Goal: Information Seeking & Learning: Check status

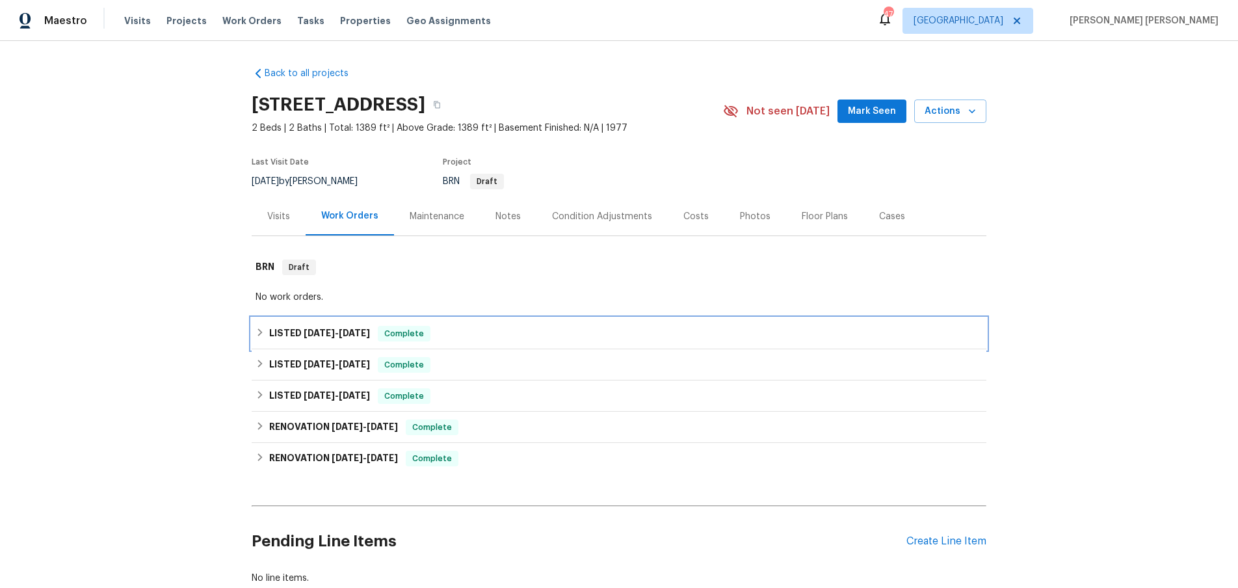
click at [256, 334] on icon at bounding box center [260, 332] width 9 height 9
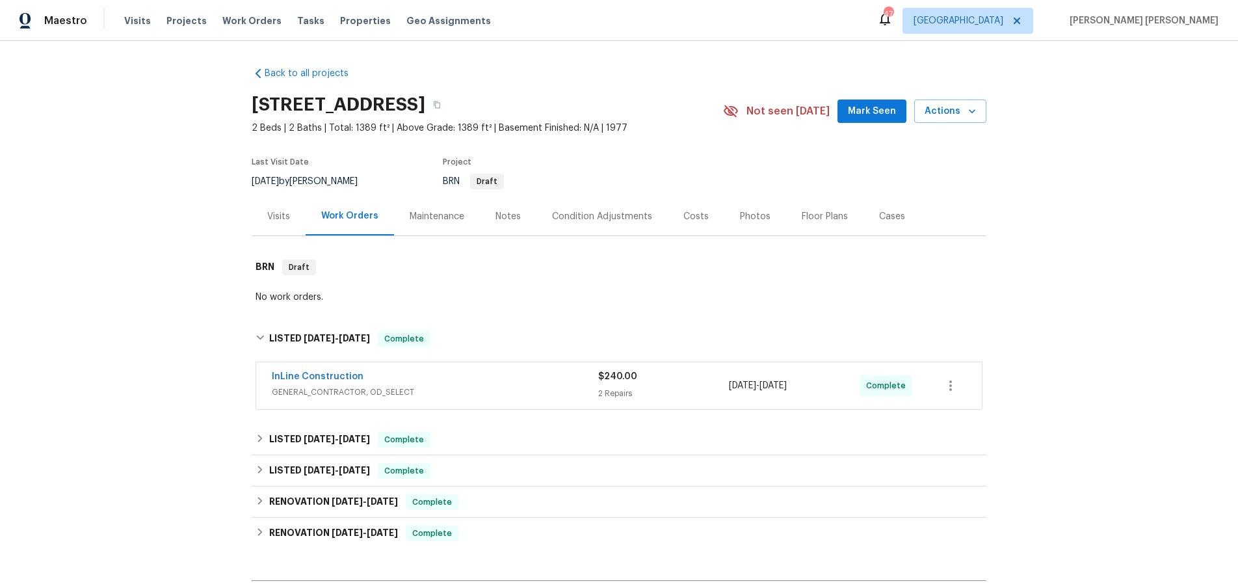
click at [503, 381] on div "InLine Construction" at bounding box center [435, 378] width 326 height 16
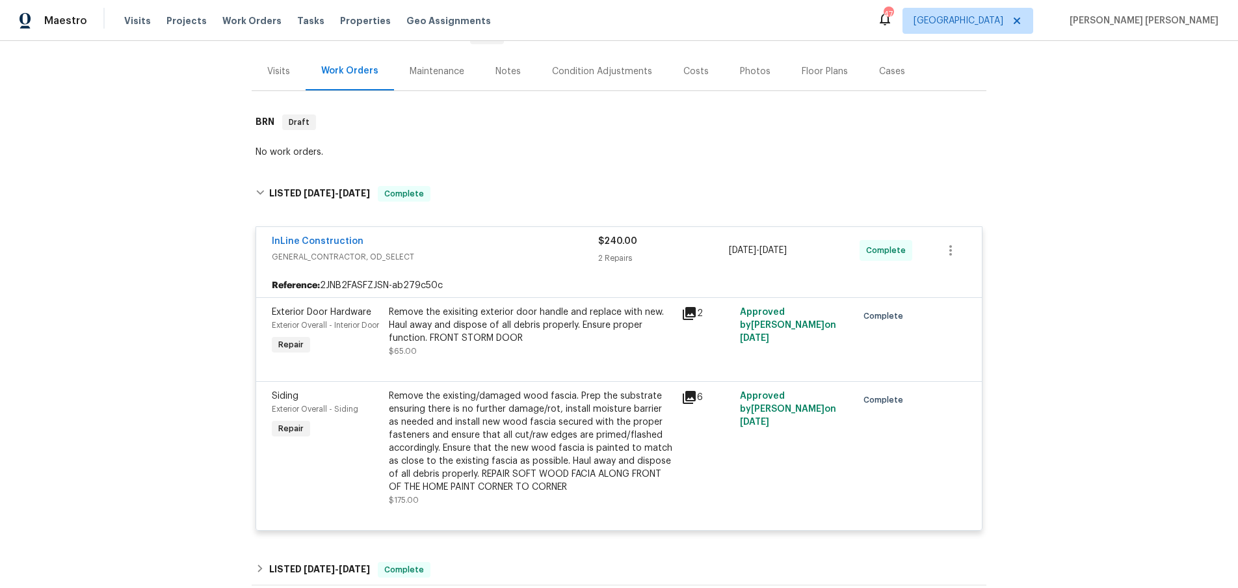
scroll to position [149, 0]
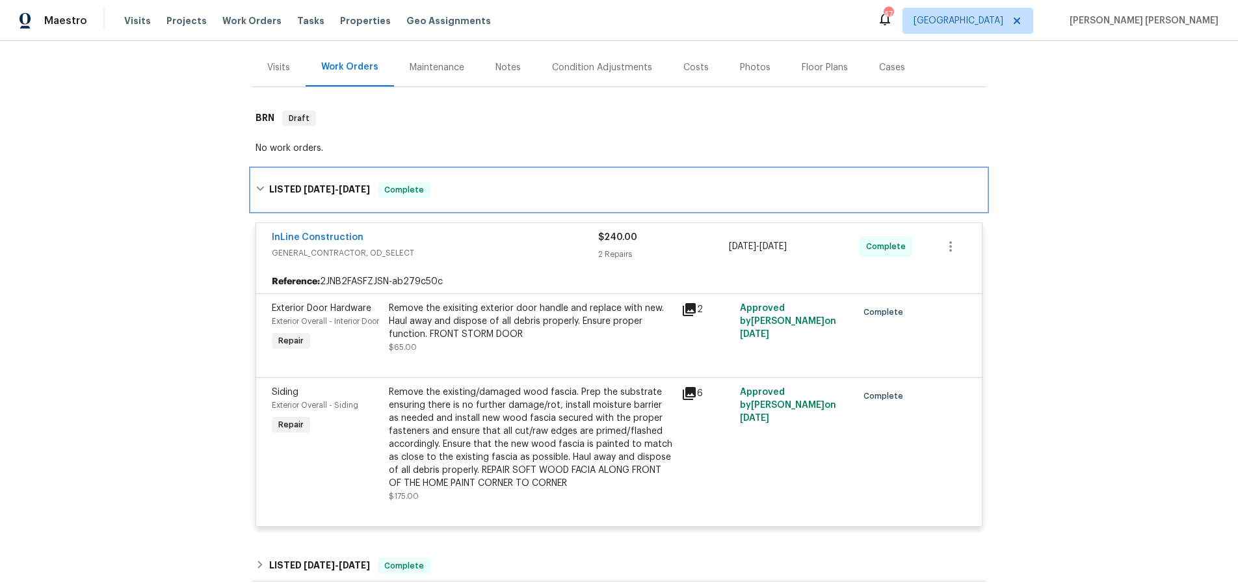
click at [257, 191] on icon at bounding box center [260, 188] width 9 height 9
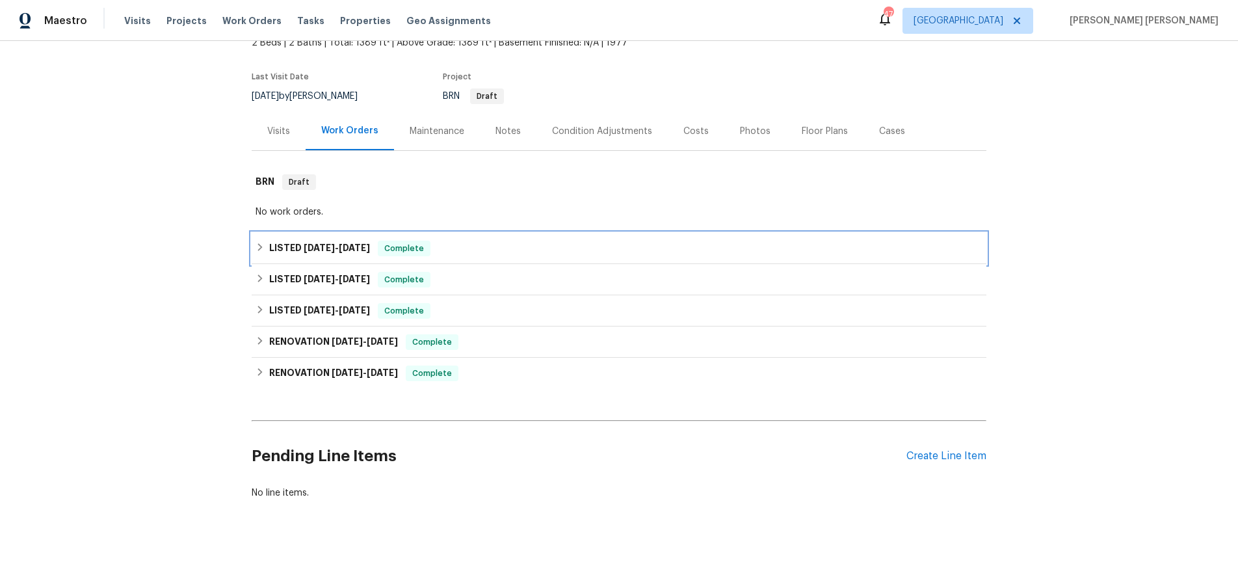
scroll to position [85, 0]
click at [261, 280] on icon at bounding box center [260, 278] width 9 height 9
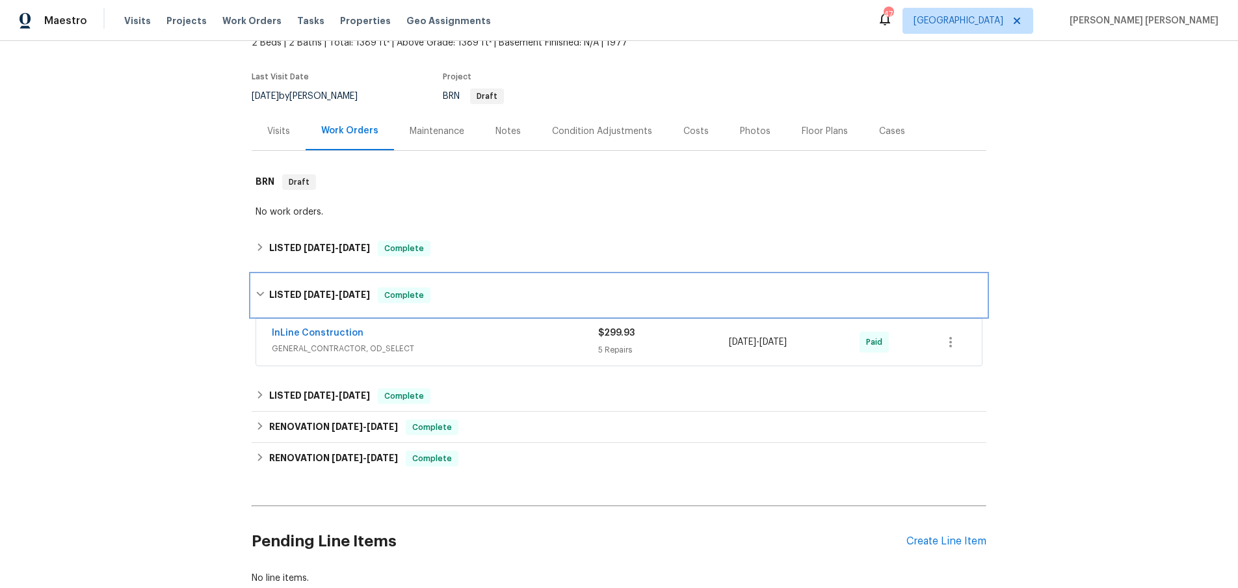
click at [262, 288] on div "LISTED 4/11/25 - 4/13/25 Complete" at bounding box center [619, 295] width 727 height 16
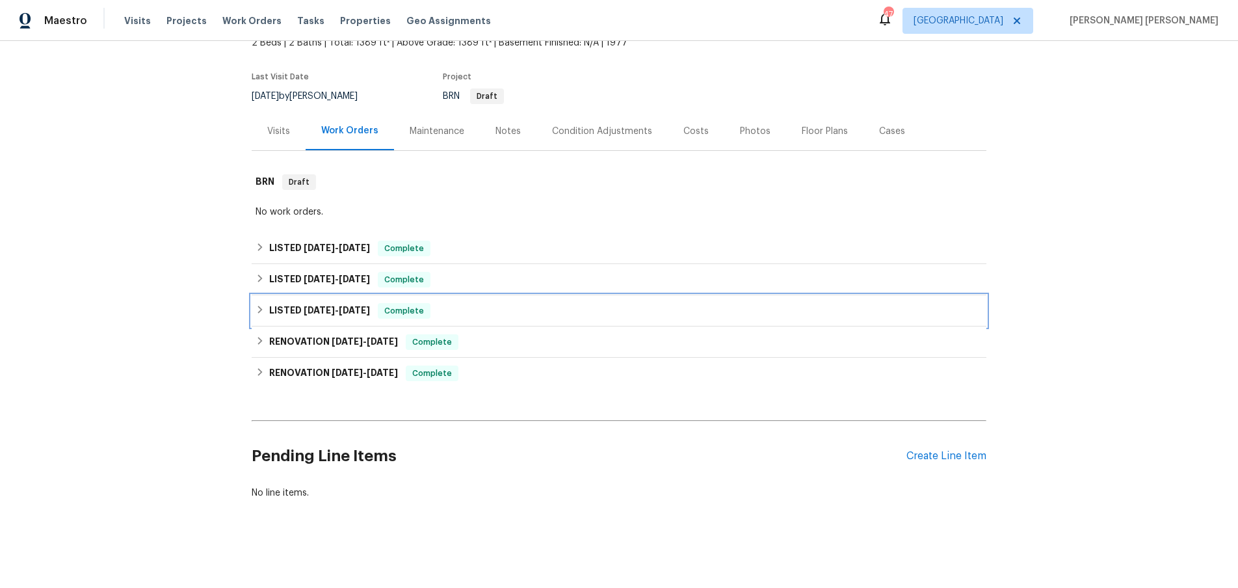
click at [259, 313] on icon at bounding box center [260, 309] width 9 height 9
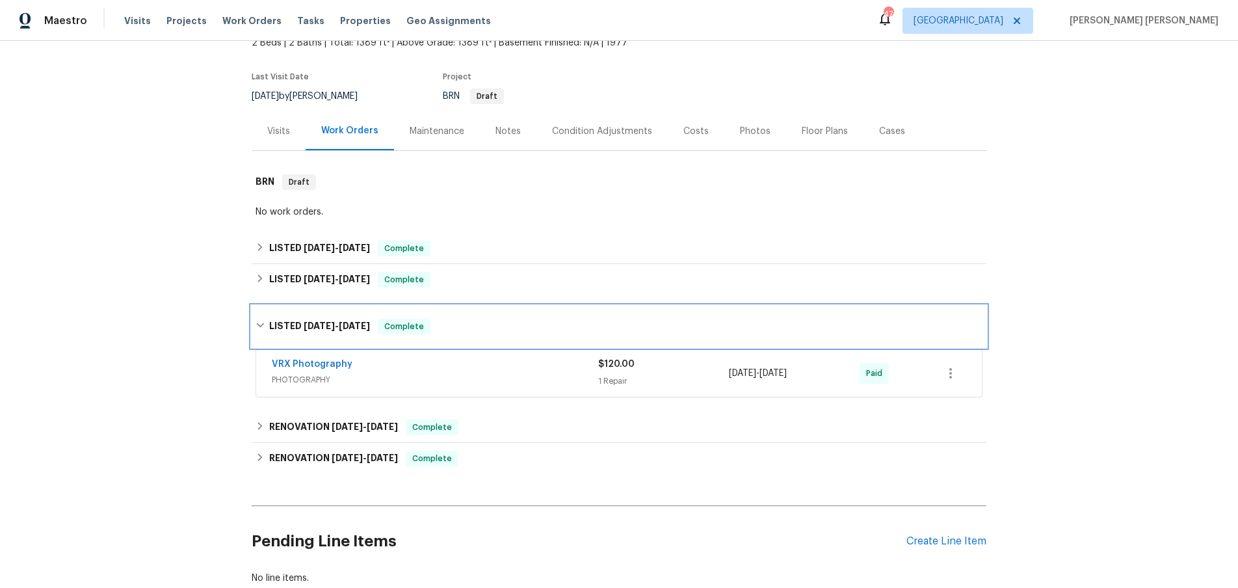
click at [259, 321] on icon at bounding box center [260, 325] width 9 height 9
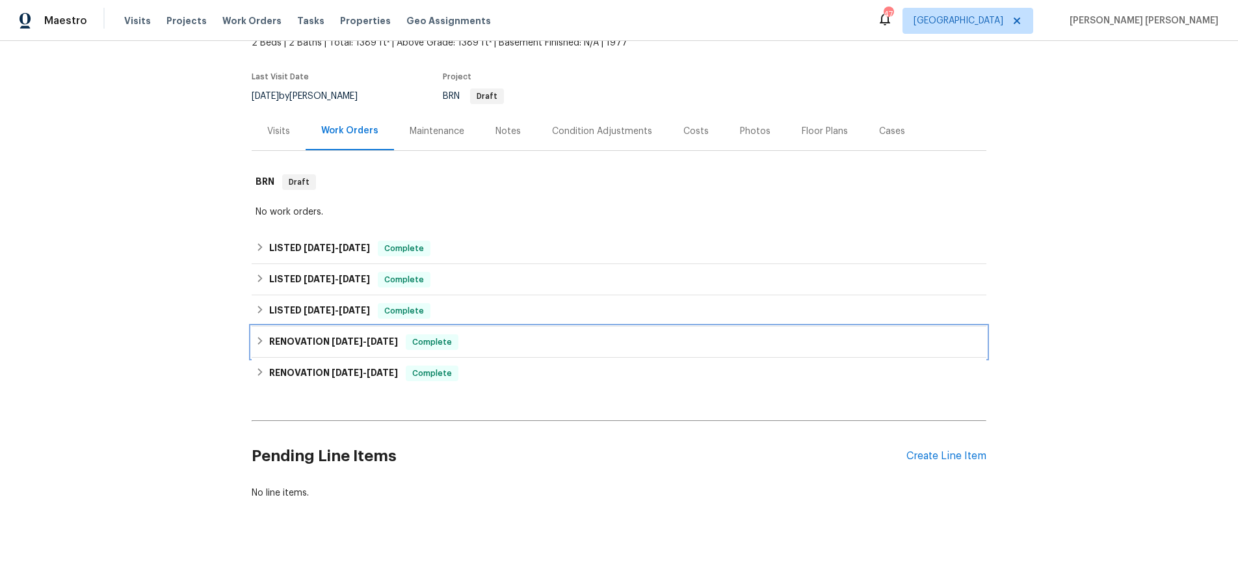
click at [257, 347] on div "RENOVATION 3/17/25 - 3/17/25 Complete" at bounding box center [619, 342] width 727 height 16
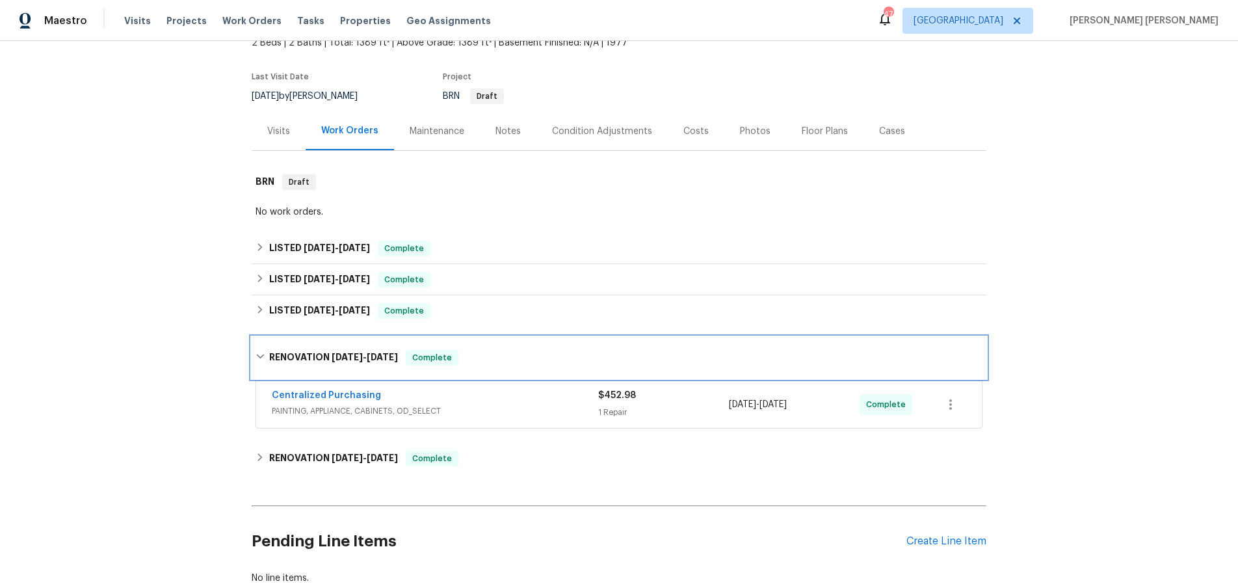
click at [258, 355] on icon at bounding box center [260, 356] width 9 height 9
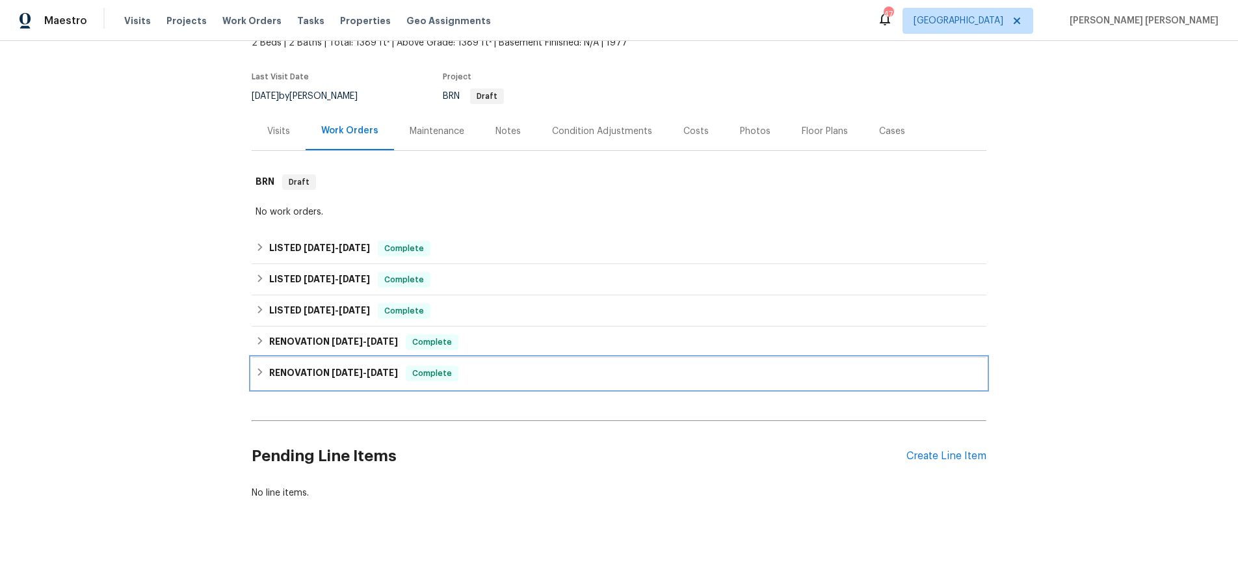
click at [259, 373] on icon at bounding box center [260, 371] width 9 height 9
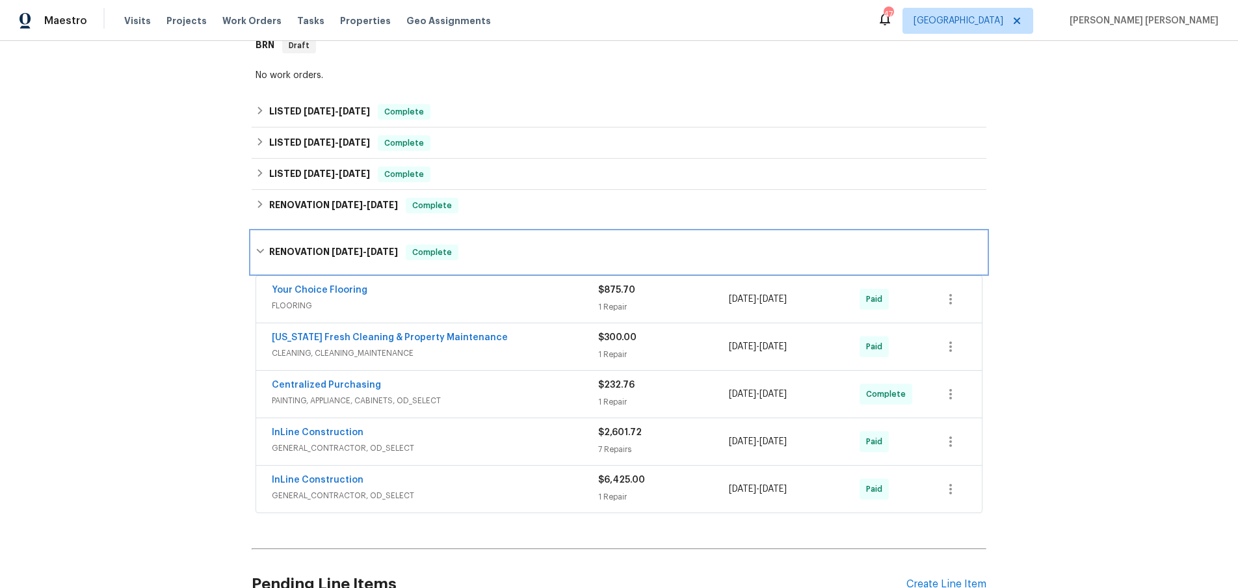
scroll to position [223, 0]
click at [568, 488] on span "GENERAL_CONTRACTOR, OD_SELECT" at bounding box center [435, 494] width 326 height 13
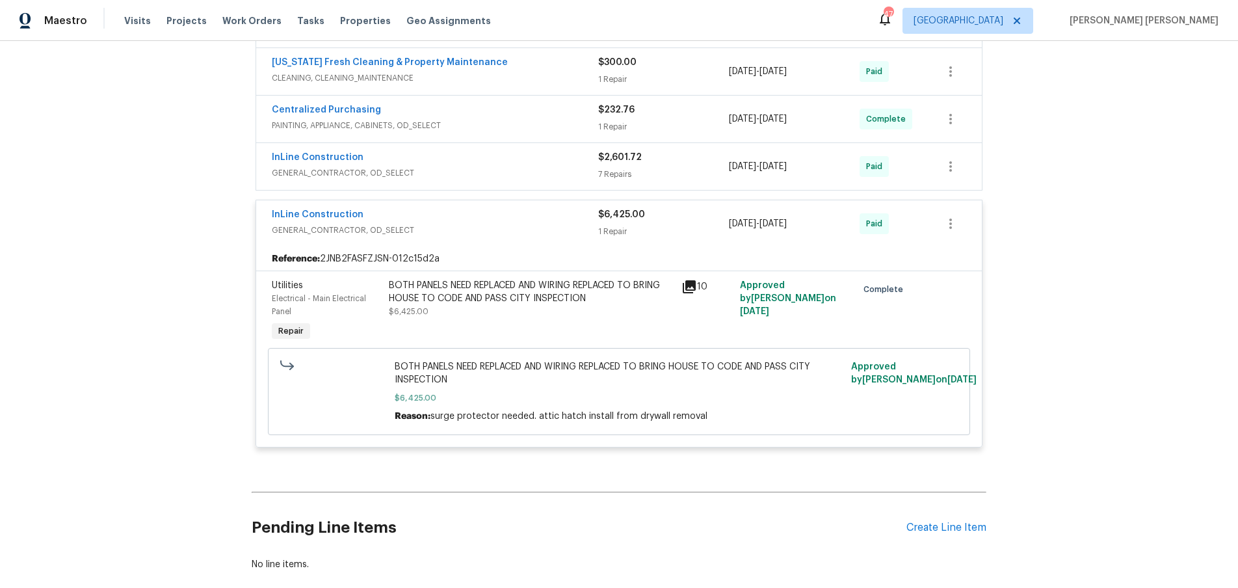
scroll to position [265, 0]
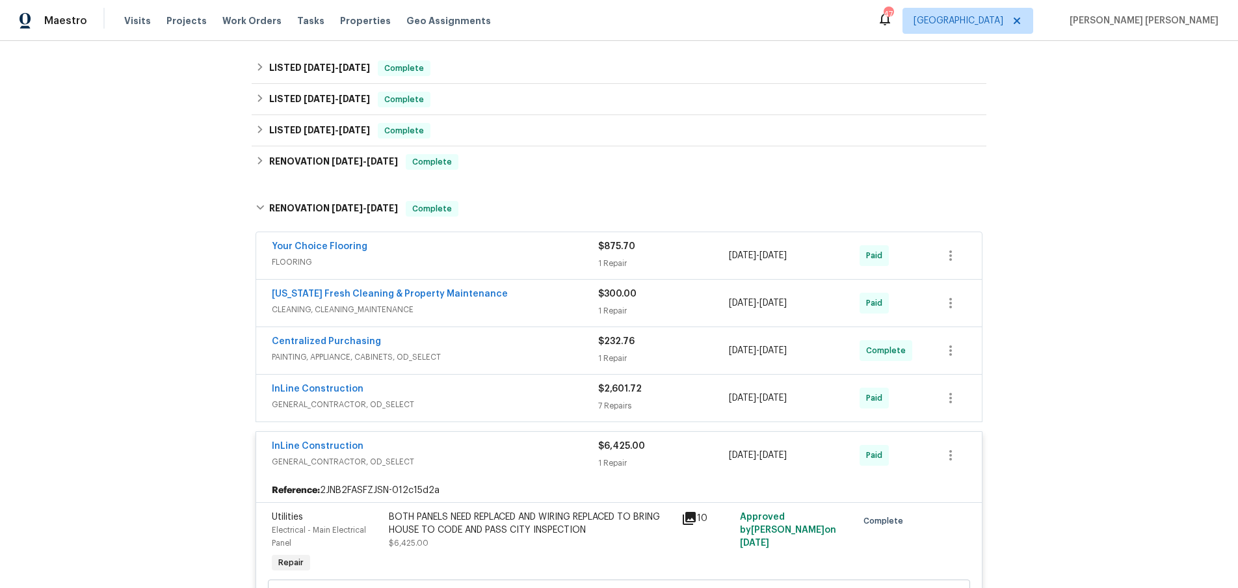
click at [560, 436] on div "InLine Construction GENERAL_CONTRACTOR, OD_SELECT $6,425.00 1 Repair 3/10/2025 …" at bounding box center [619, 455] width 726 height 47
click at [546, 448] on div "InLine Construction" at bounding box center [435, 447] width 326 height 16
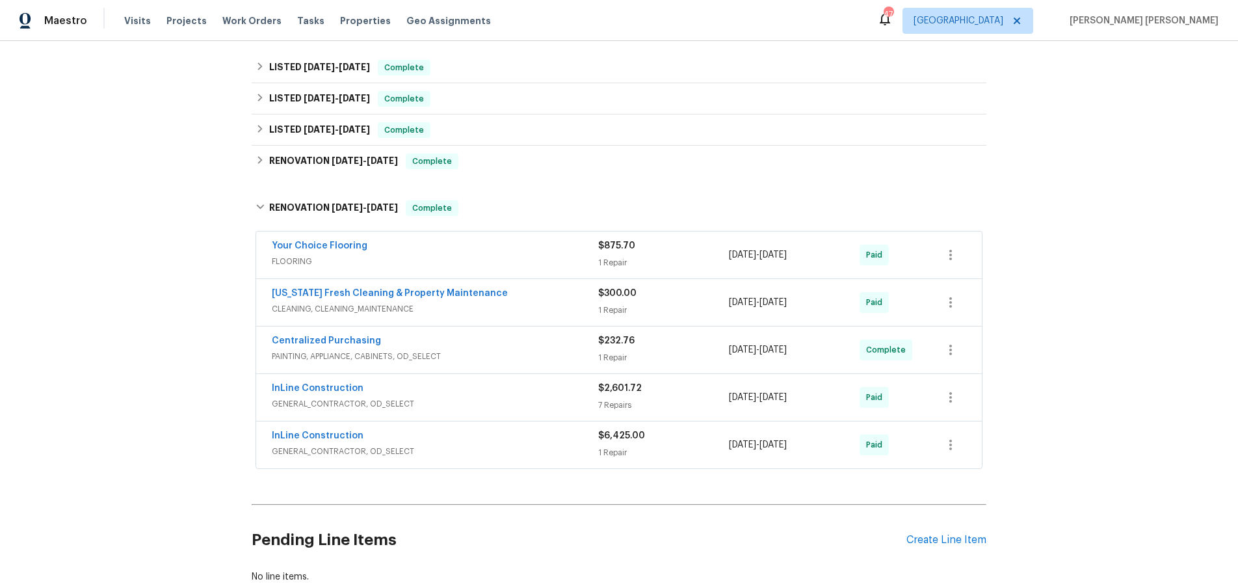
click at [553, 398] on span "GENERAL_CONTRACTOR, OD_SELECT" at bounding box center [435, 403] width 326 height 13
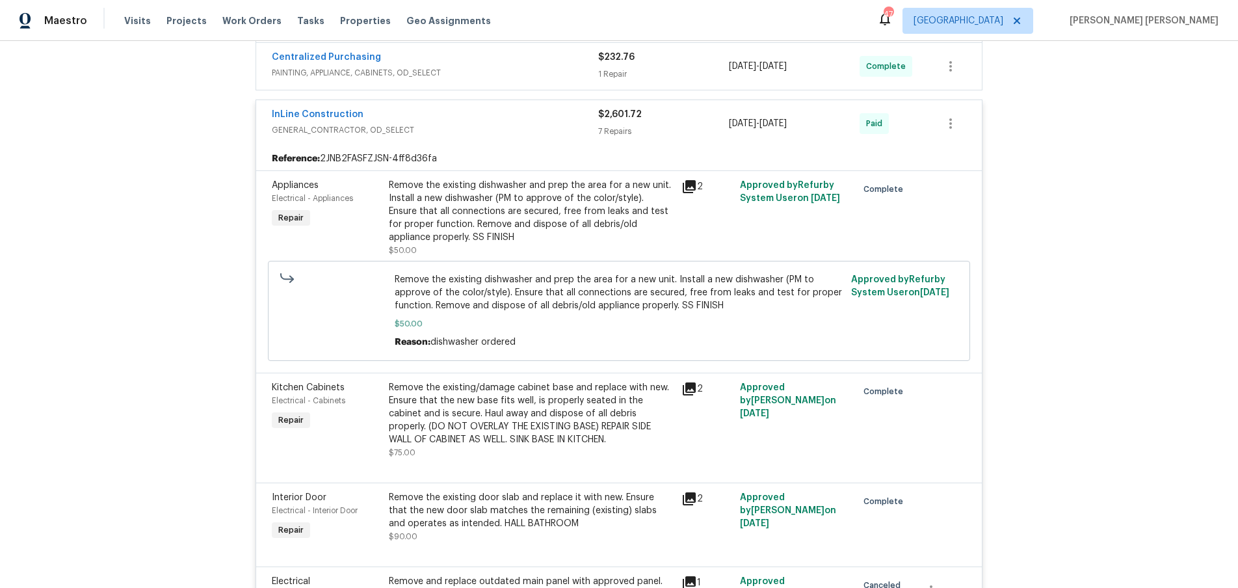
scroll to position [560, 0]
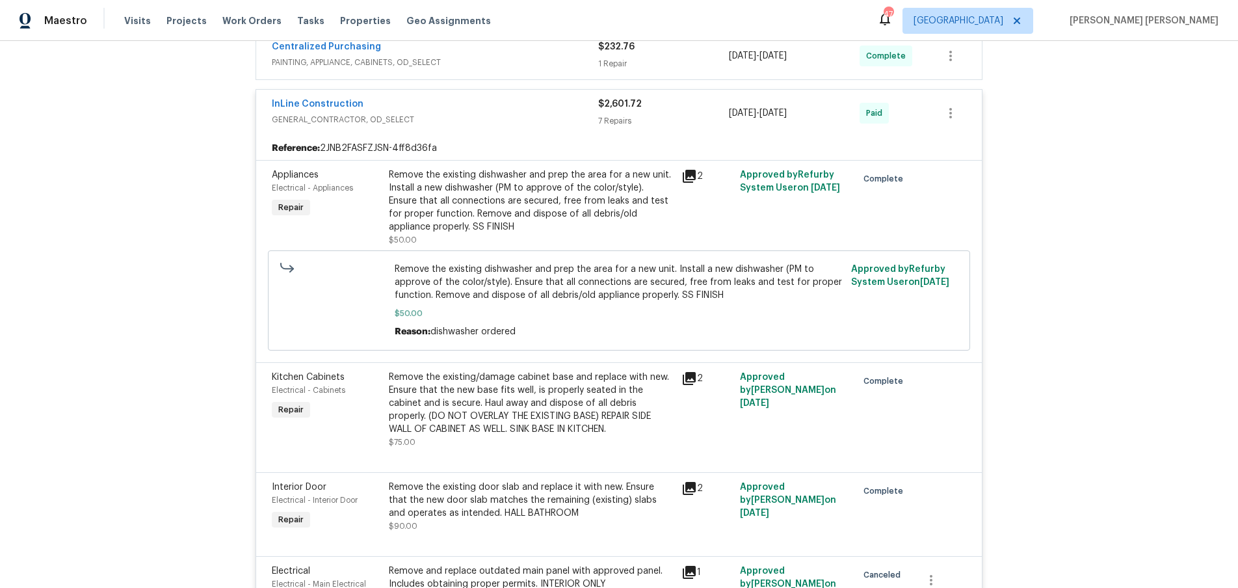
click at [531, 133] on div "InLine Construction GENERAL_CONTRACTOR, OD_SELECT $2,601.72 7 Repairs 3/4/2025 …" at bounding box center [619, 113] width 726 height 47
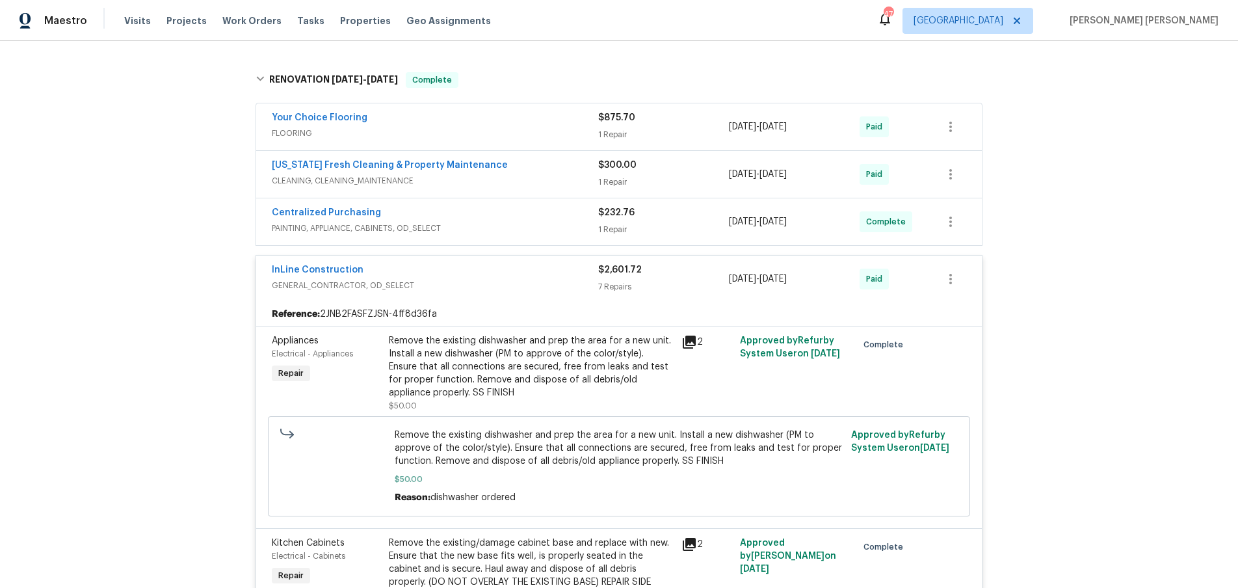
click at [546, 277] on div "InLine Construction" at bounding box center [435, 271] width 326 height 16
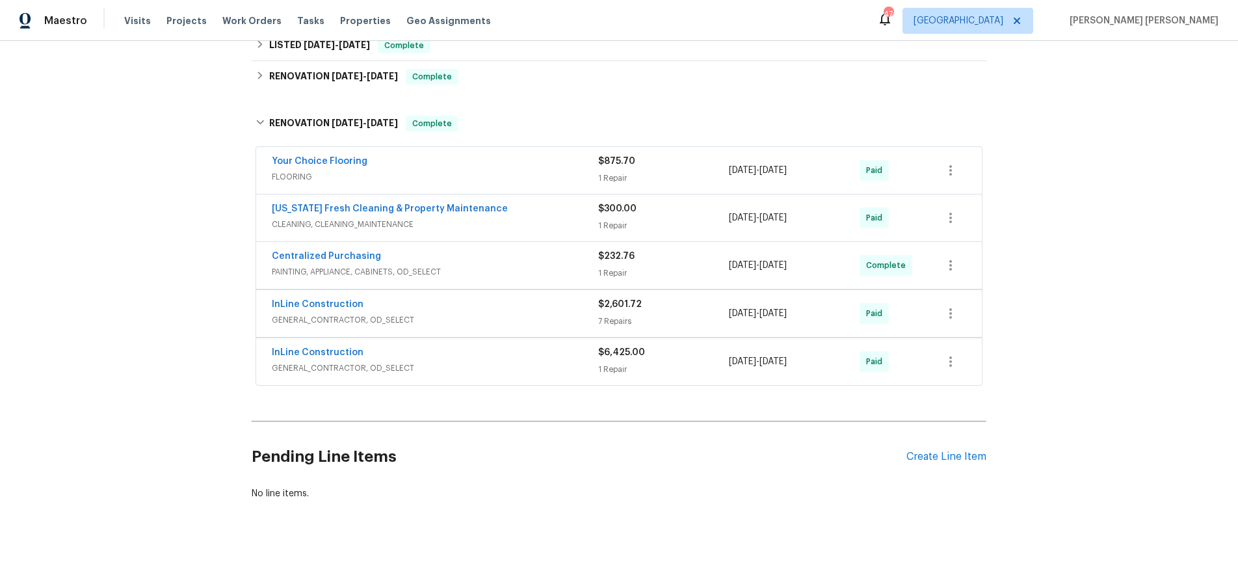
scroll to position [350, 0]
click at [254, 123] on div "RENOVATION 3/4/25 - 3/24/25 Complete" at bounding box center [619, 124] width 735 height 42
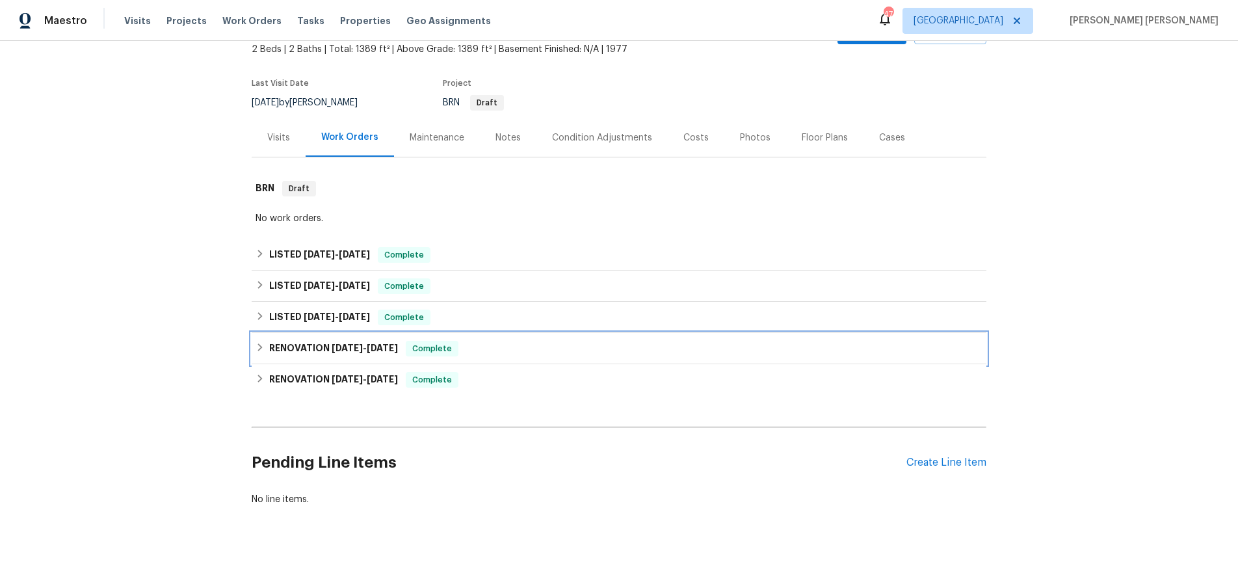
click at [256, 345] on icon at bounding box center [260, 347] width 9 height 9
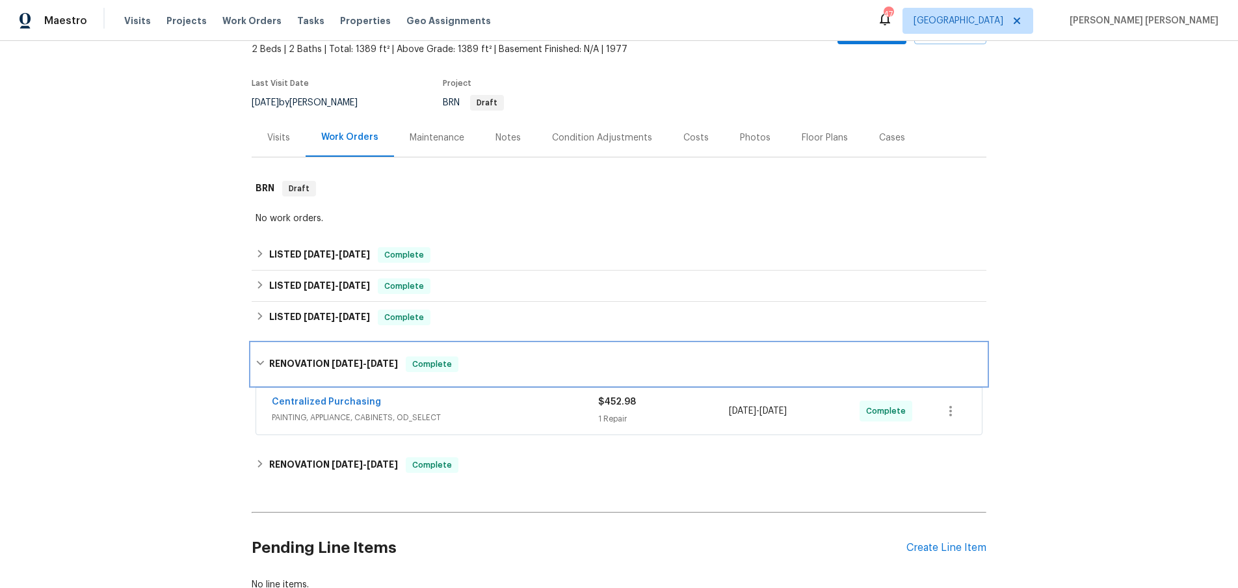
scroll to position [78, 0]
click at [263, 348] on div "RENOVATION 3/17/25 - 3/17/25 Complete" at bounding box center [619, 365] width 735 height 42
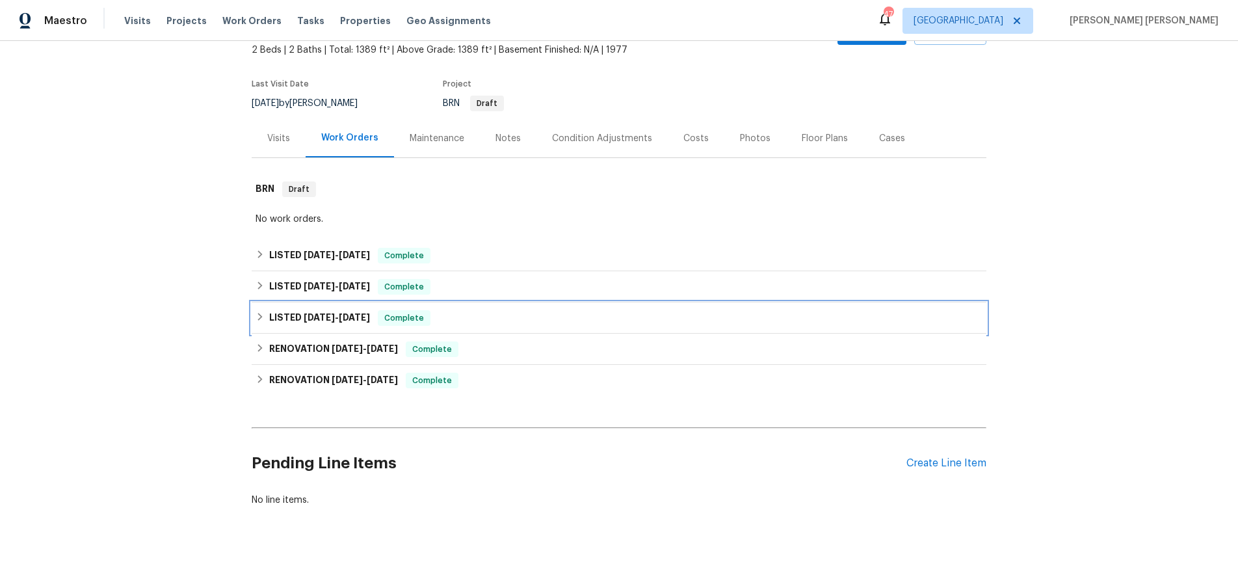
click at [259, 318] on icon at bounding box center [260, 317] width 5 height 8
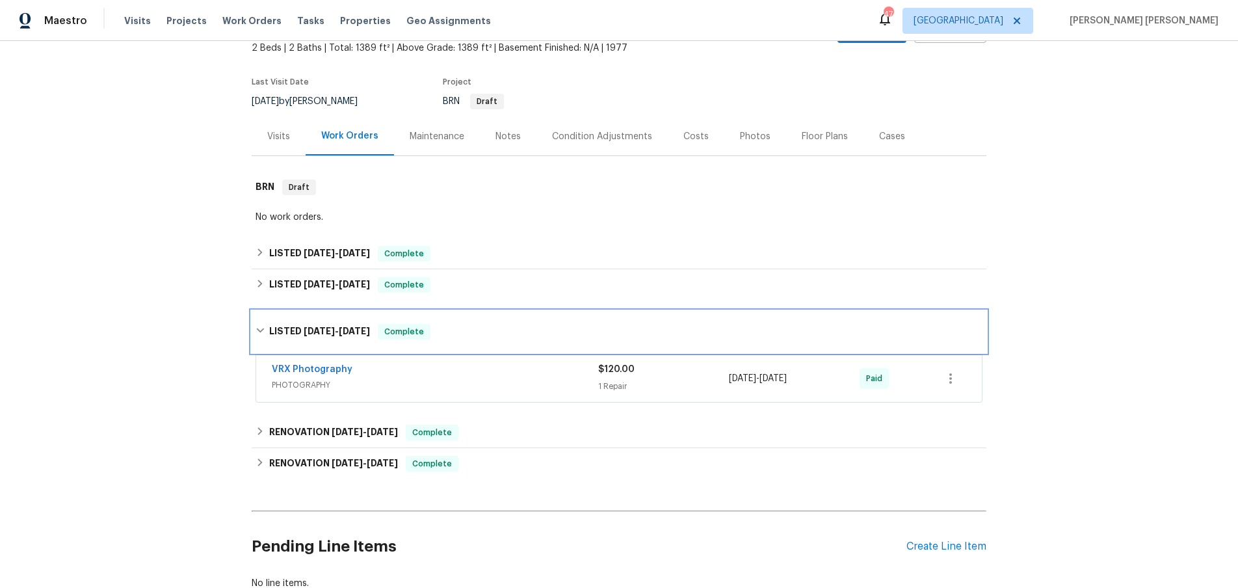
click at [259, 318] on div "LISTED 3/27/25 - 3/28/25 Complete" at bounding box center [619, 332] width 735 height 42
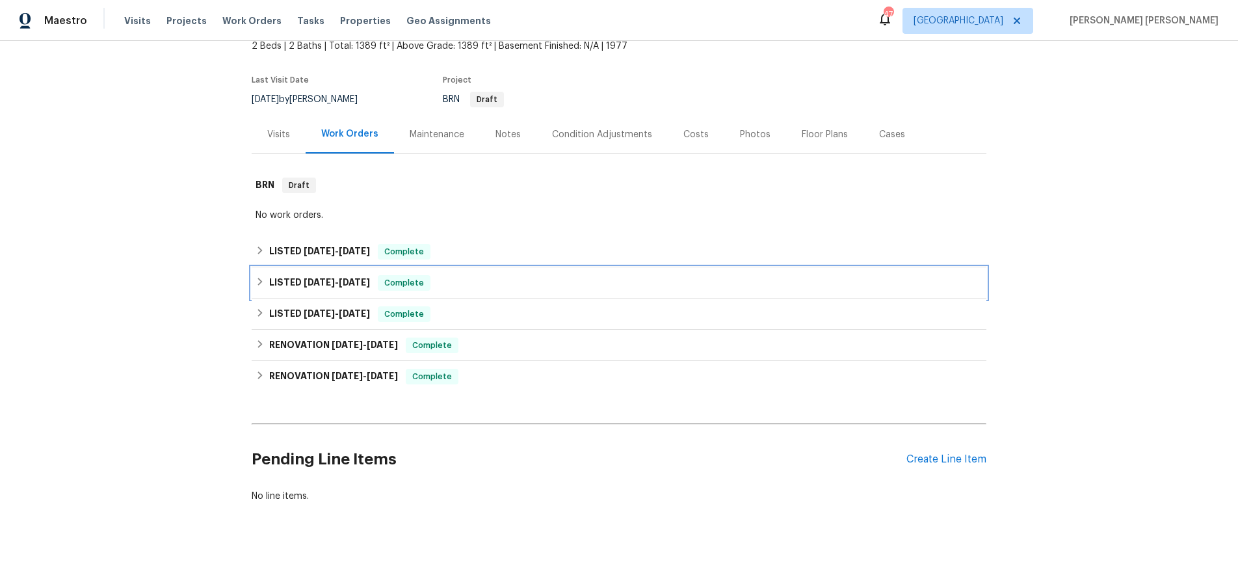
click at [258, 280] on icon at bounding box center [260, 281] width 9 height 9
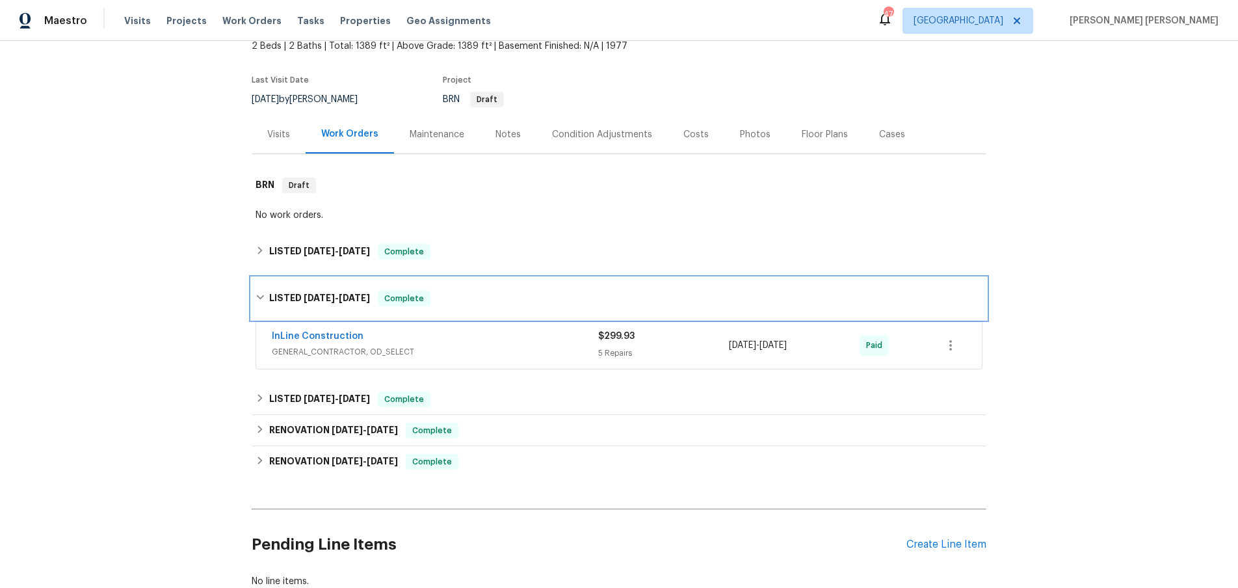
scroll to position [79, 0]
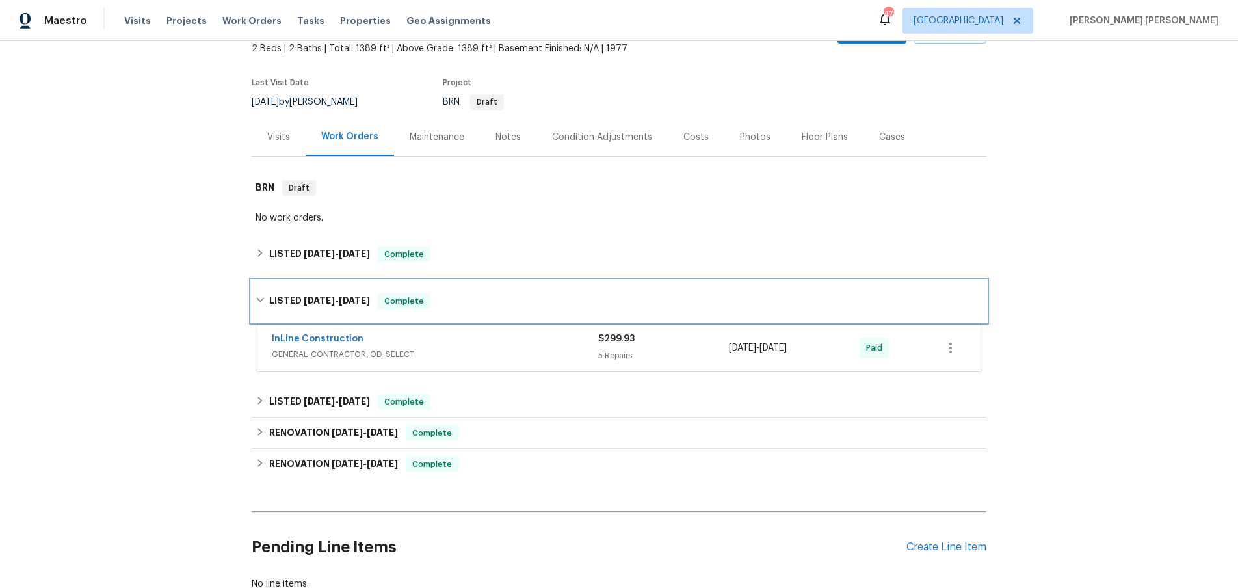
click at [258, 280] on div "LISTED 4/11/25 - 4/13/25 Complete" at bounding box center [619, 301] width 735 height 42
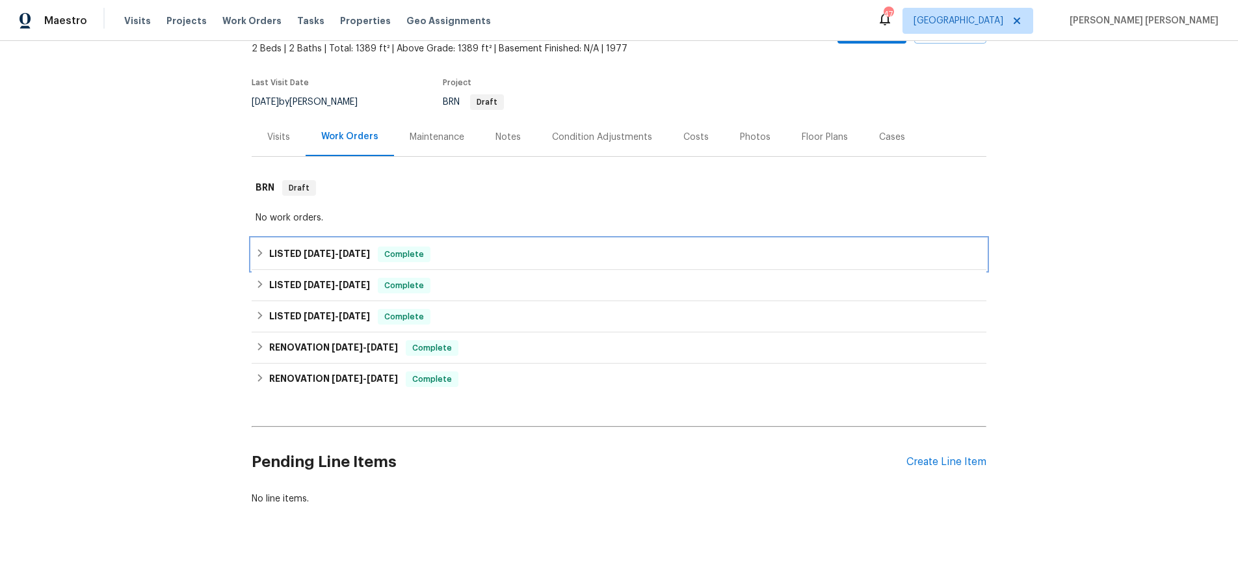
click at [259, 258] on div "LISTED 8/5/25 - 8/8/25 Complete" at bounding box center [619, 254] width 727 height 16
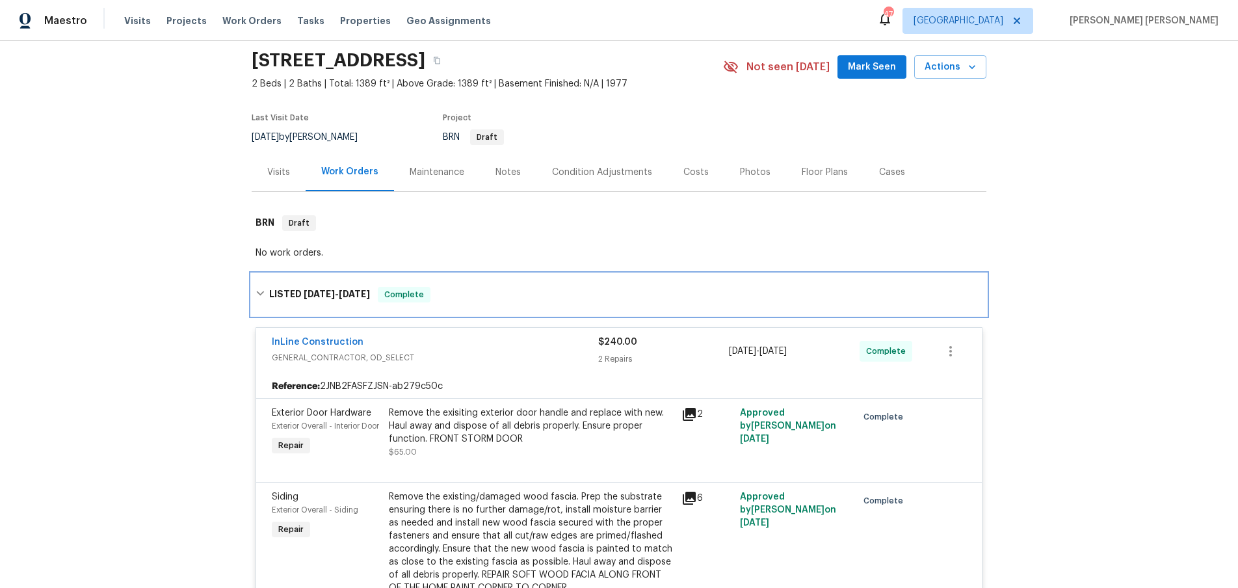
scroll to position [10, 0]
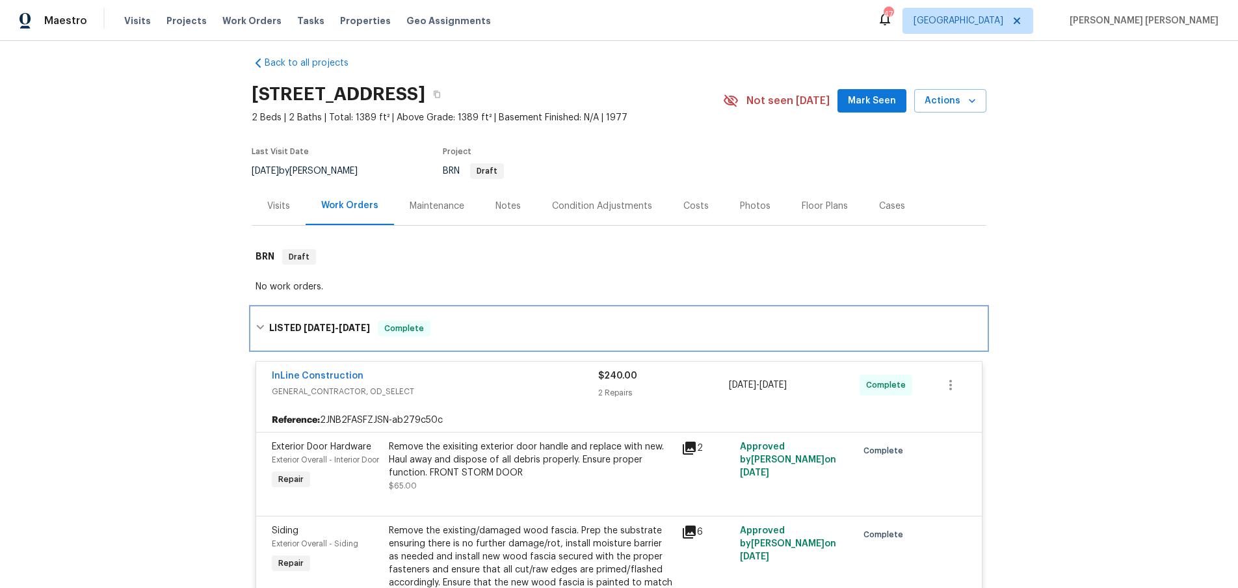
click at [259, 323] on icon at bounding box center [260, 327] width 9 height 9
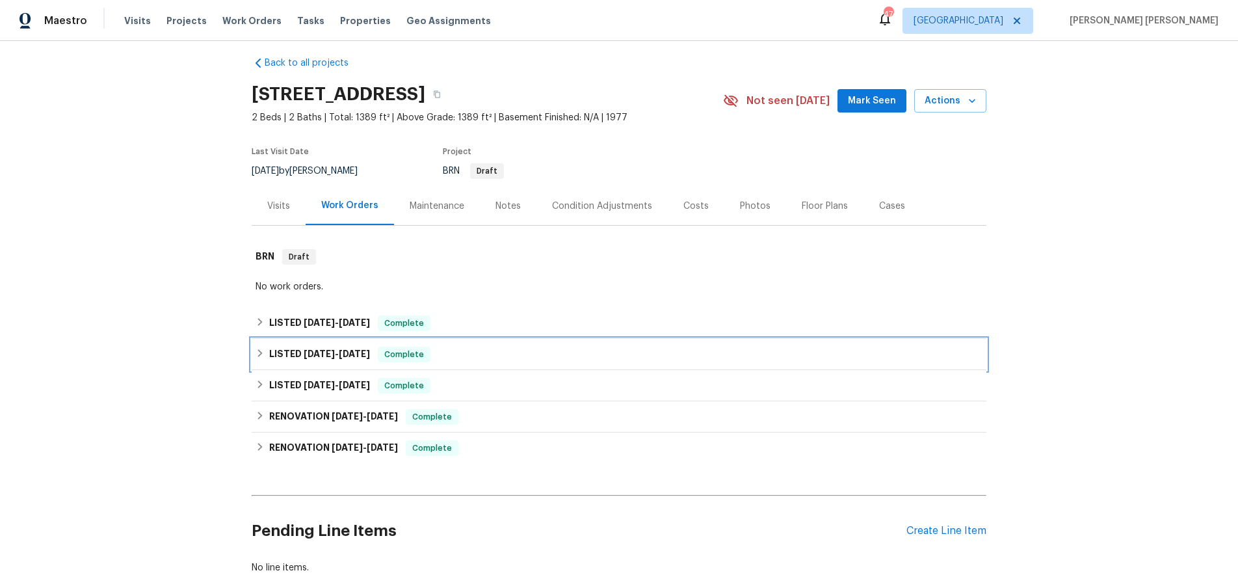
drag, startPoint x: 260, startPoint y: 358, endPoint x: 271, endPoint y: 357, distance: 11.1
click at [262, 357] on icon at bounding box center [260, 353] width 9 height 9
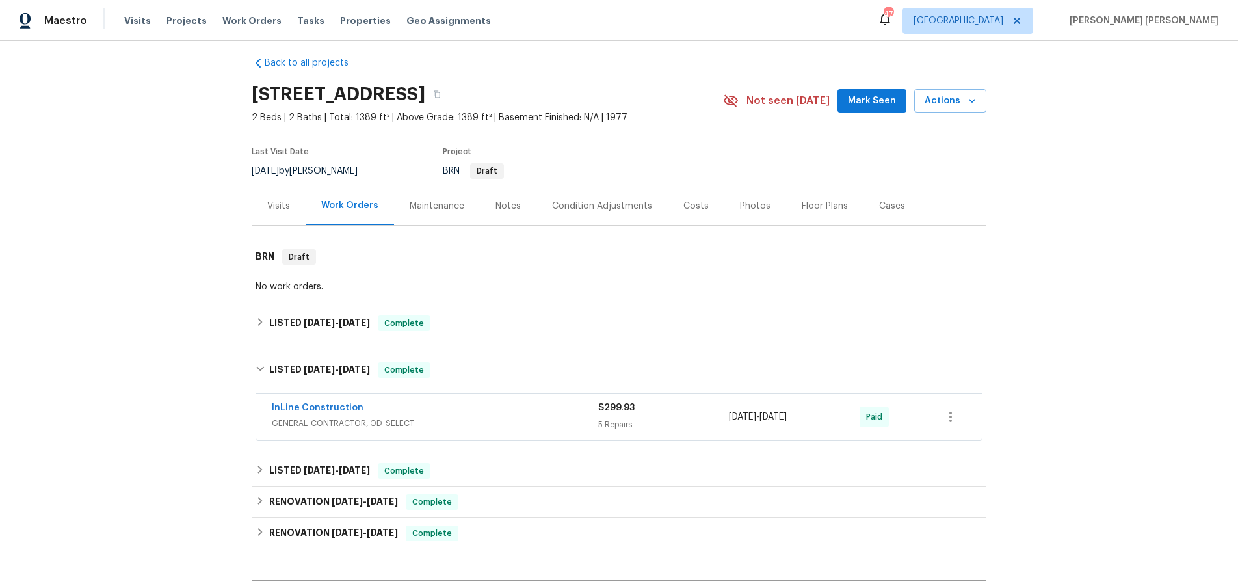
click at [493, 422] on span "GENERAL_CONTRACTOR, OD_SELECT" at bounding box center [435, 423] width 326 height 13
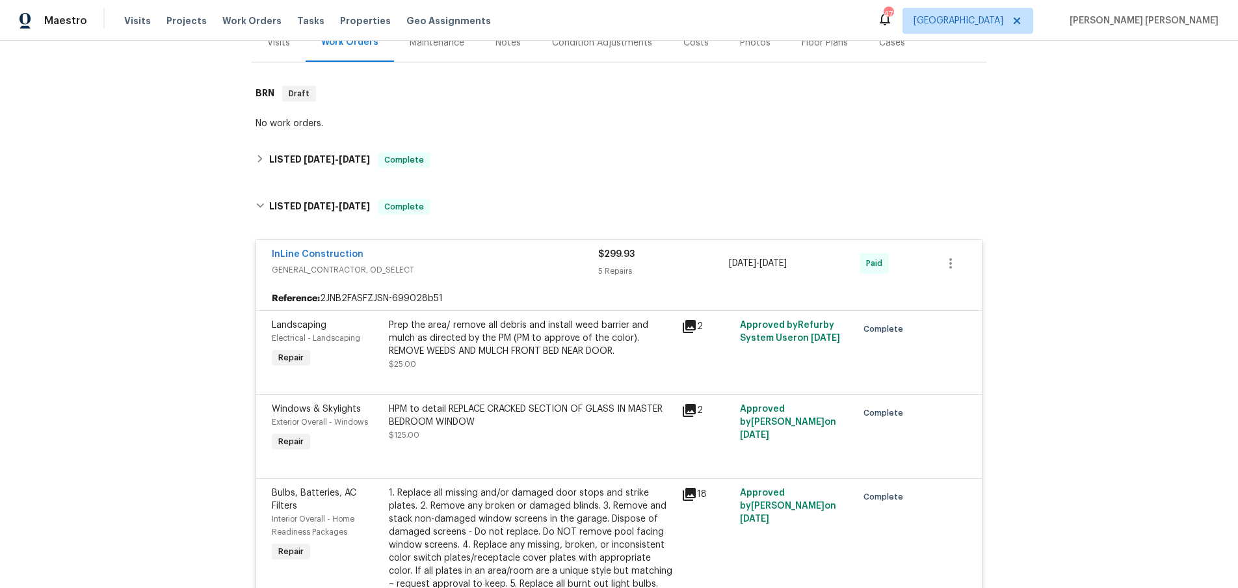
scroll to position [40, 0]
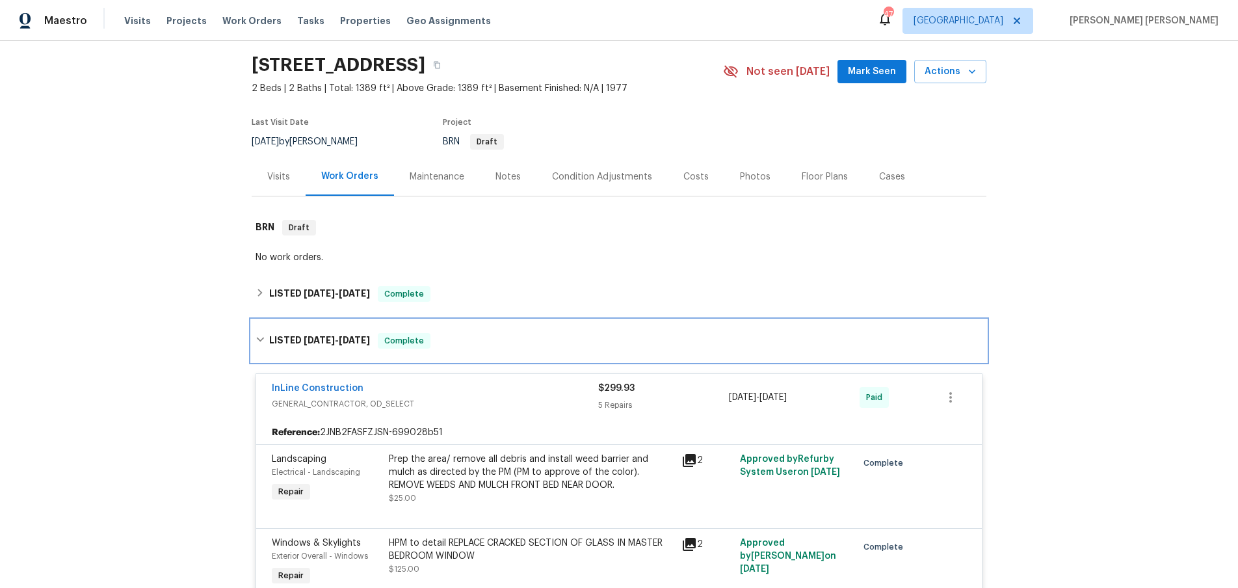
click at [261, 339] on icon at bounding box center [260, 340] width 8 height 5
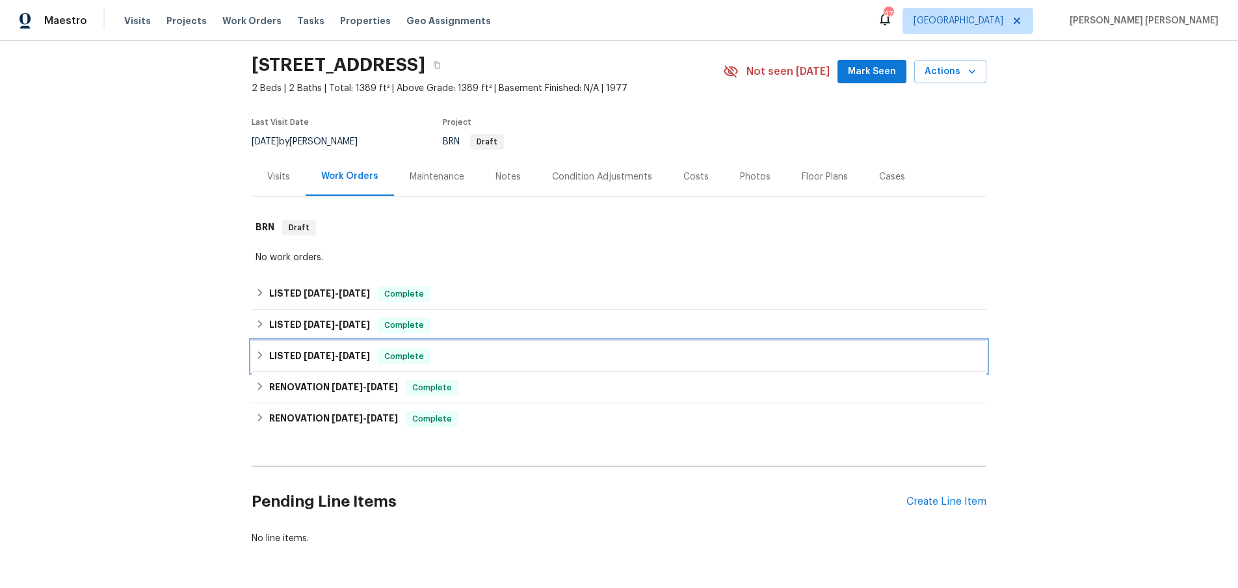
drag, startPoint x: 256, startPoint y: 356, endPoint x: 268, endPoint y: 354, distance: 11.9
click at [256, 357] on icon at bounding box center [260, 355] width 9 height 9
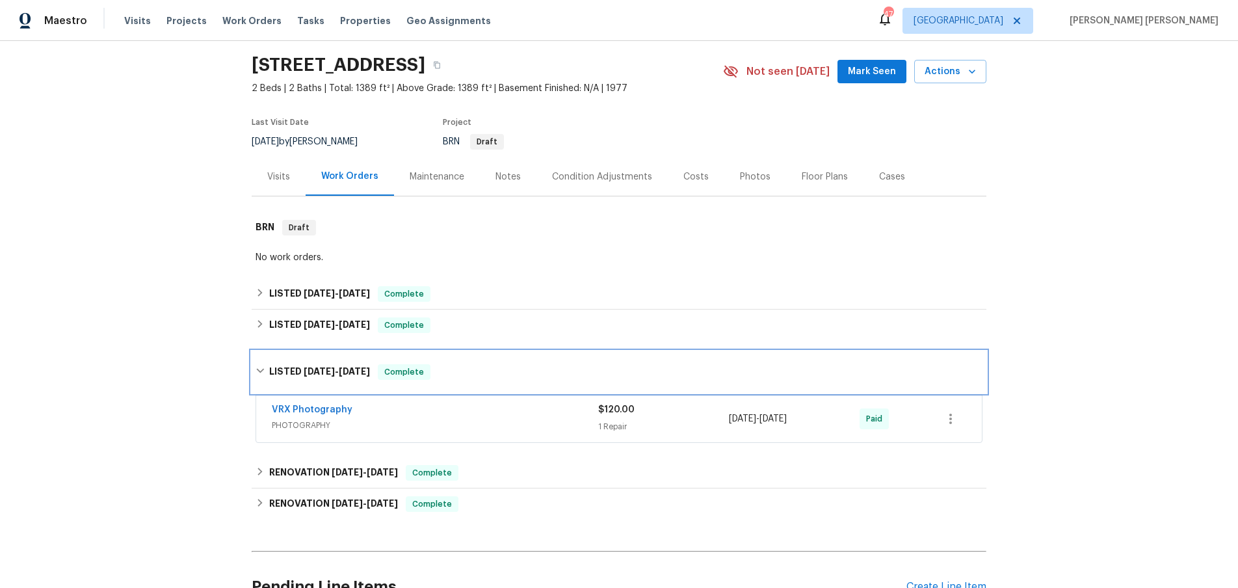
click at [259, 370] on icon at bounding box center [260, 370] width 9 height 9
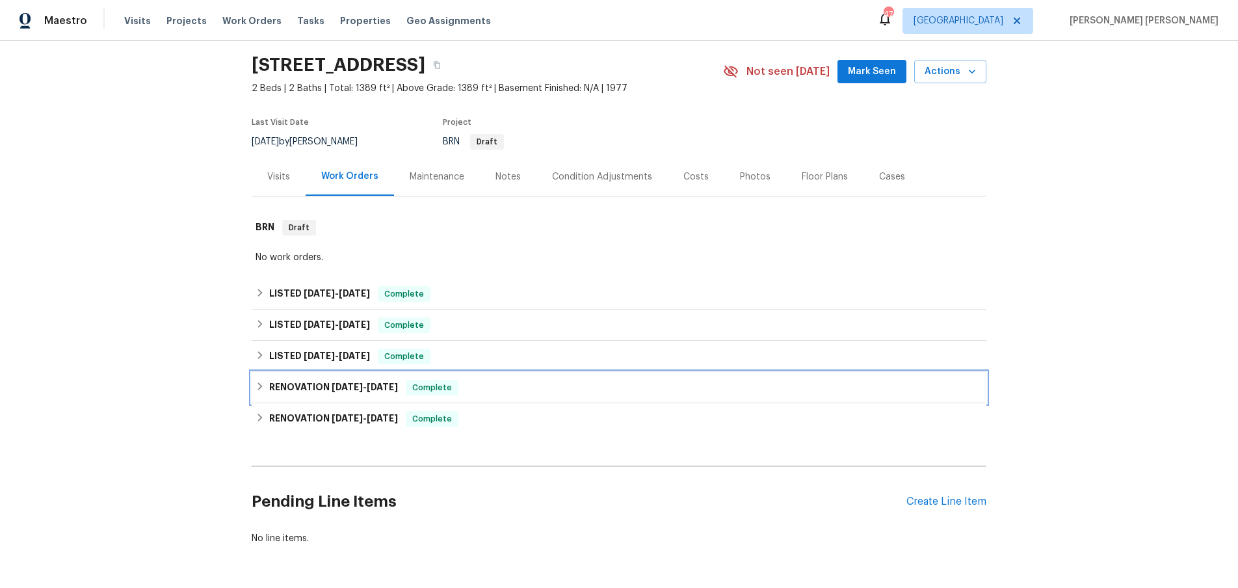
click at [258, 386] on icon at bounding box center [260, 386] width 9 height 9
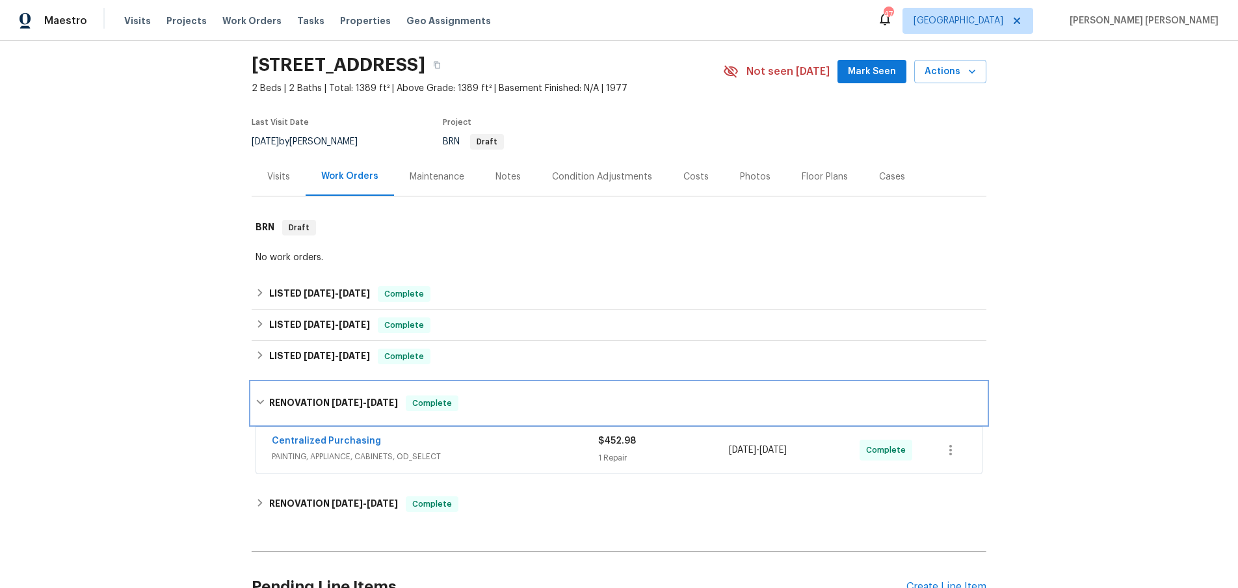
click at [259, 402] on icon at bounding box center [260, 402] width 8 height 5
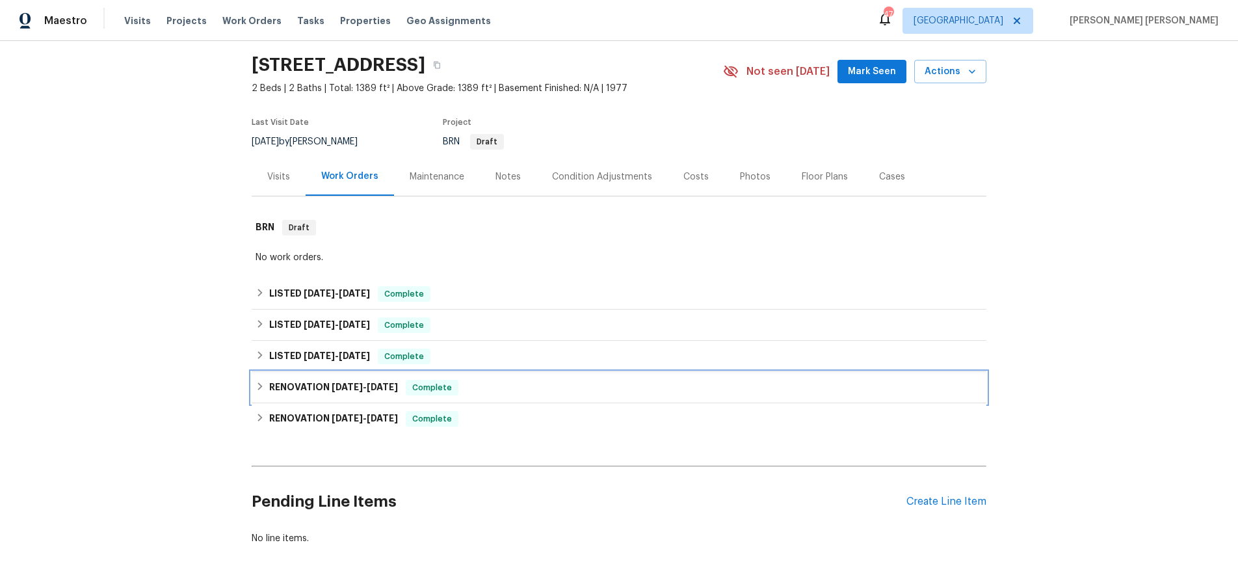
scroll to position [85, 0]
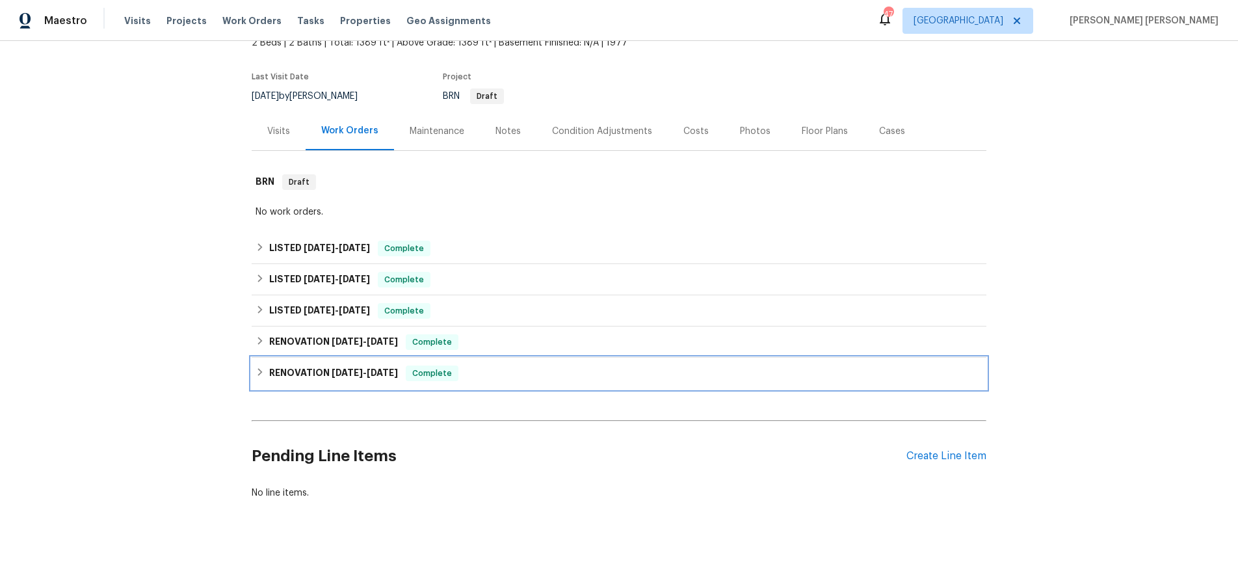
click at [259, 371] on icon at bounding box center [260, 371] width 9 height 9
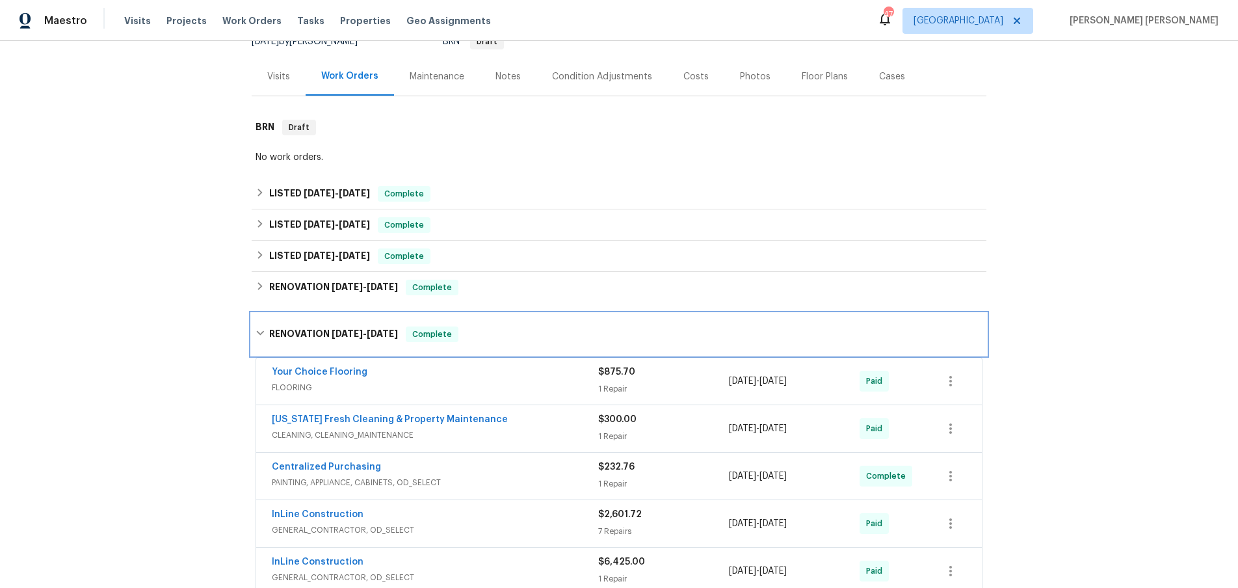
scroll to position [248, 0]
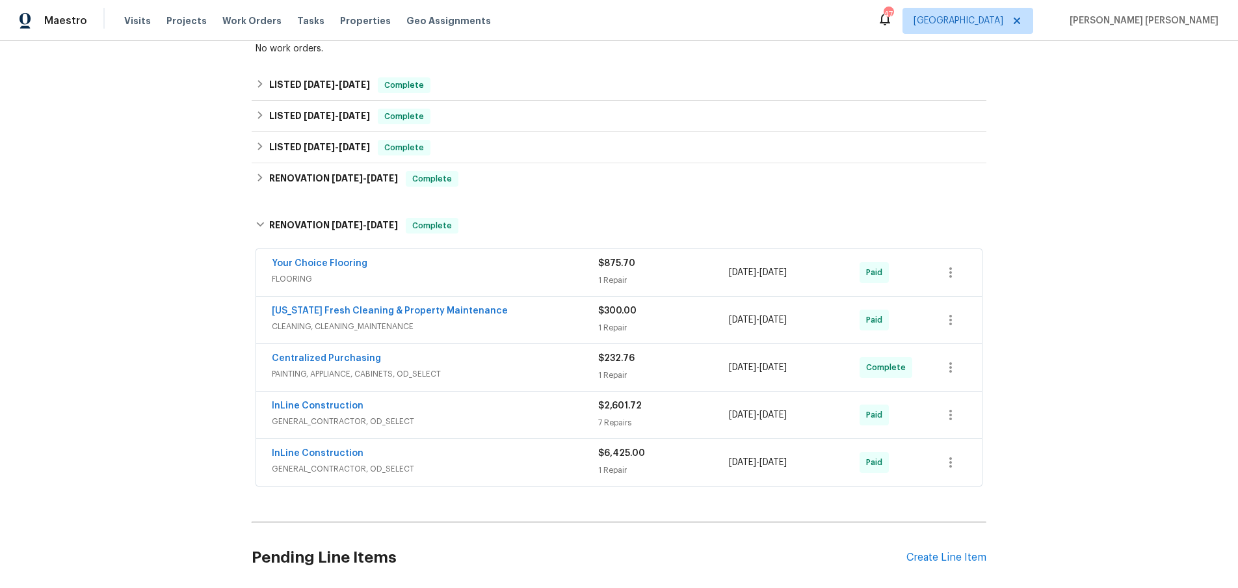
click at [519, 453] on div "InLine Construction" at bounding box center [435, 455] width 326 height 16
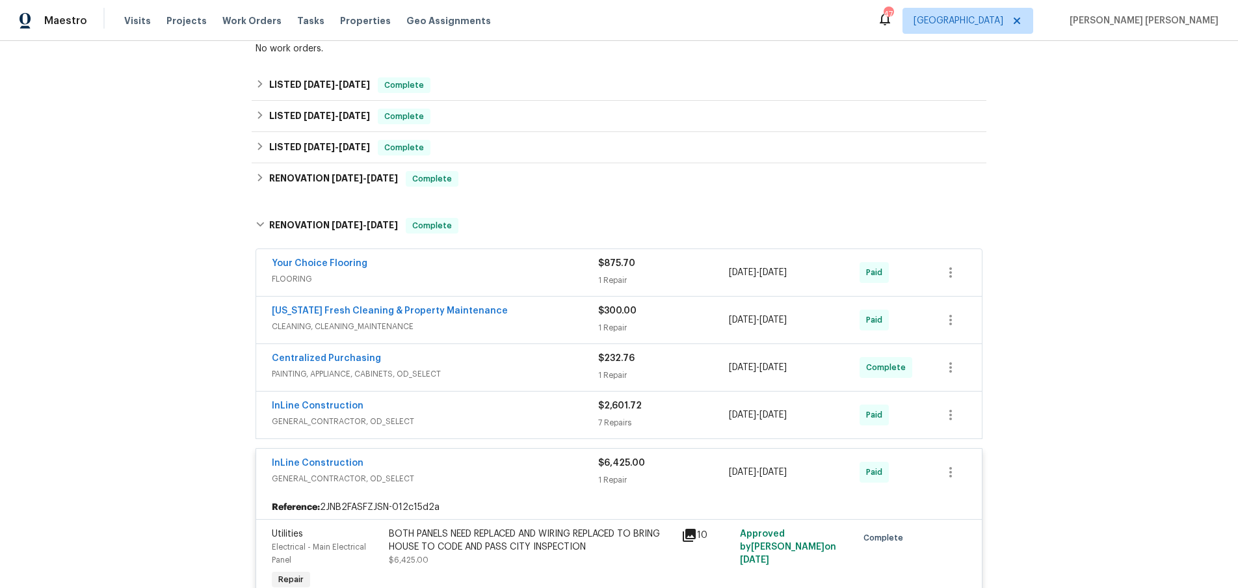
click at [519, 453] on div "InLine Construction GENERAL_CONTRACTOR, OD_SELECT $6,425.00 1 Repair 3/10/2025 …" at bounding box center [619, 472] width 726 height 47
click at [519, 457] on div "InLine Construction" at bounding box center [435, 465] width 326 height 16
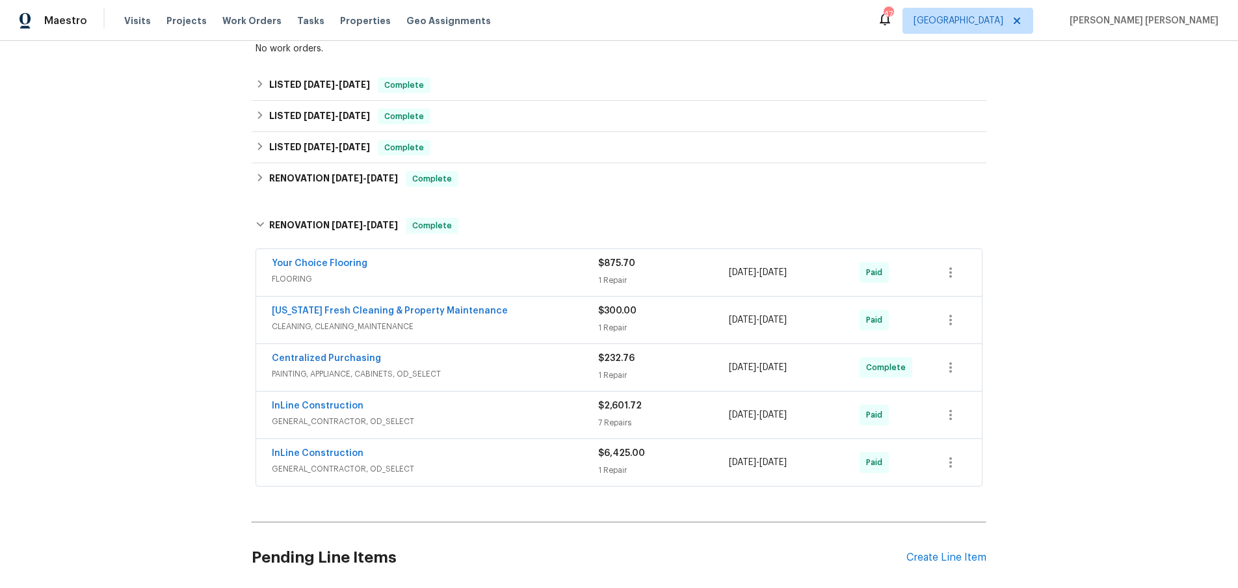
click at [505, 410] on div "InLine Construction" at bounding box center [435, 407] width 326 height 16
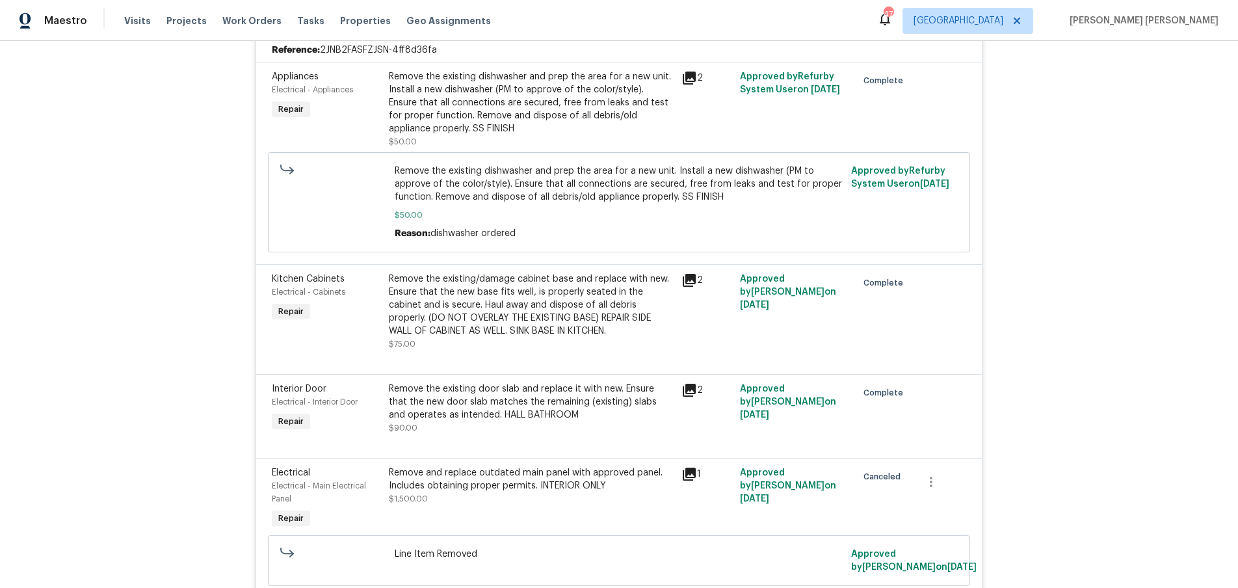
scroll to position [661, 0]
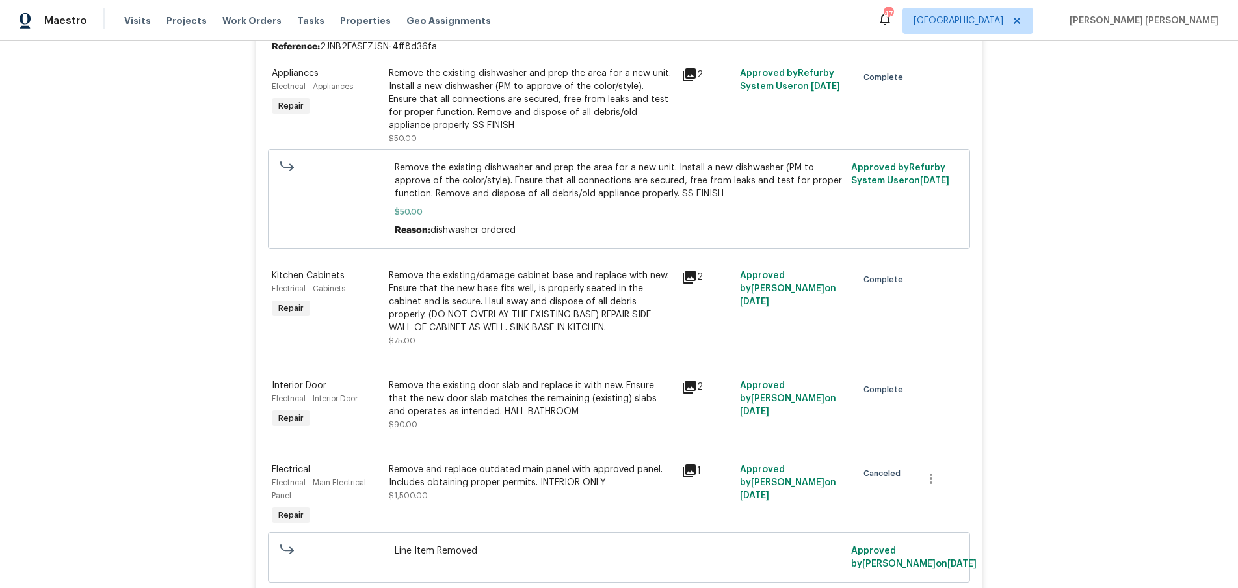
click at [693, 75] on icon at bounding box center [690, 75] width 16 height 16
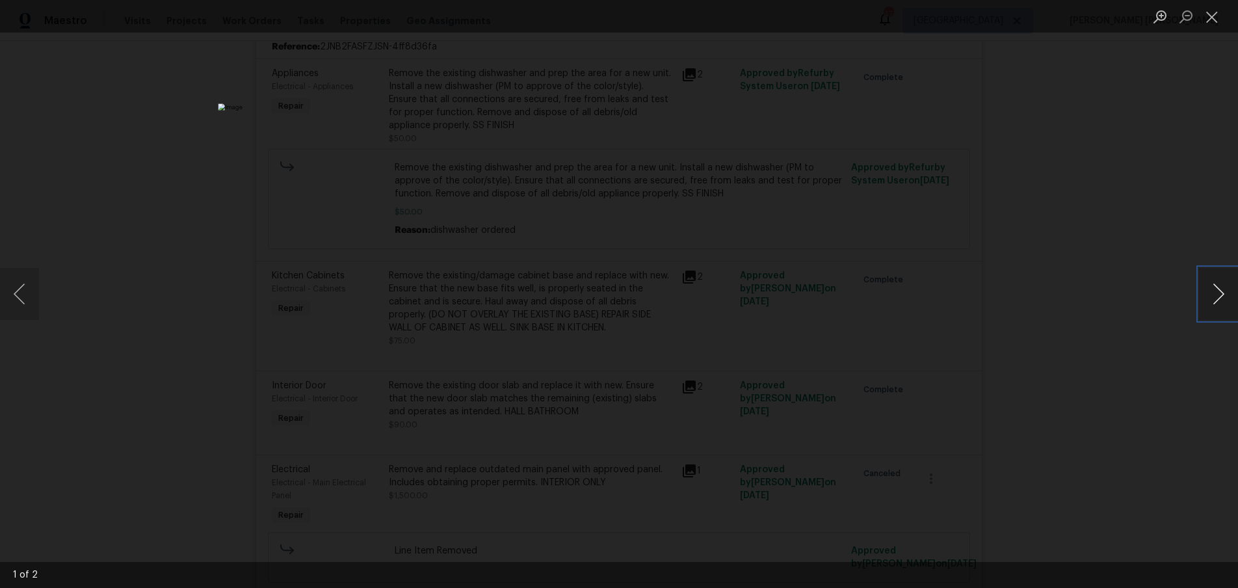
click at [1219, 299] on button "Next image" at bounding box center [1218, 294] width 39 height 52
drag, startPoint x: 1106, startPoint y: 449, endPoint x: 1070, endPoint y: 443, distance: 36.9
click at [1099, 447] on div "Lightbox" at bounding box center [619, 294] width 1238 height 588
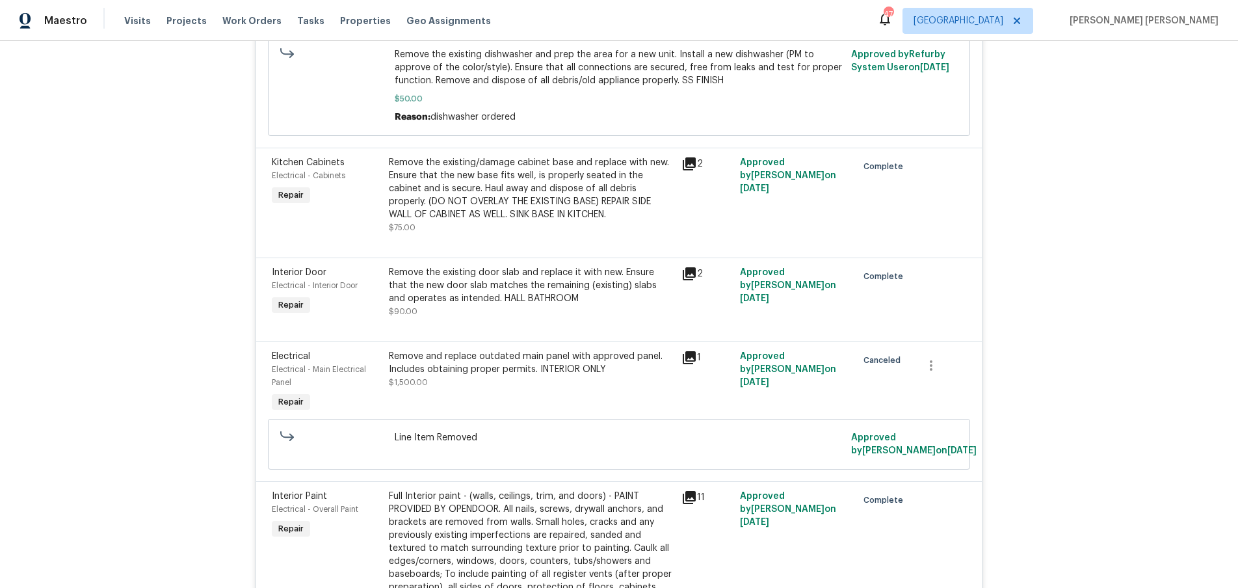
scroll to position [777, 0]
click at [685, 357] on icon at bounding box center [689, 355] width 13 height 13
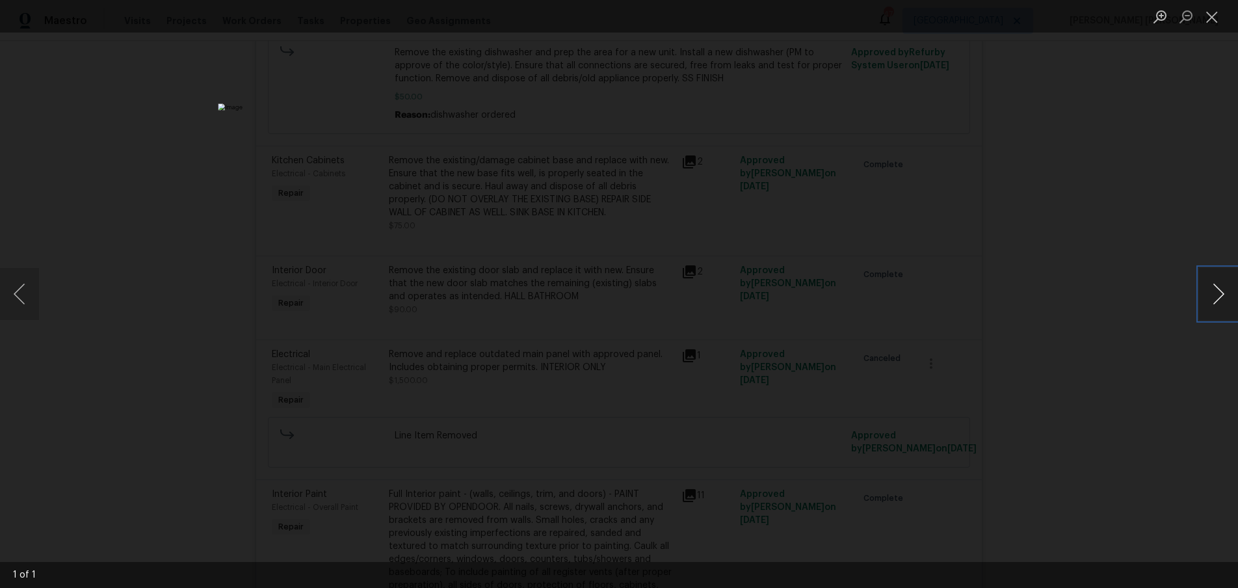
click at [1216, 301] on button "Next image" at bounding box center [1218, 294] width 39 height 52
drag, startPoint x: 1214, startPoint y: 302, endPoint x: 1117, endPoint y: 359, distance: 112.2
click at [1178, 308] on div "1 of 1" at bounding box center [619, 294] width 1238 height 588
click at [1115, 377] on div "Lightbox" at bounding box center [619, 294] width 1238 height 588
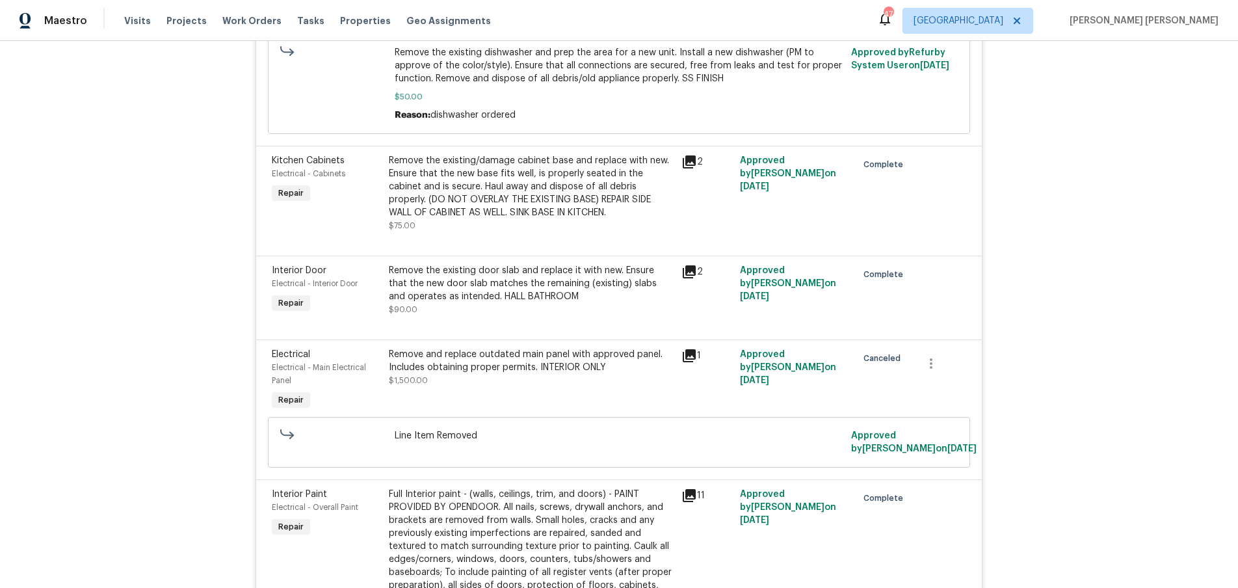
click at [1115, 377] on div "Back to all projects 2 Par Dr, New Smyrna Beach, FL 32168 2 Beds | 2 Baths | To…" at bounding box center [619, 314] width 1238 height 547
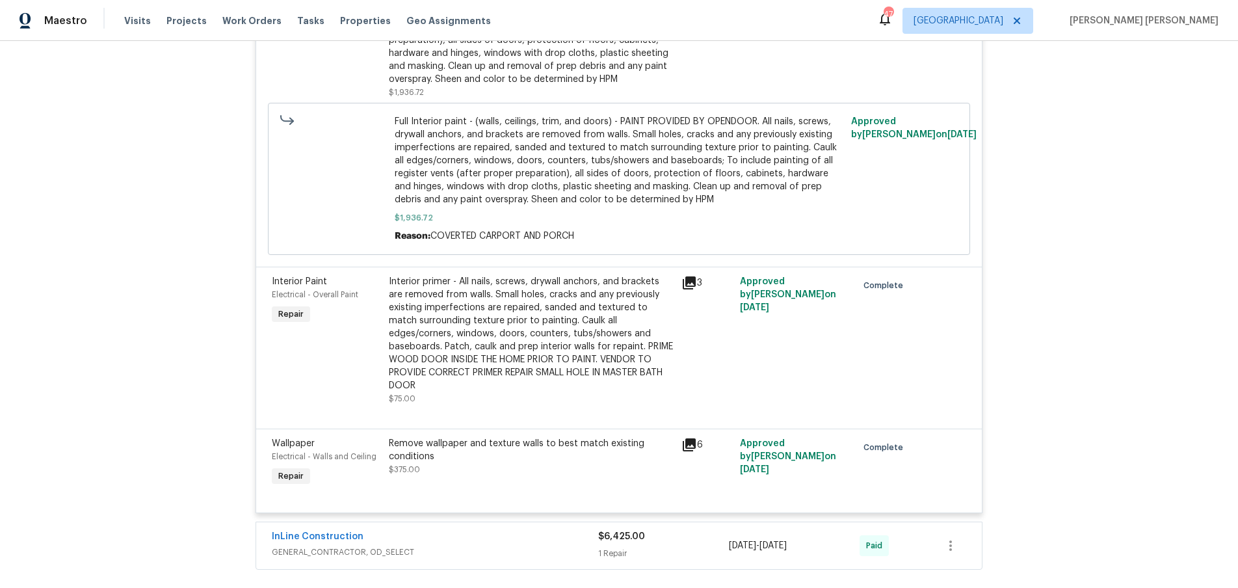
scroll to position [1416, 0]
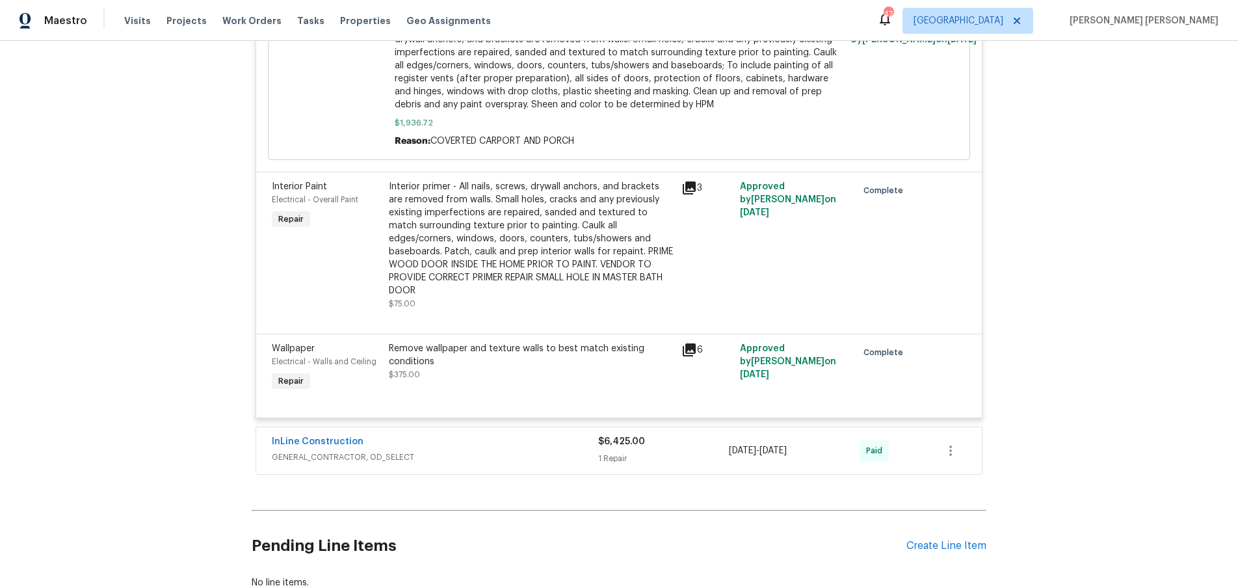
click at [522, 452] on span "GENERAL_CONTRACTOR, OD_SELECT" at bounding box center [435, 457] width 326 height 13
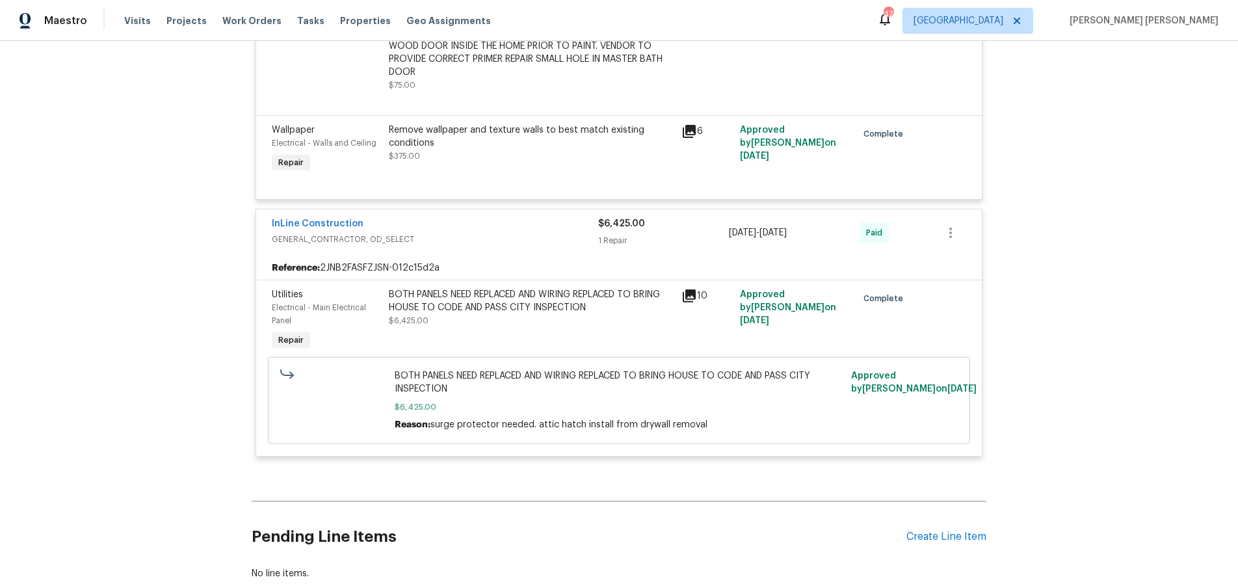
scroll to position [1718, 0]
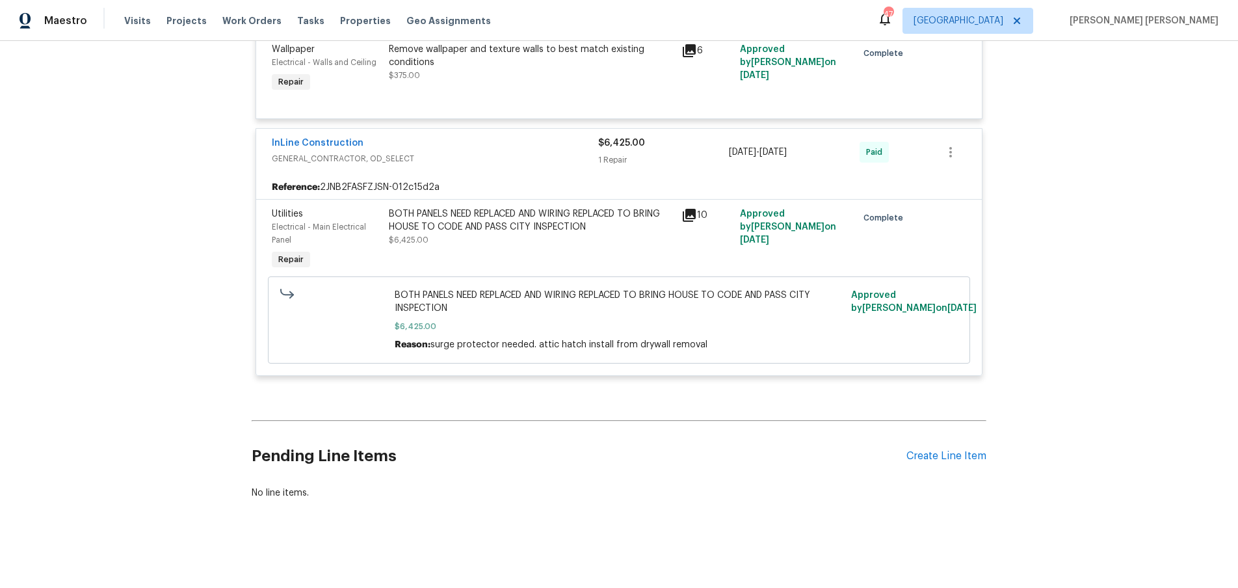
click at [689, 215] on icon at bounding box center [690, 215] width 16 height 16
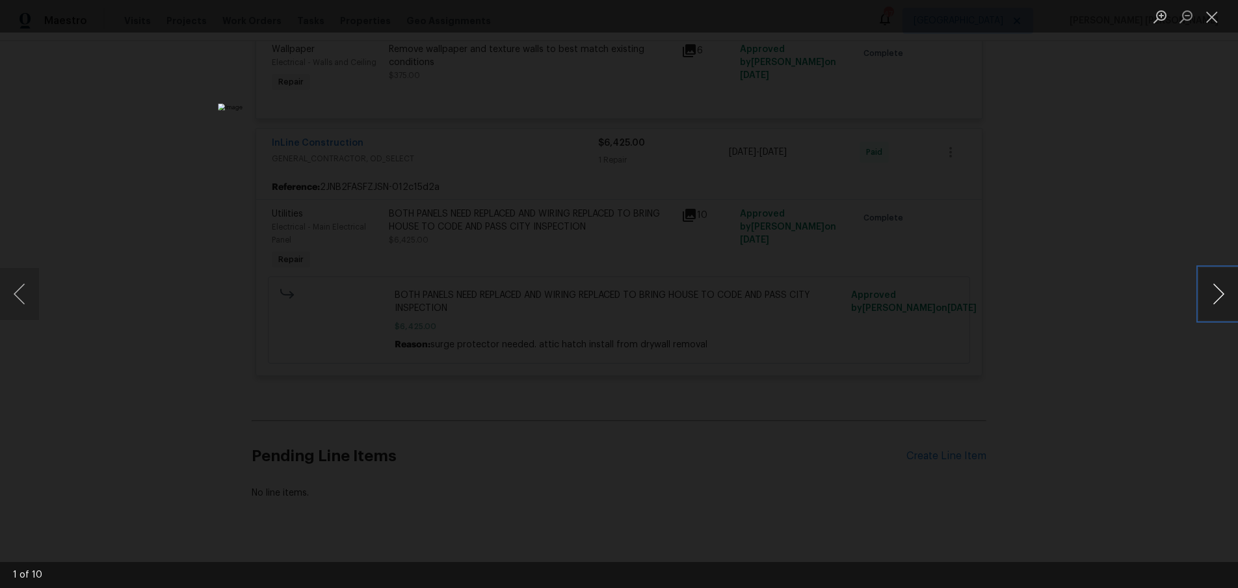
click at [1216, 294] on button "Next image" at bounding box center [1218, 294] width 39 height 52
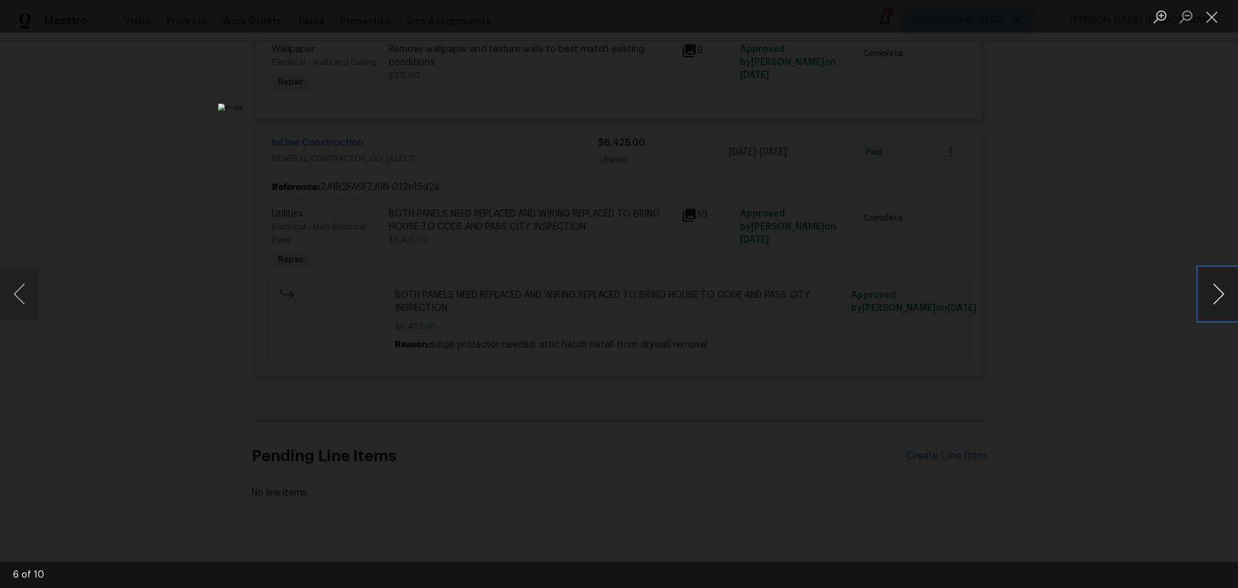
click at [1216, 294] on button "Next image" at bounding box center [1218, 294] width 39 height 52
click at [1206, 13] on button "Close lightbox" at bounding box center [1212, 16] width 26 height 23
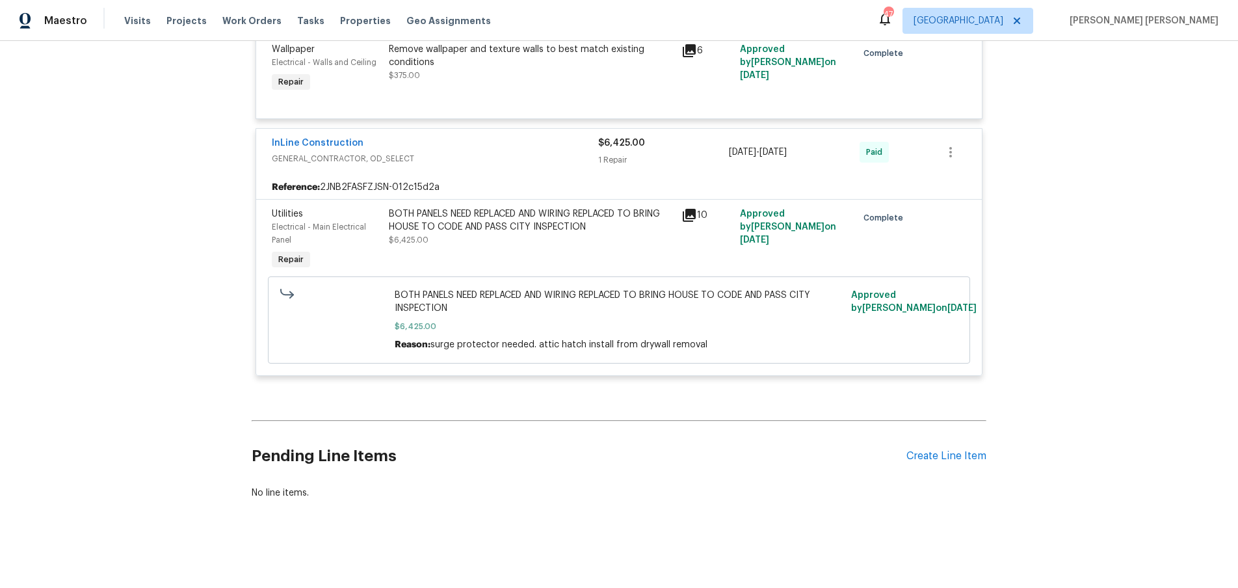
scroll to position [1717, 0]
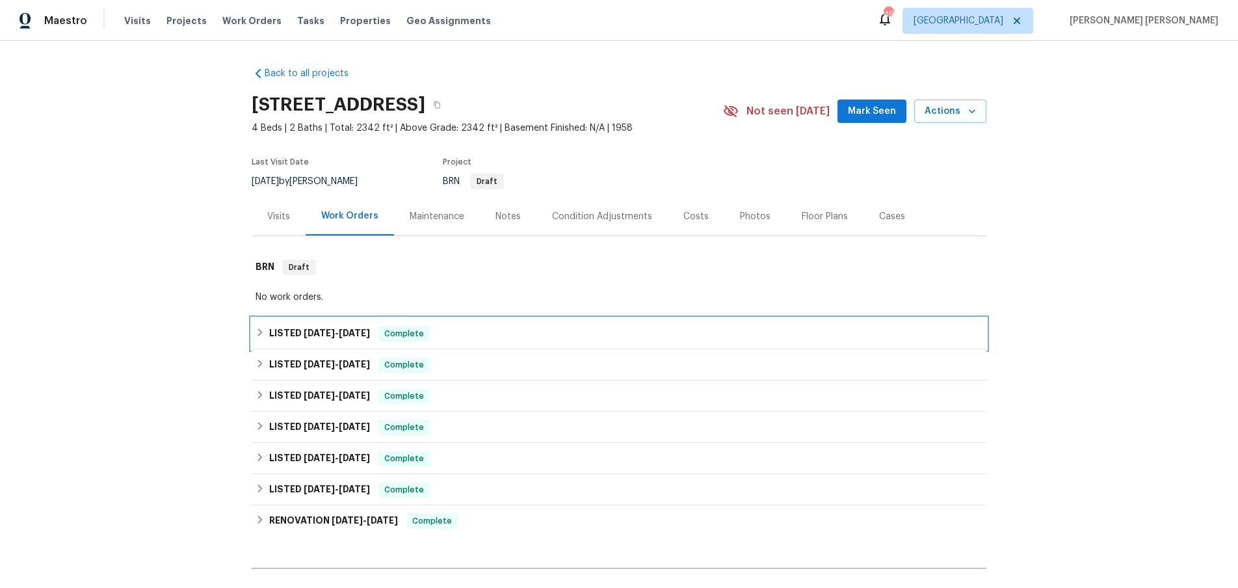
drag, startPoint x: 254, startPoint y: 335, endPoint x: 269, endPoint y: 334, distance: 14.4
click at [259, 335] on div "LISTED 7/17/25 - 7/21/25 Complete" at bounding box center [619, 333] width 735 height 31
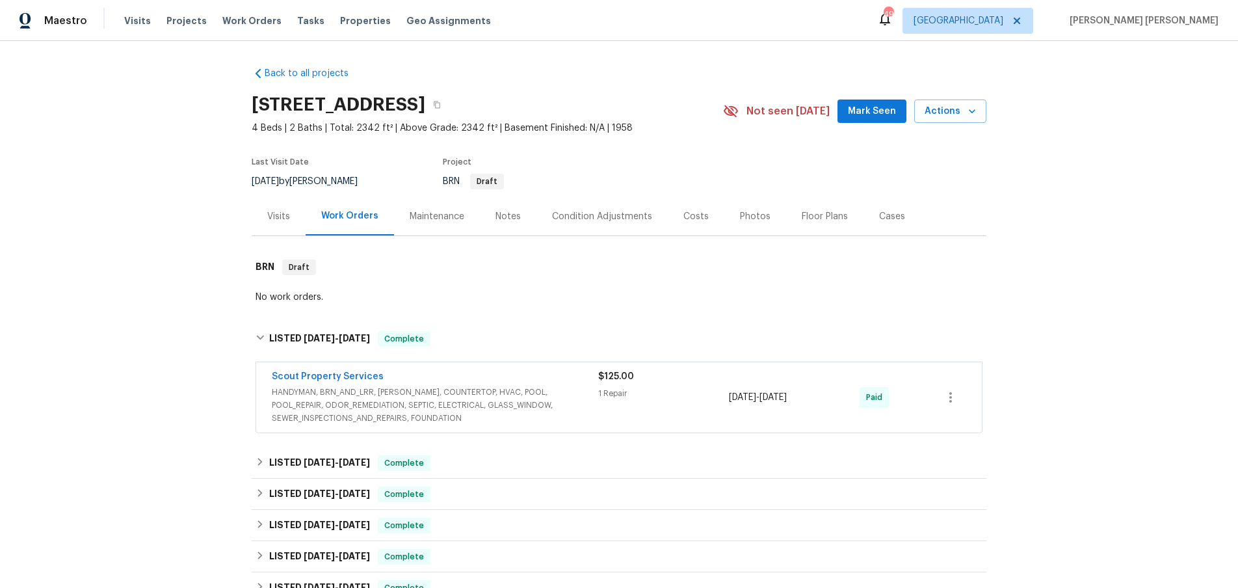
click at [449, 408] on span "HANDYMAN, BRN_AND_LRR, WELLS, COUNTERTOP, HVAC, POOL, POOL_REPAIR, ODOR_REMEDIA…" at bounding box center [435, 405] width 326 height 39
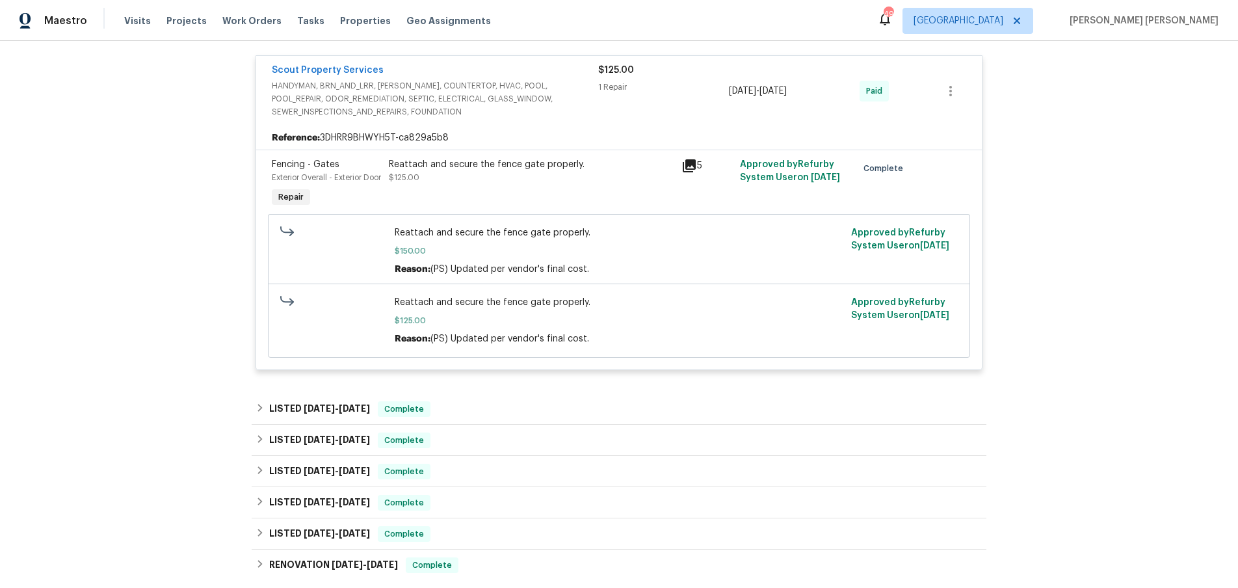
scroll to position [346, 0]
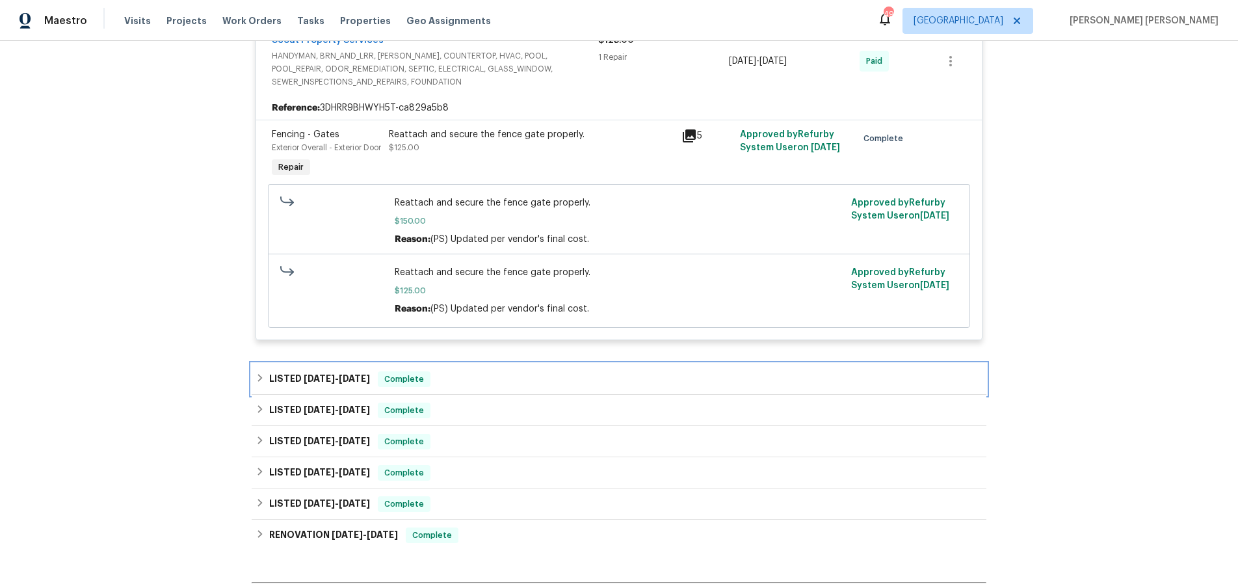
click at [257, 382] on icon at bounding box center [260, 377] width 9 height 9
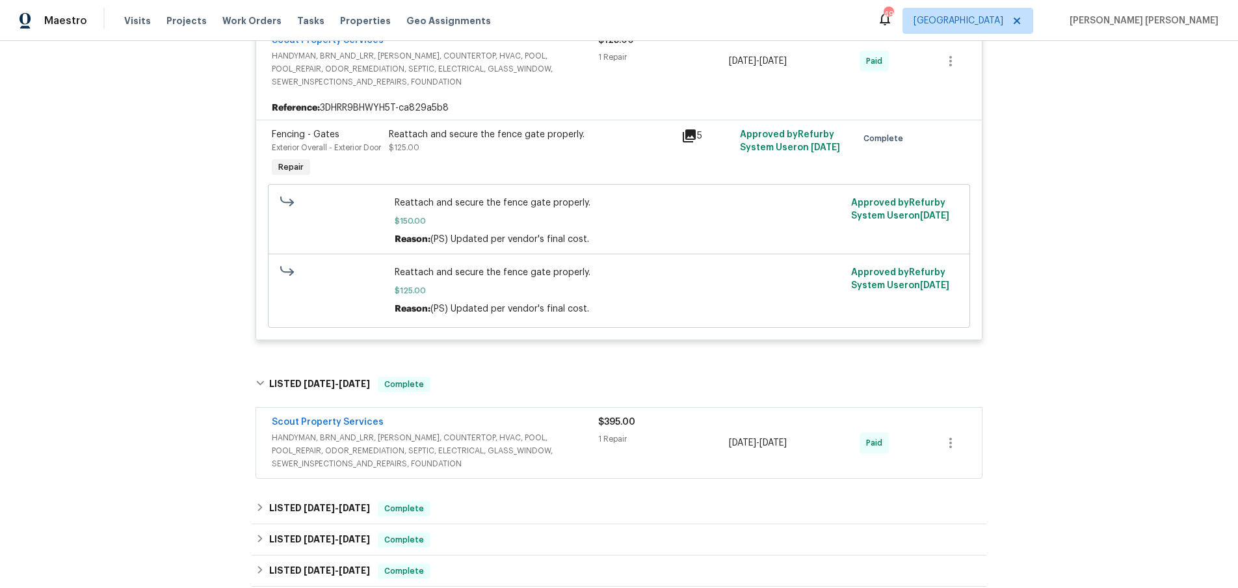
click at [472, 457] on span "HANDYMAN, BRN_AND_LRR, WELLS, COUNTERTOP, HVAC, POOL, POOL_REPAIR, ODOR_REMEDIA…" at bounding box center [435, 450] width 326 height 39
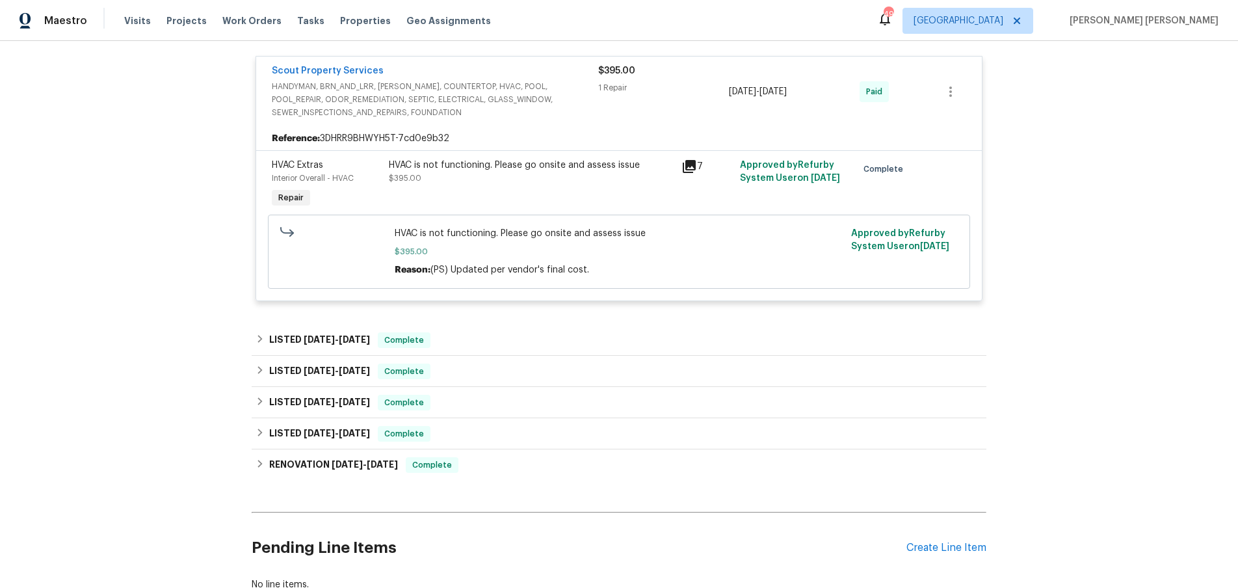
scroll to position [708, 0]
click at [252, 352] on div "LISTED 6/4/25 - 6/9/25 Complete" at bounding box center [619, 339] width 735 height 31
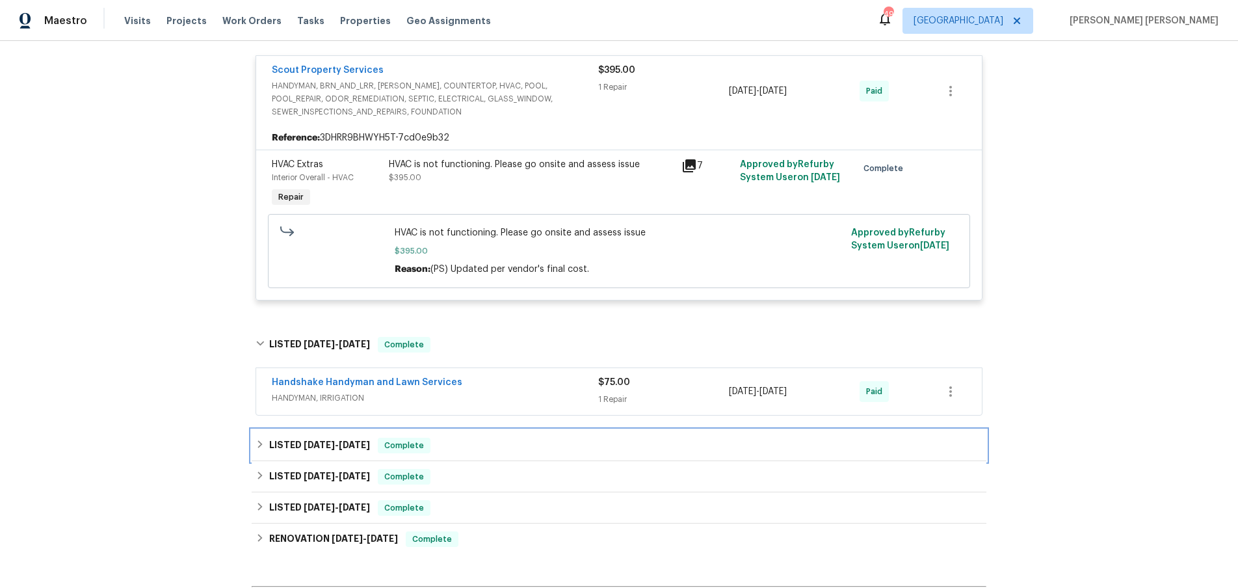
click at [263, 449] on icon at bounding box center [260, 444] width 9 height 9
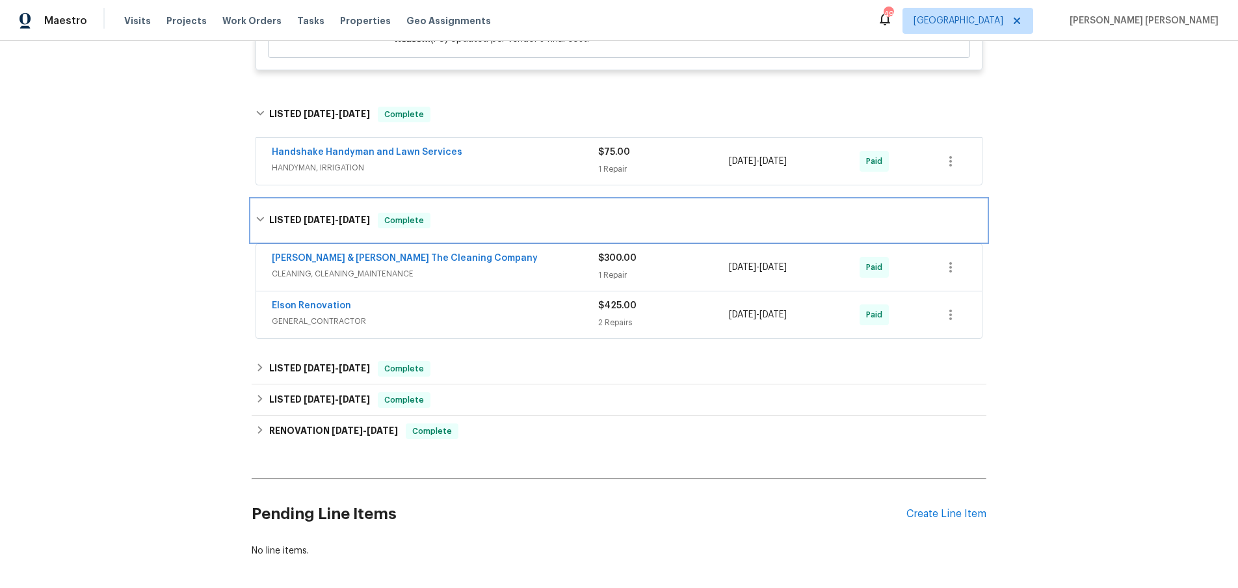
scroll to position [976, 0]
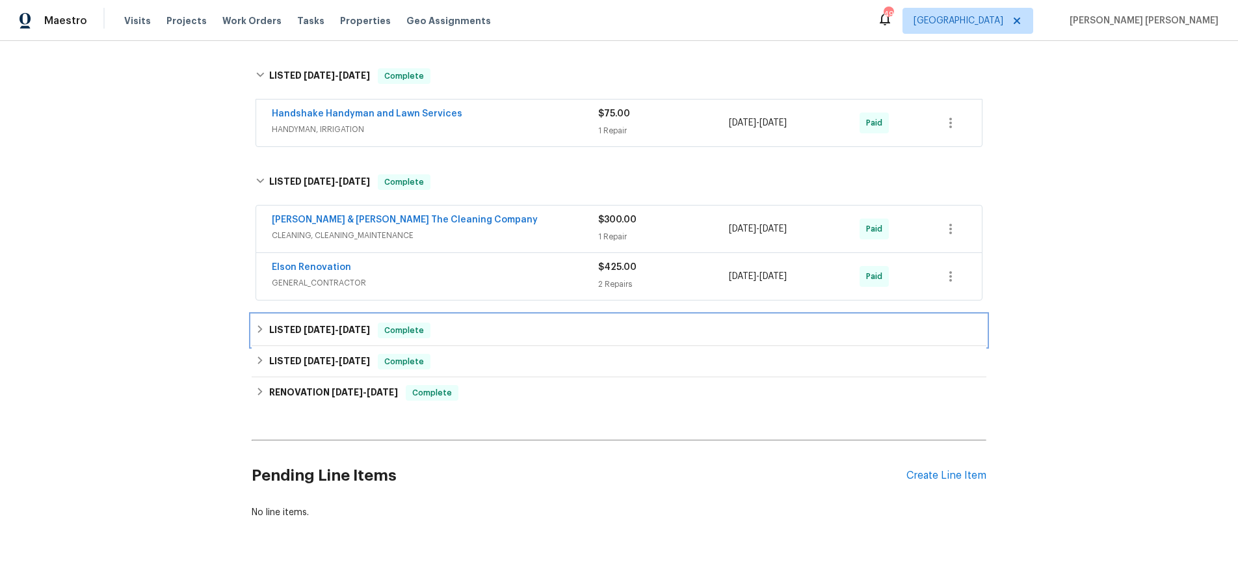
click at [261, 333] on icon at bounding box center [260, 329] width 5 height 8
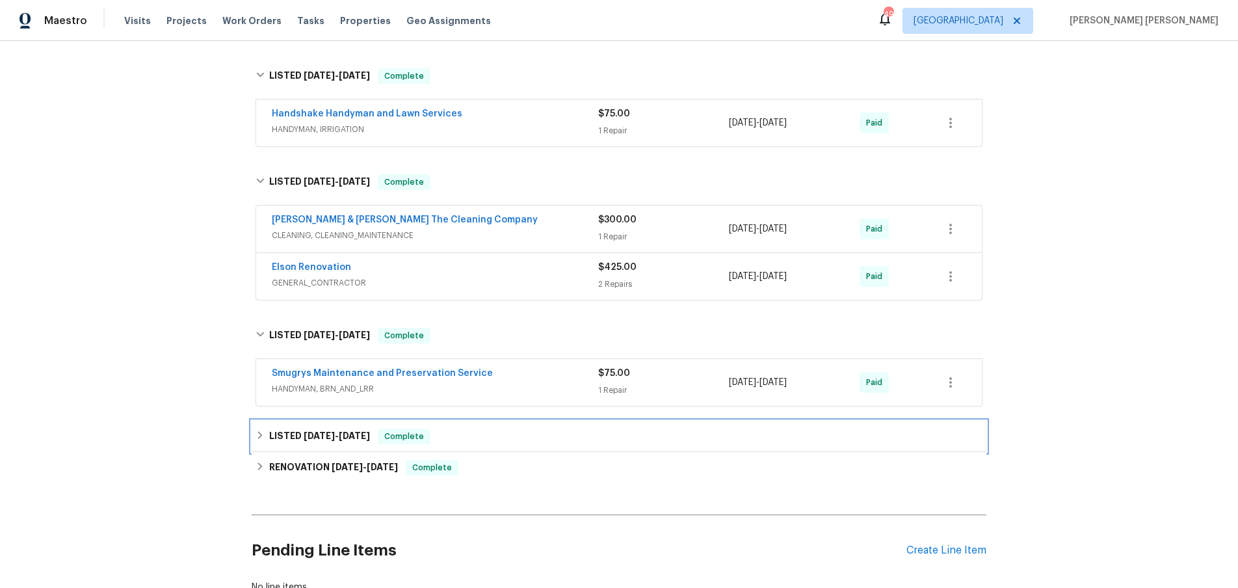
click at [261, 444] on div "LISTED 4/9/25 - 4/30/25 Complete" at bounding box center [619, 437] width 727 height 16
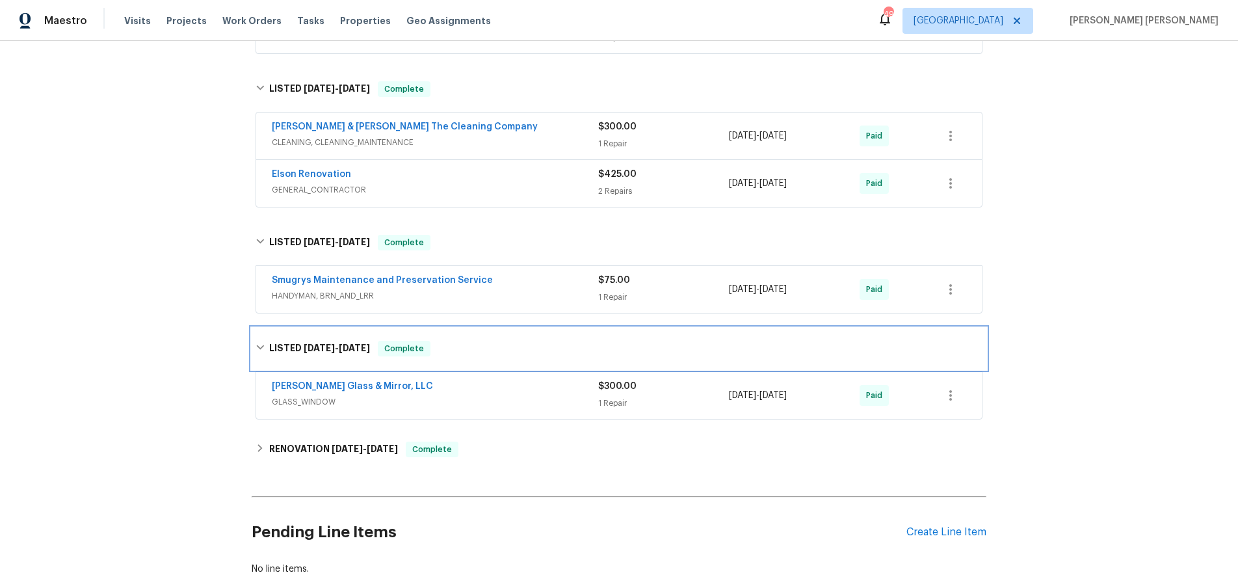
scroll to position [1149, 0]
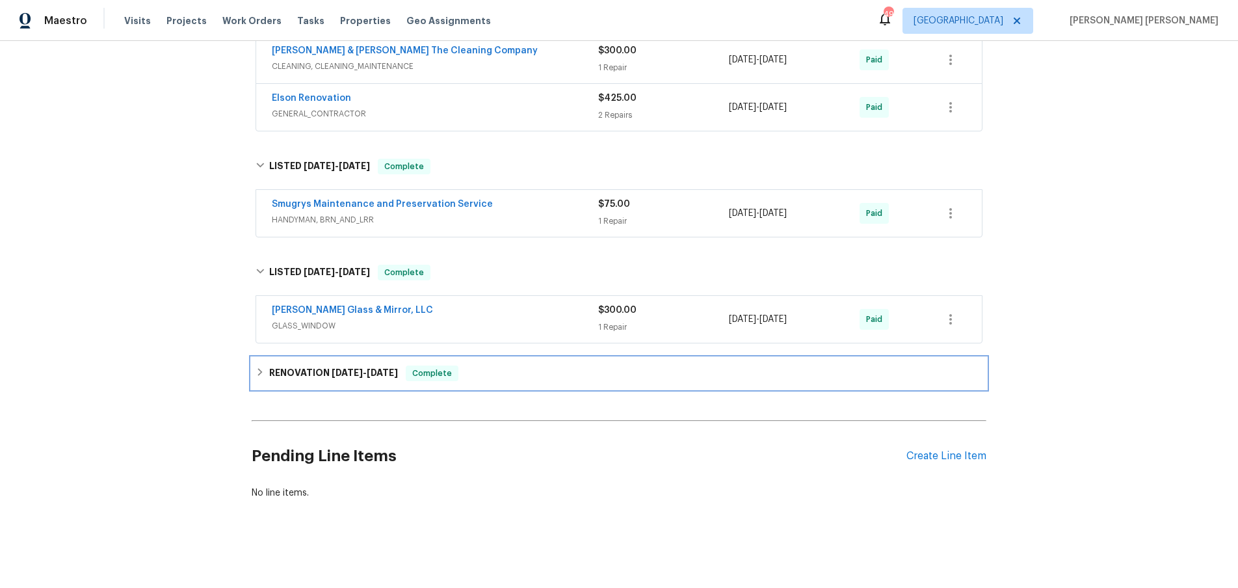
click at [259, 376] on icon at bounding box center [260, 372] width 5 height 8
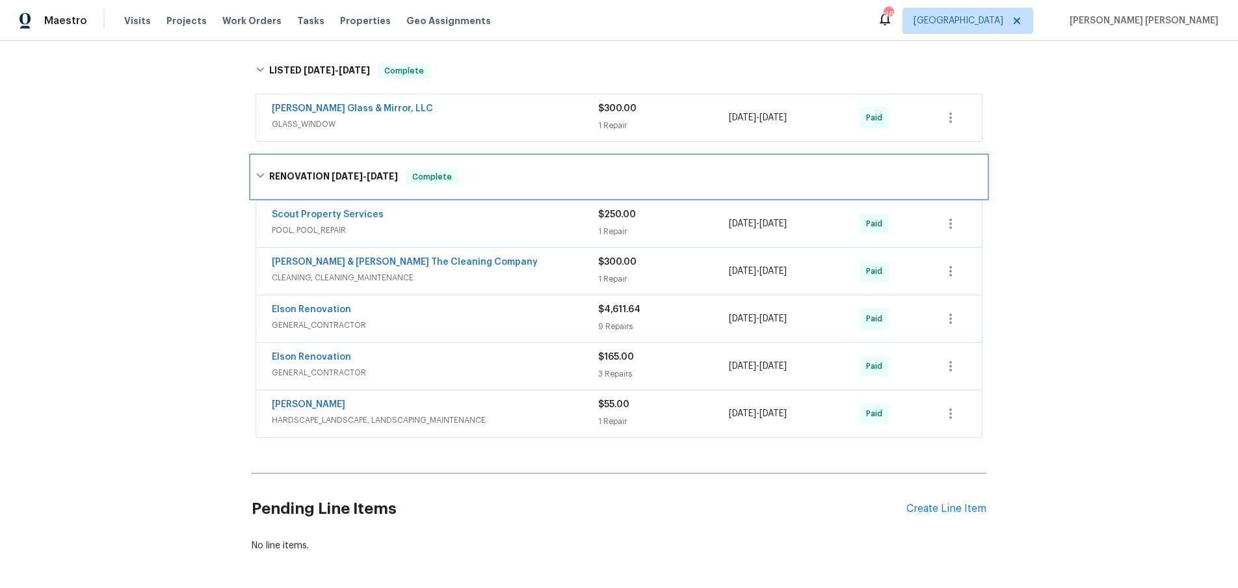
scroll to position [1415, 0]
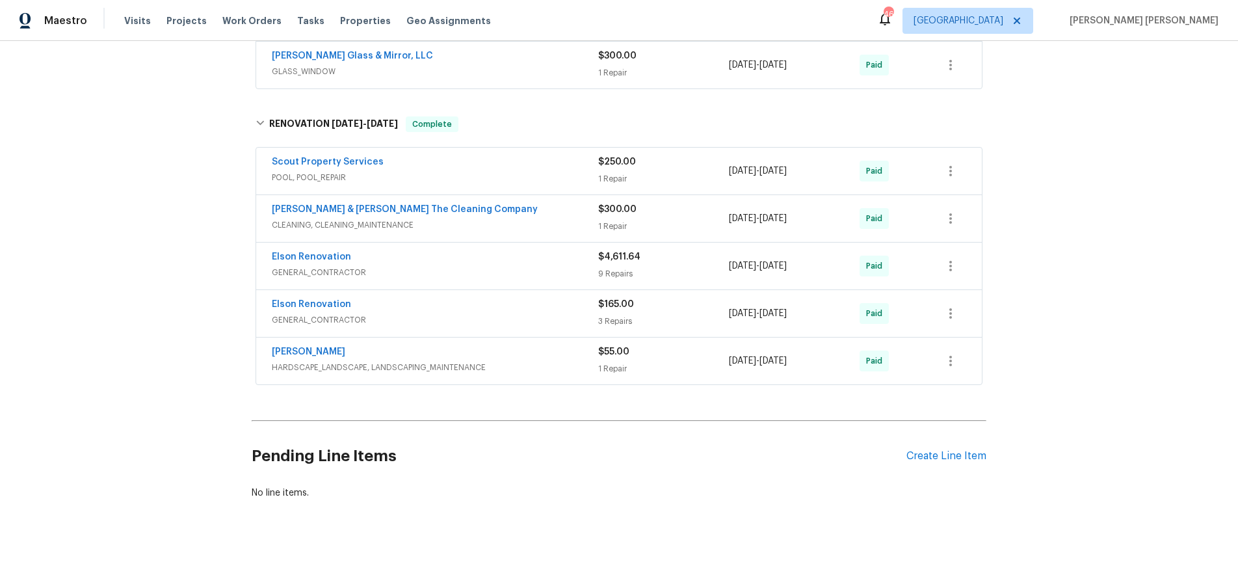
click at [510, 265] on div "Elson Renovation" at bounding box center [435, 258] width 326 height 16
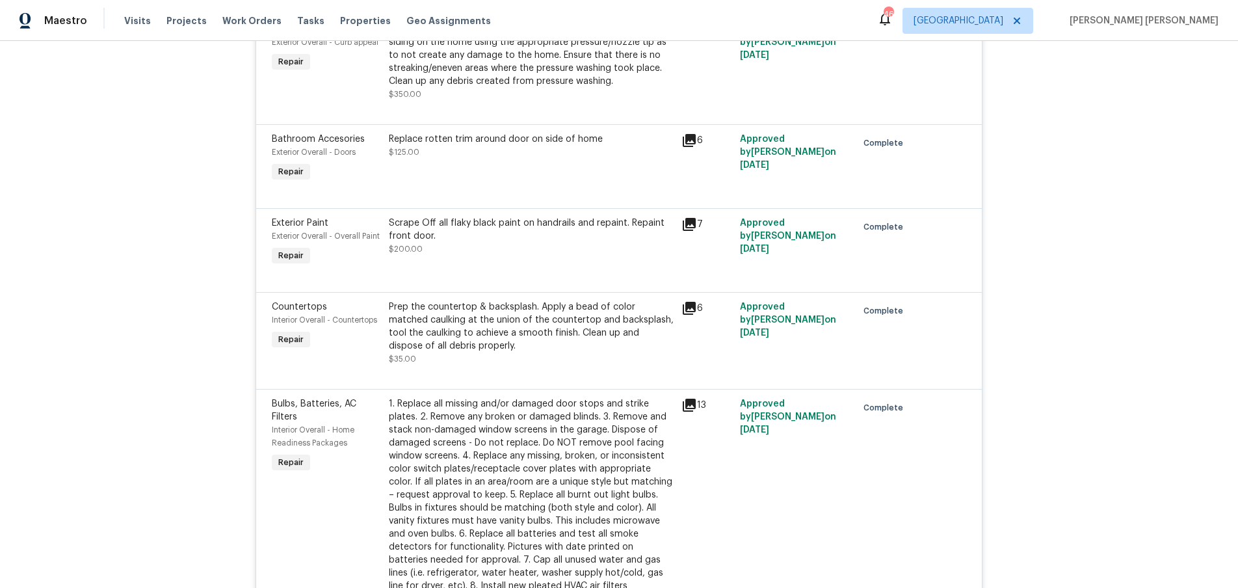
scroll to position [1448, 0]
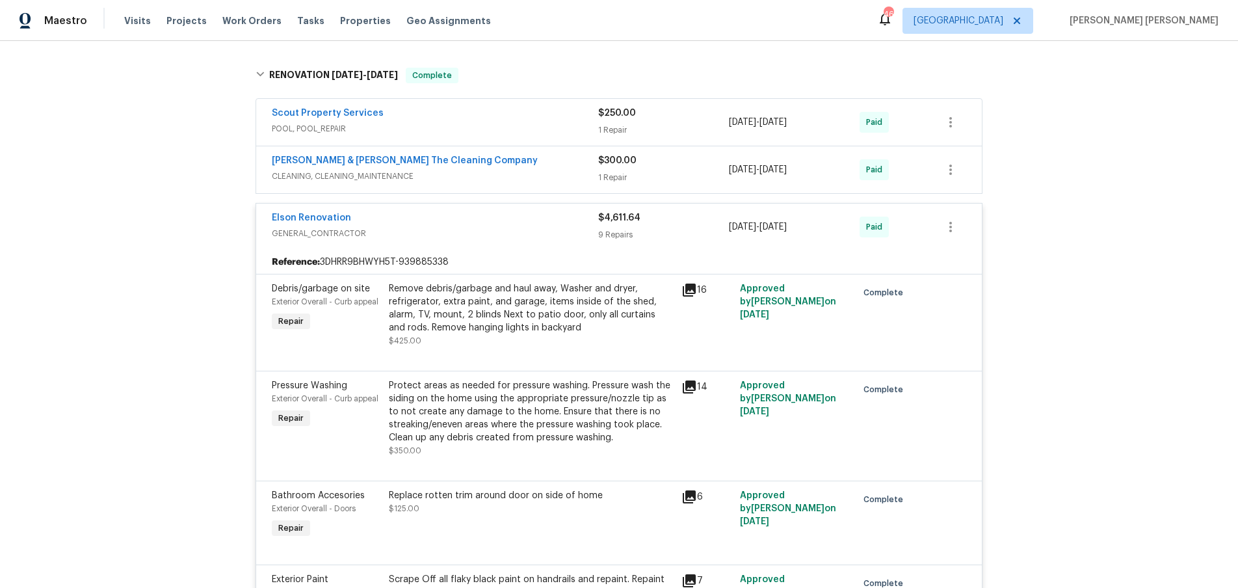
click at [527, 240] on span "GENERAL_CONTRACTOR" at bounding box center [435, 233] width 326 height 13
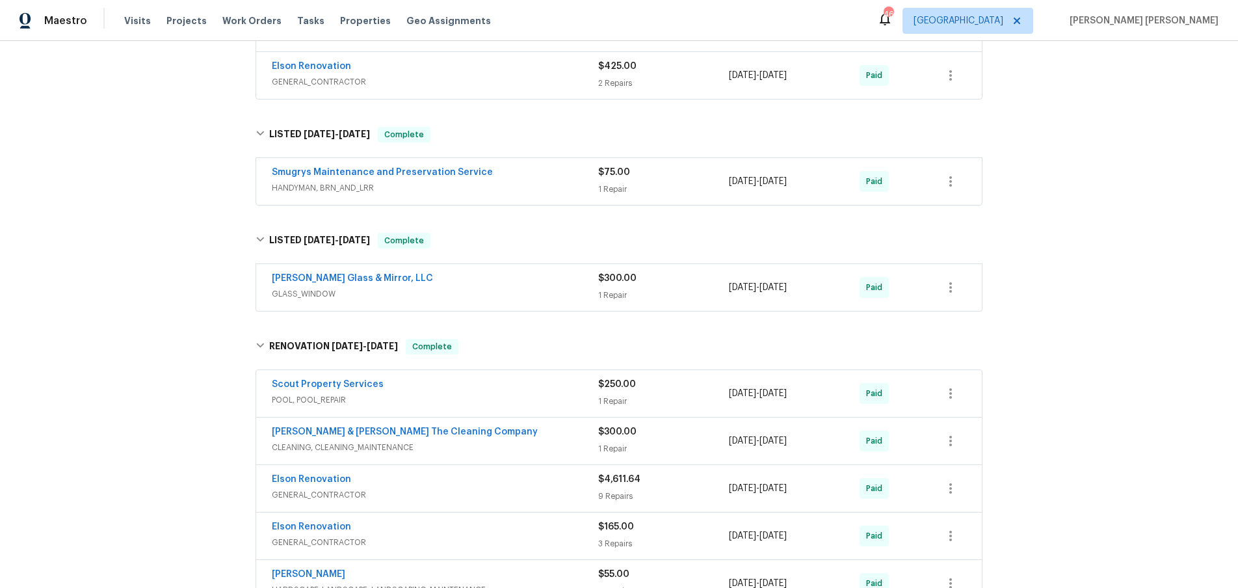
scroll to position [964, 0]
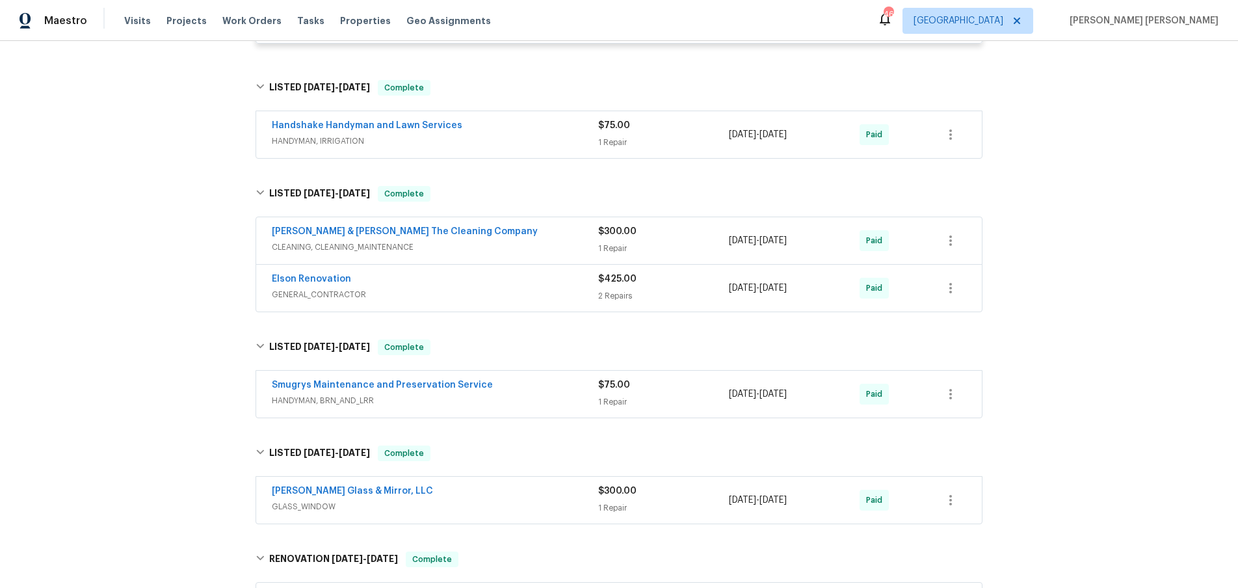
click at [480, 288] on div "Elson Renovation" at bounding box center [435, 280] width 326 height 16
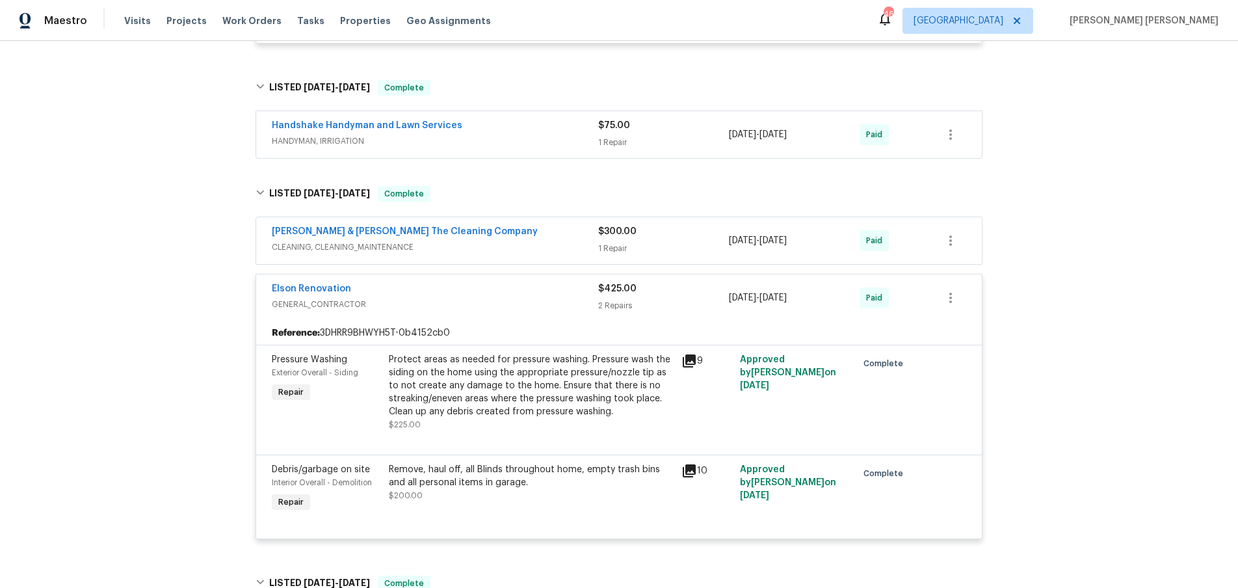
click at [485, 298] on div "Elson Renovation" at bounding box center [435, 290] width 326 height 16
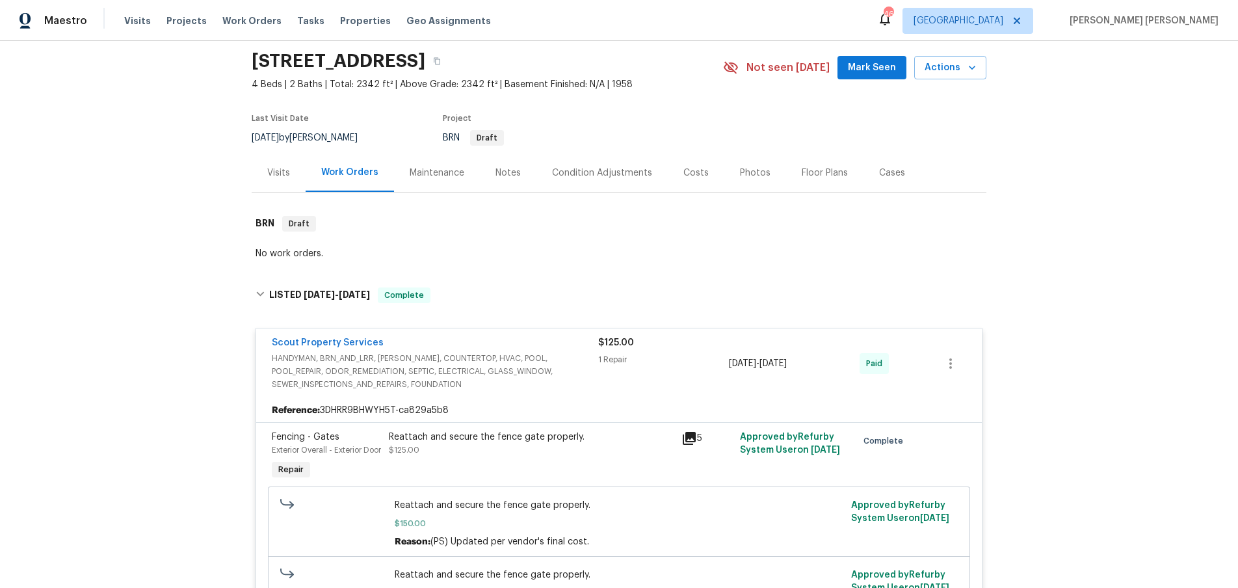
scroll to position [14, 0]
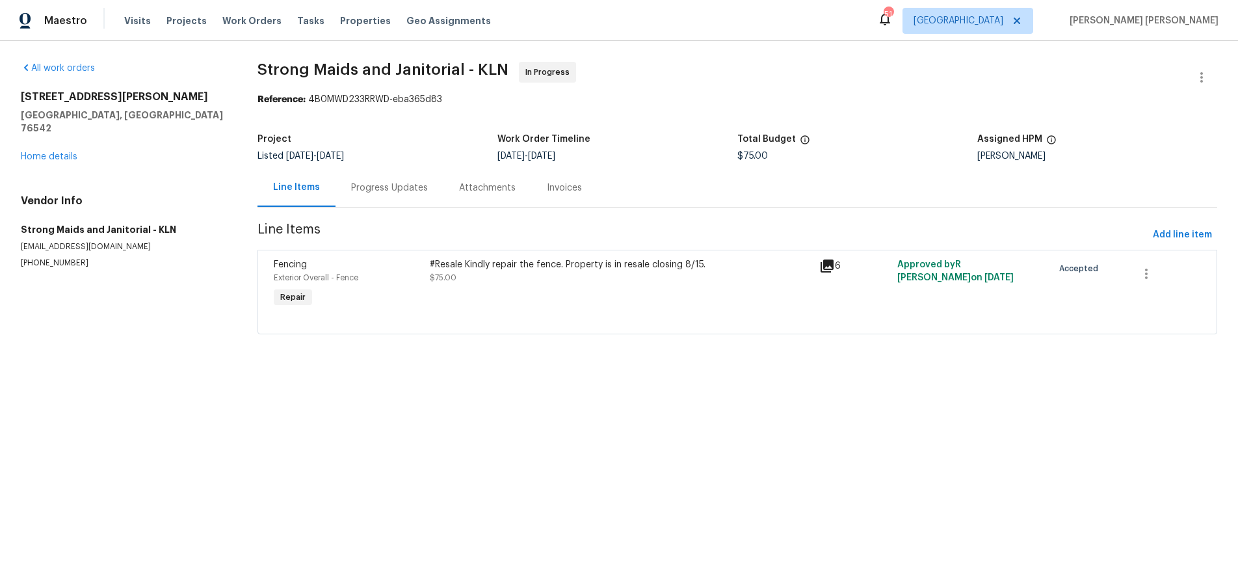
click at [390, 185] on div "Progress Updates" at bounding box center [389, 187] width 77 height 13
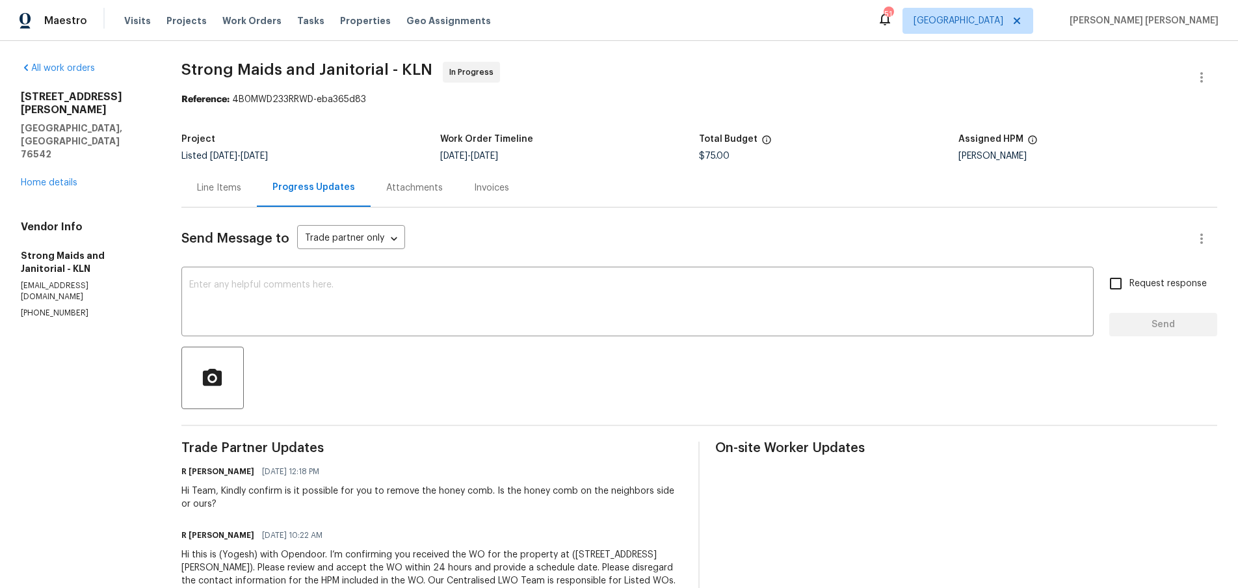
click at [222, 193] on div "Line Items" at bounding box center [219, 187] width 44 height 13
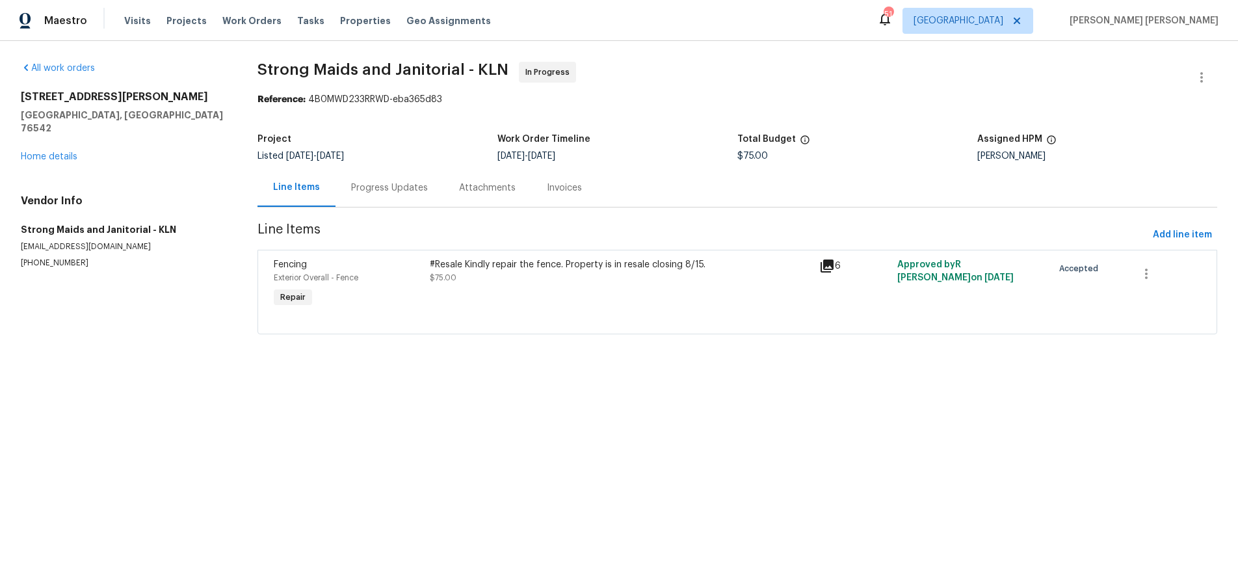
click at [828, 265] on icon at bounding box center [827, 265] width 13 height 13
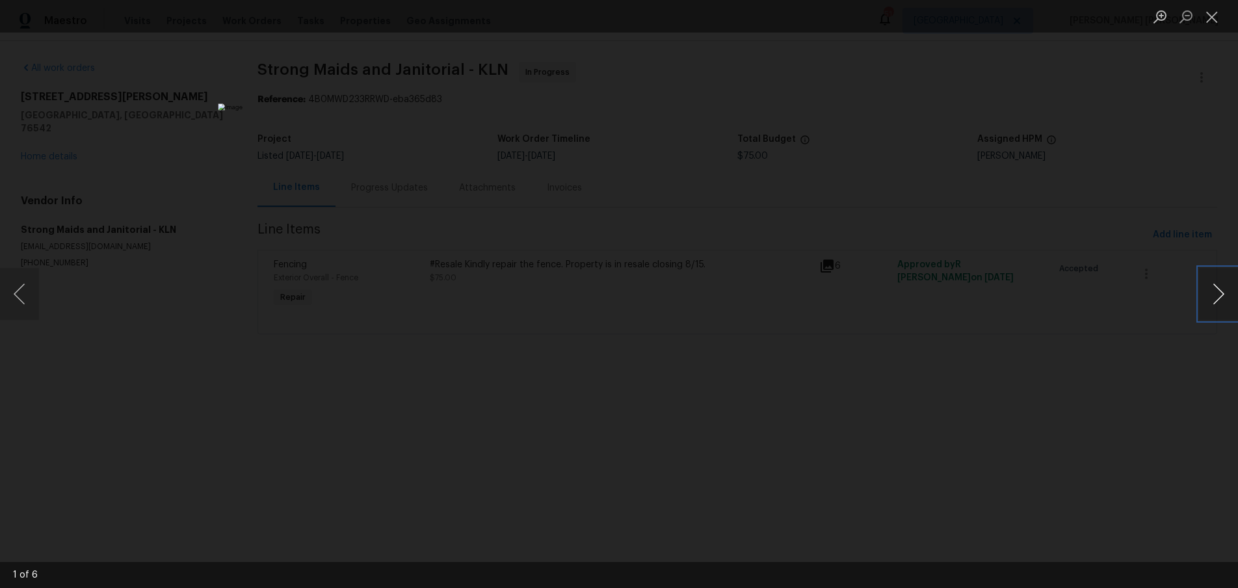
click at [1215, 295] on button "Next image" at bounding box center [1218, 294] width 39 height 52
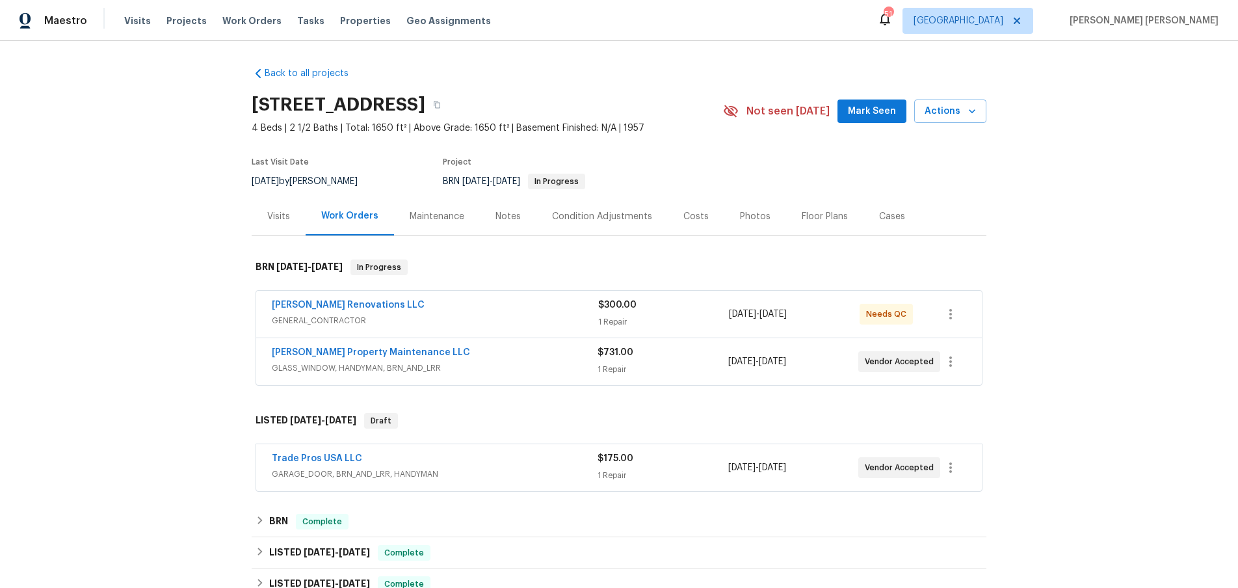
click at [418, 313] on div "[PERSON_NAME] Renovations LLC" at bounding box center [435, 307] width 326 height 16
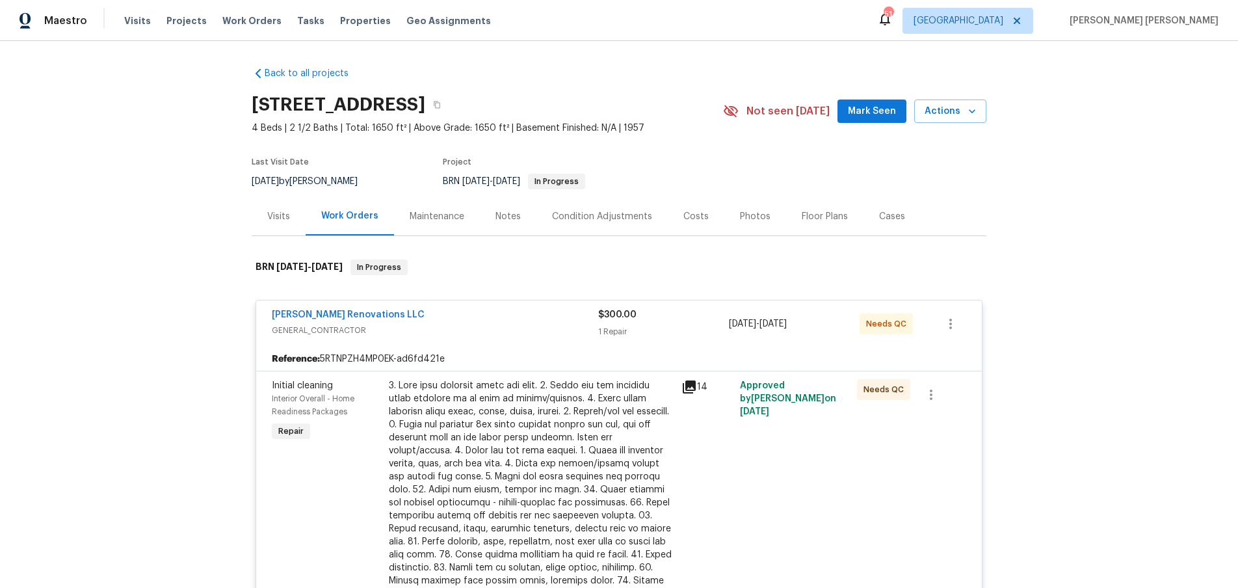
click at [479, 318] on div "[PERSON_NAME] Renovations LLC" at bounding box center [435, 316] width 326 height 16
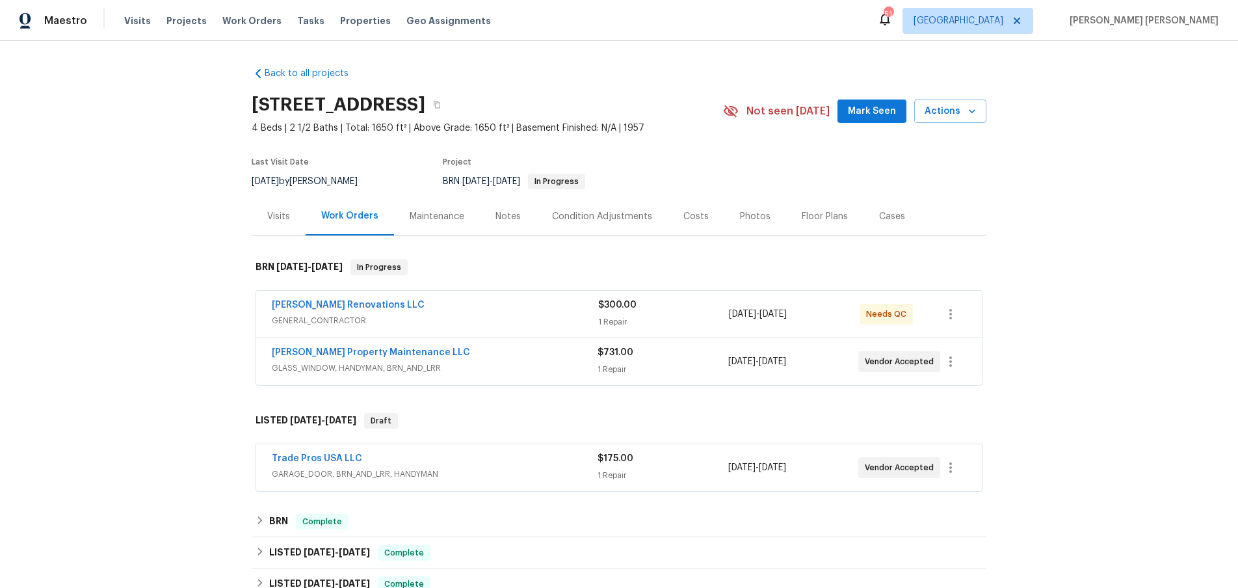
click at [486, 360] on div "[PERSON_NAME] Property Maintenance LLC GLASS_WINDOW, HANDYMAN, BRN_AND_LRR" at bounding box center [435, 360] width 326 height 29
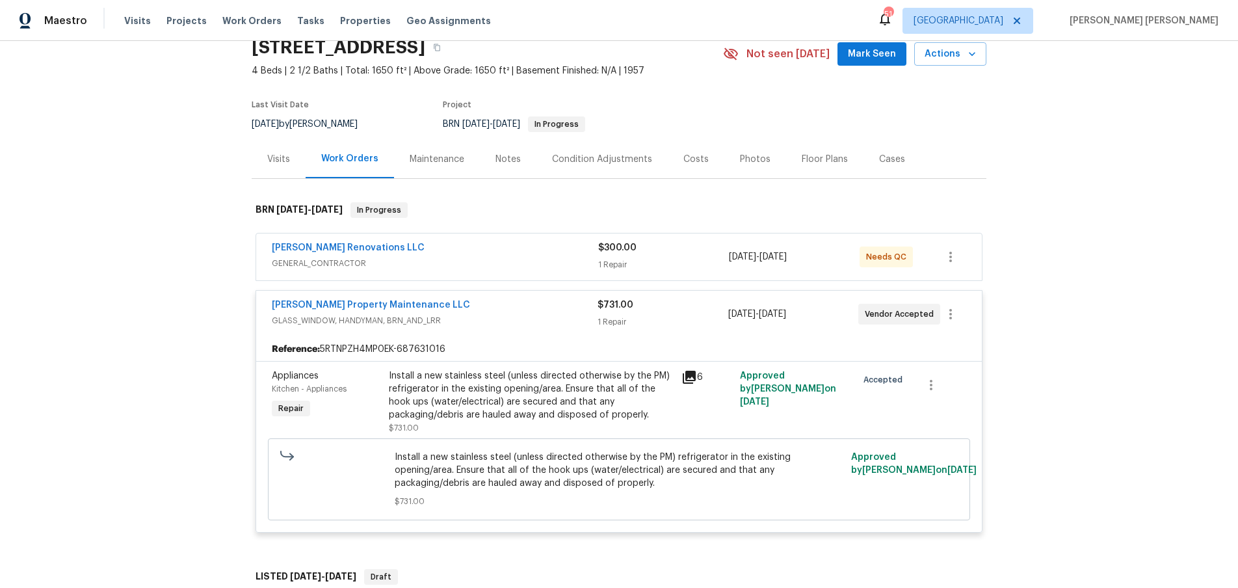
scroll to position [64, 0]
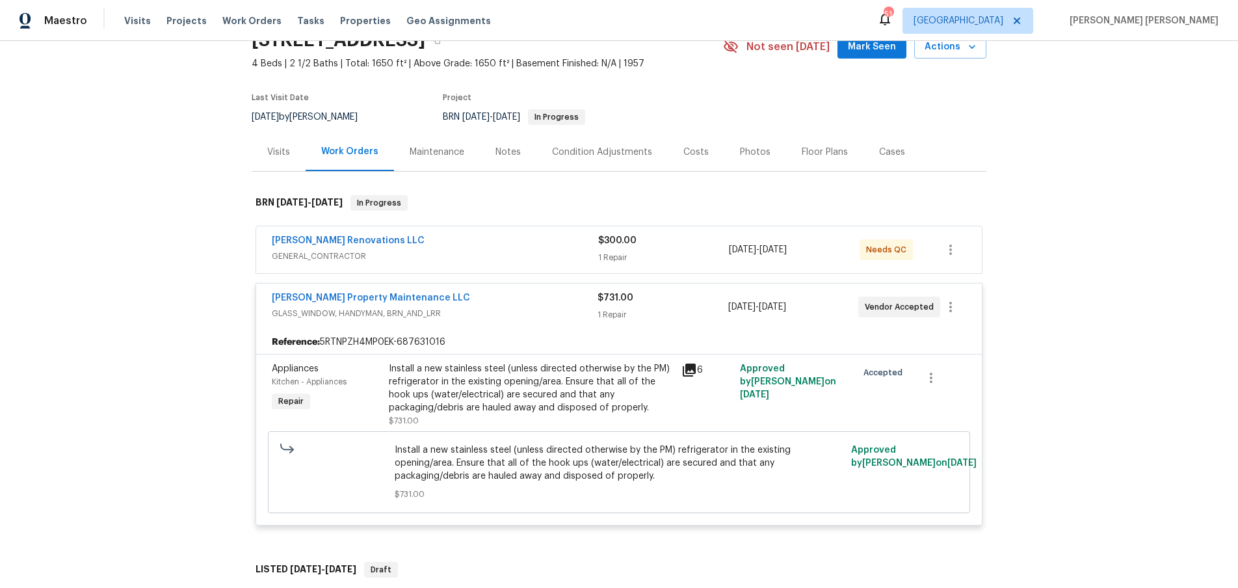
click at [423, 248] on div "[PERSON_NAME] Renovations LLC" at bounding box center [435, 242] width 326 height 16
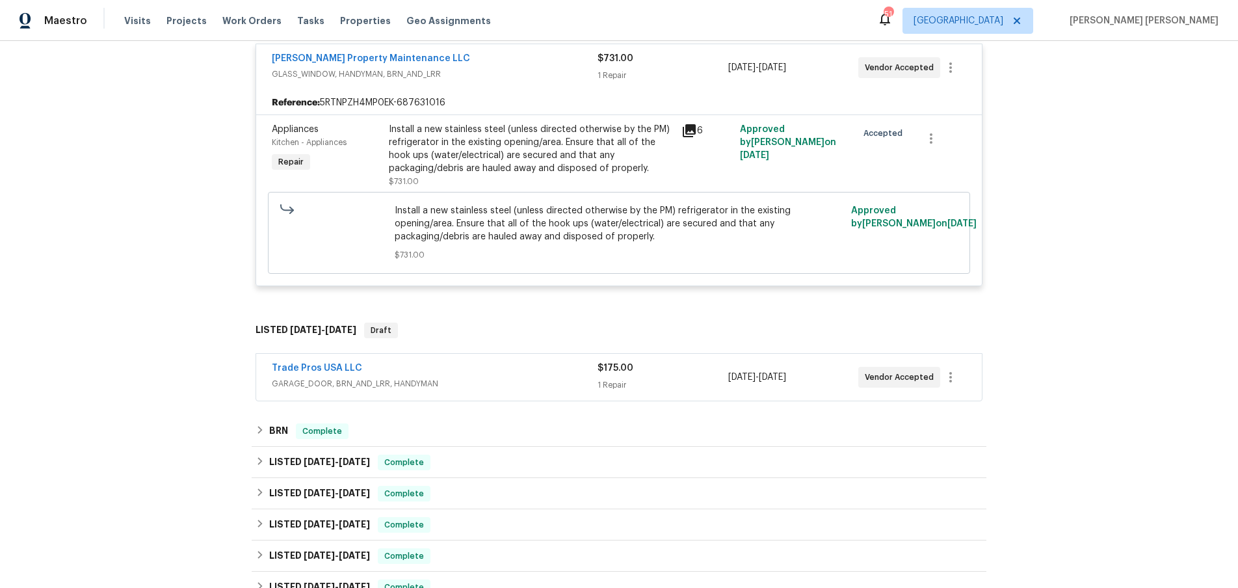
scroll to position [894, 0]
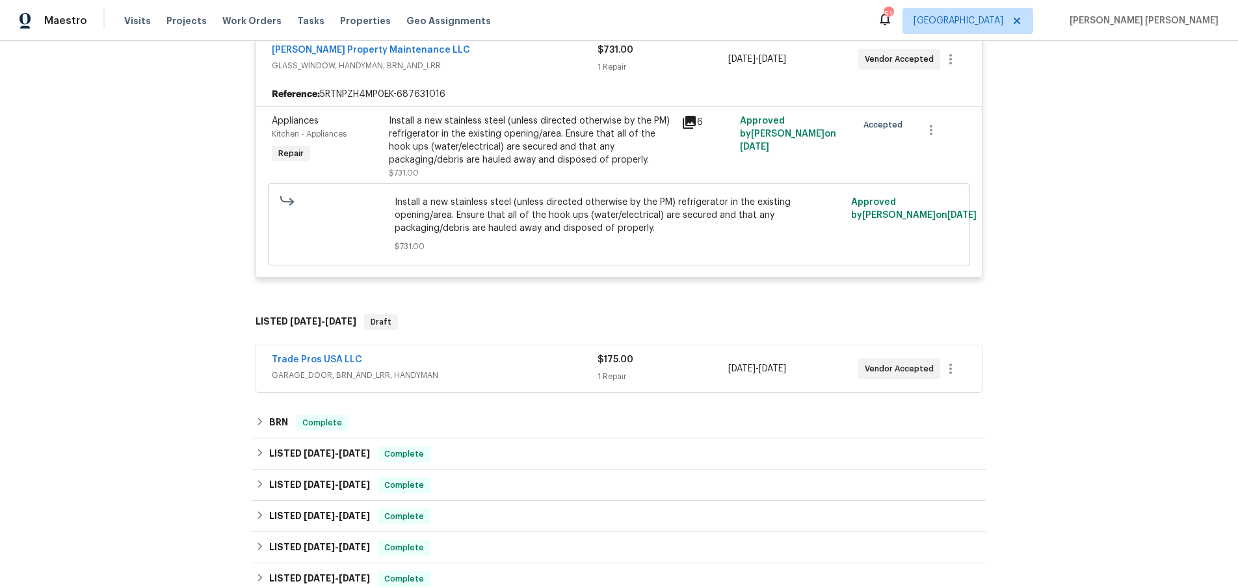
click at [503, 369] on span "GARAGE_DOOR, BRN_AND_LRR, HANDYMAN" at bounding box center [435, 375] width 326 height 13
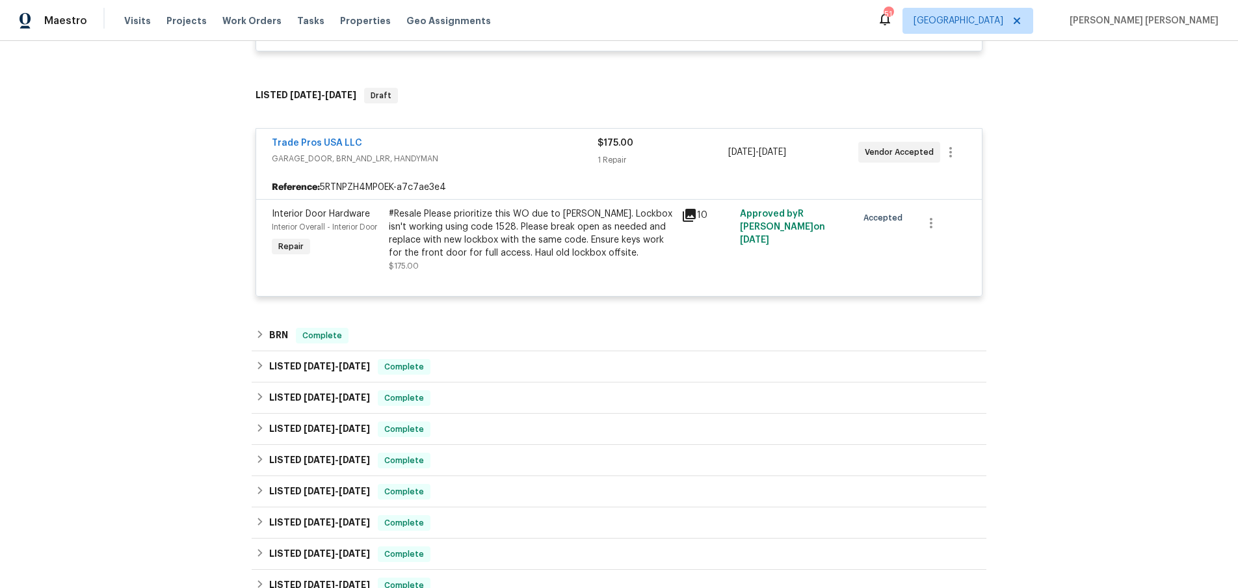
scroll to position [1121, 0]
drag, startPoint x: 261, startPoint y: 321, endPoint x: 345, endPoint y: 324, distance: 83.3
click at [263, 329] on icon at bounding box center [260, 333] width 9 height 9
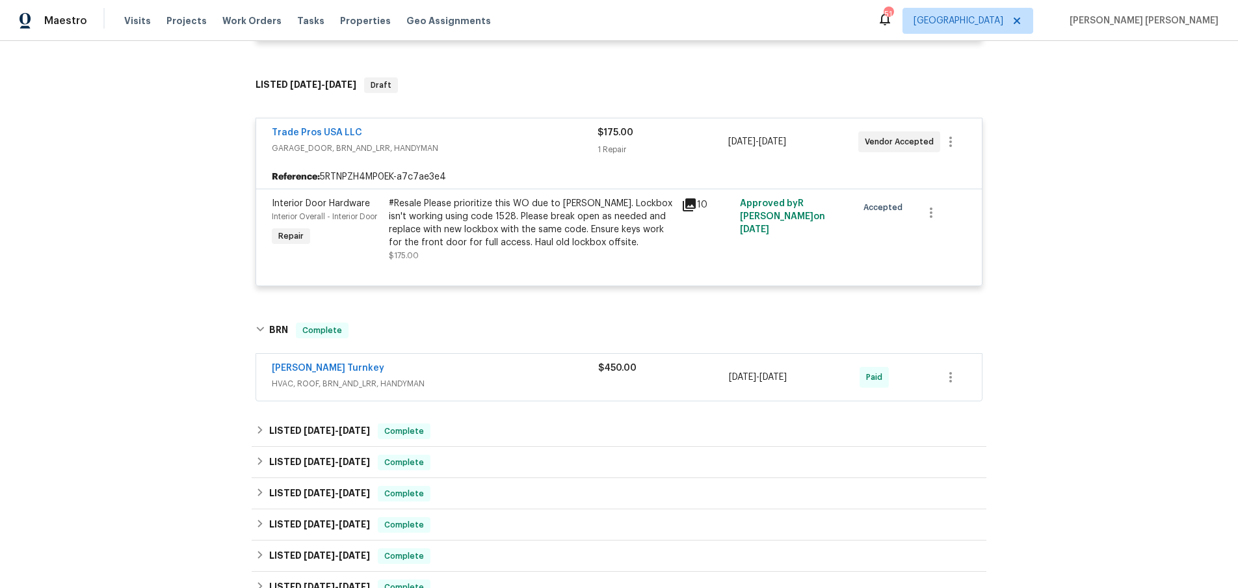
click at [520, 377] on span "HVAC, ROOF, BRN_AND_LRR, HANDYMAN" at bounding box center [435, 383] width 326 height 13
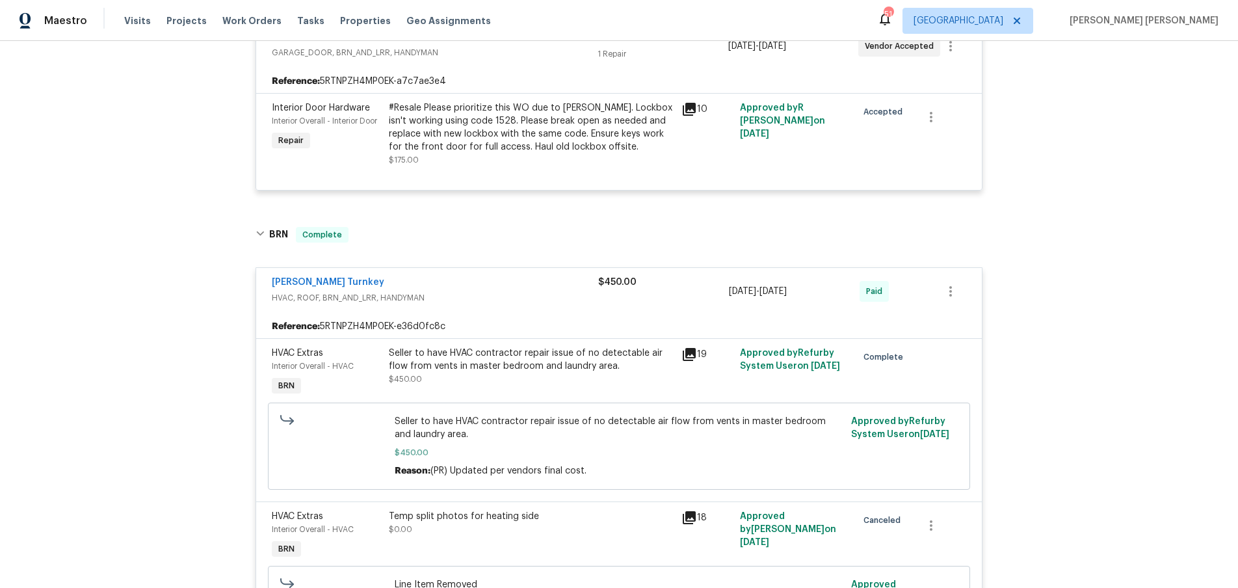
scroll to position [1271, 0]
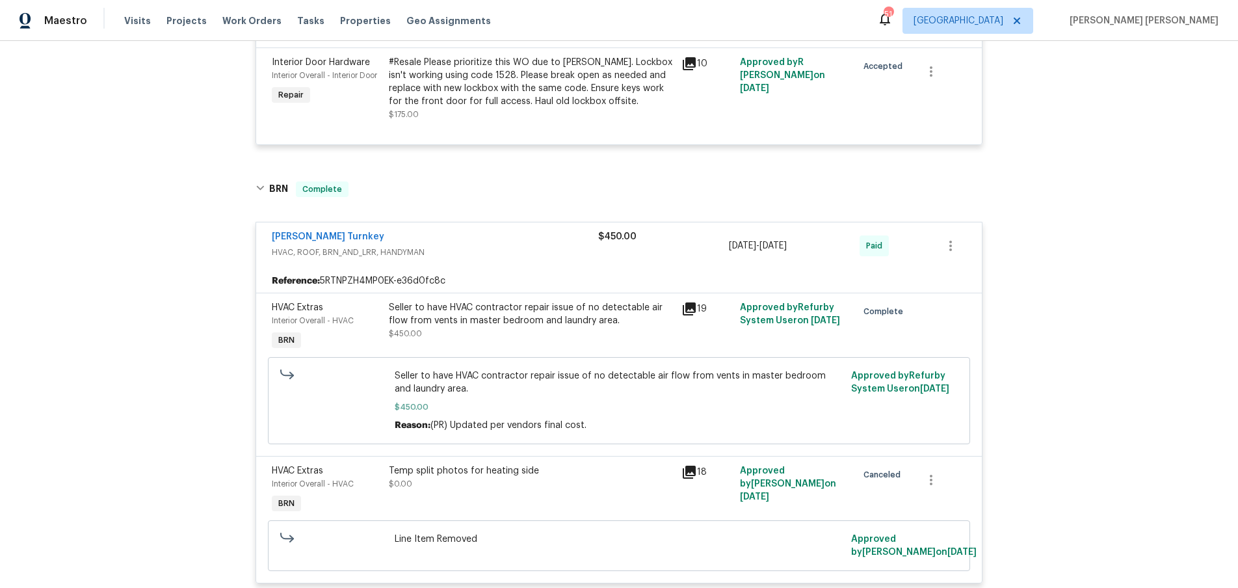
click at [689, 301] on icon at bounding box center [690, 309] width 16 height 16
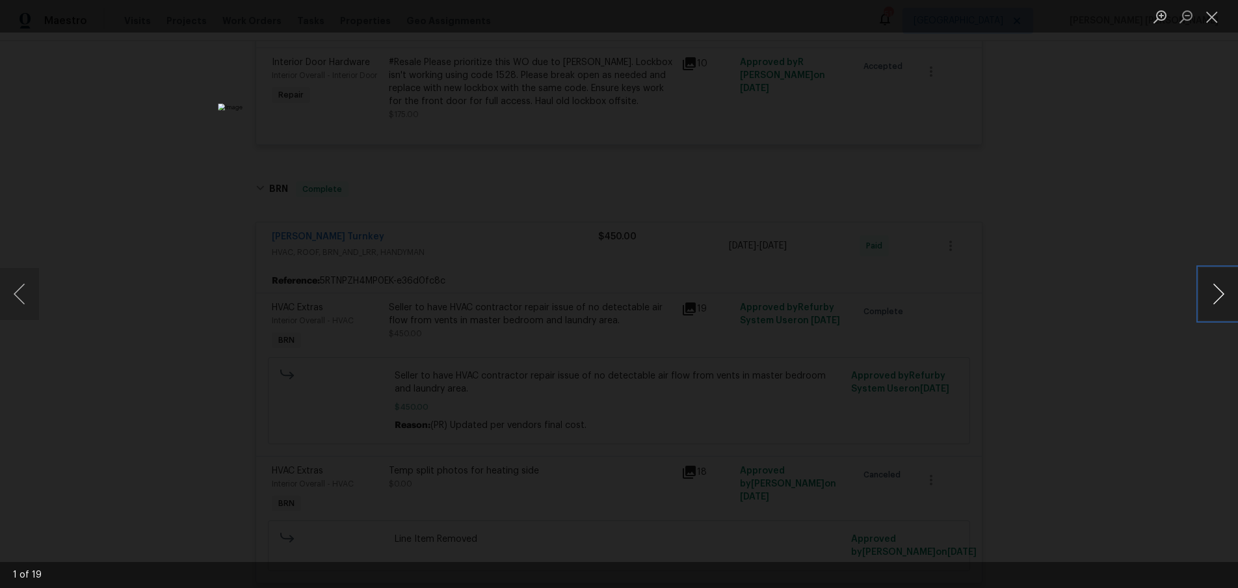
click at [1223, 301] on button "Next image" at bounding box center [1218, 294] width 39 height 52
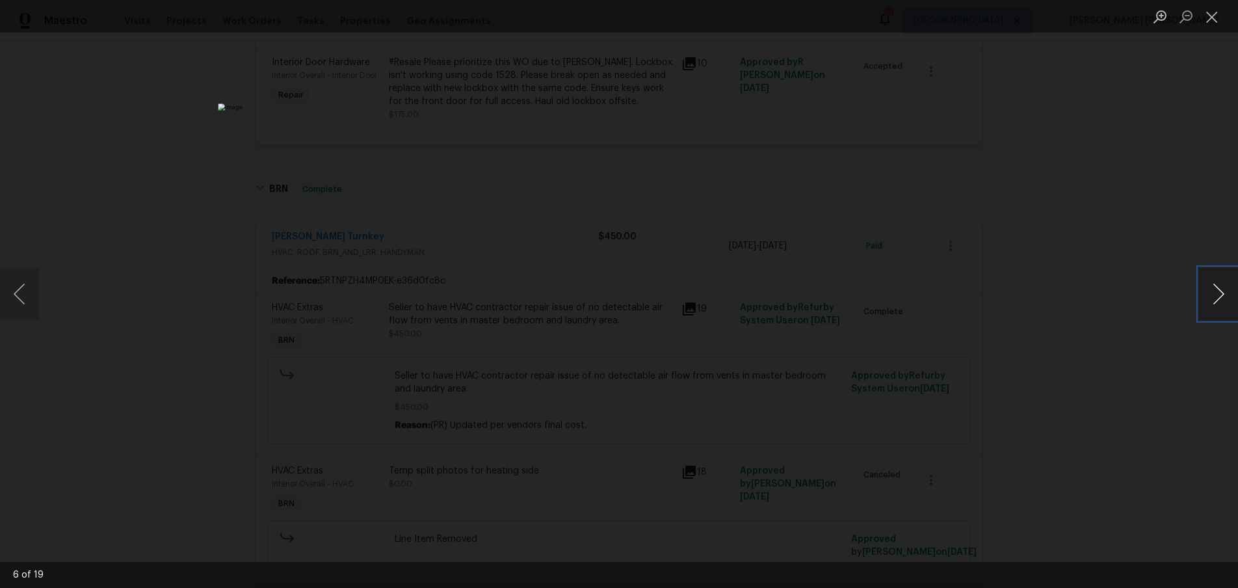
click at [1223, 301] on button "Next image" at bounding box center [1218, 294] width 39 height 52
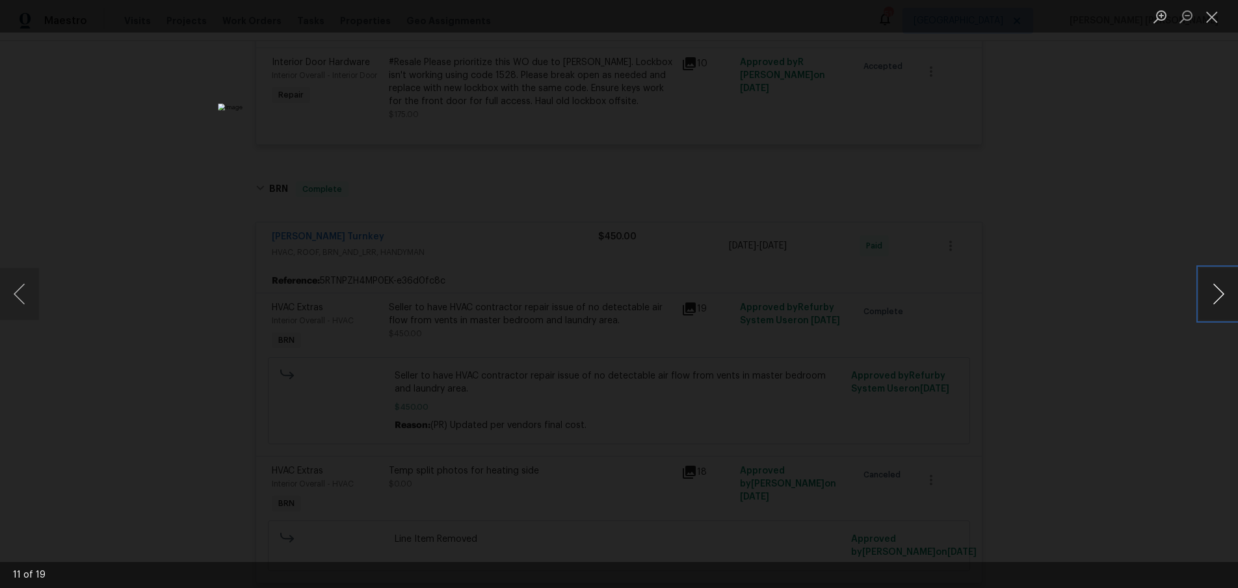
click at [1223, 301] on button "Next image" at bounding box center [1218, 294] width 39 height 52
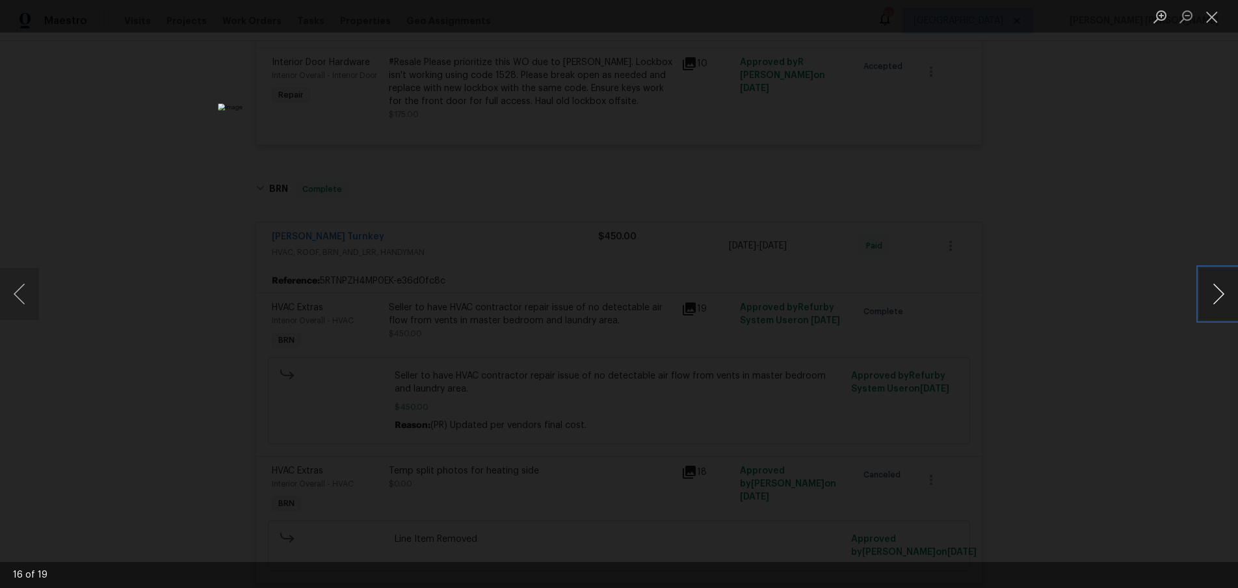
click at [1223, 301] on button "Next image" at bounding box center [1218, 294] width 39 height 52
click at [1195, 334] on div "Lightbox" at bounding box center [619, 294] width 1238 height 588
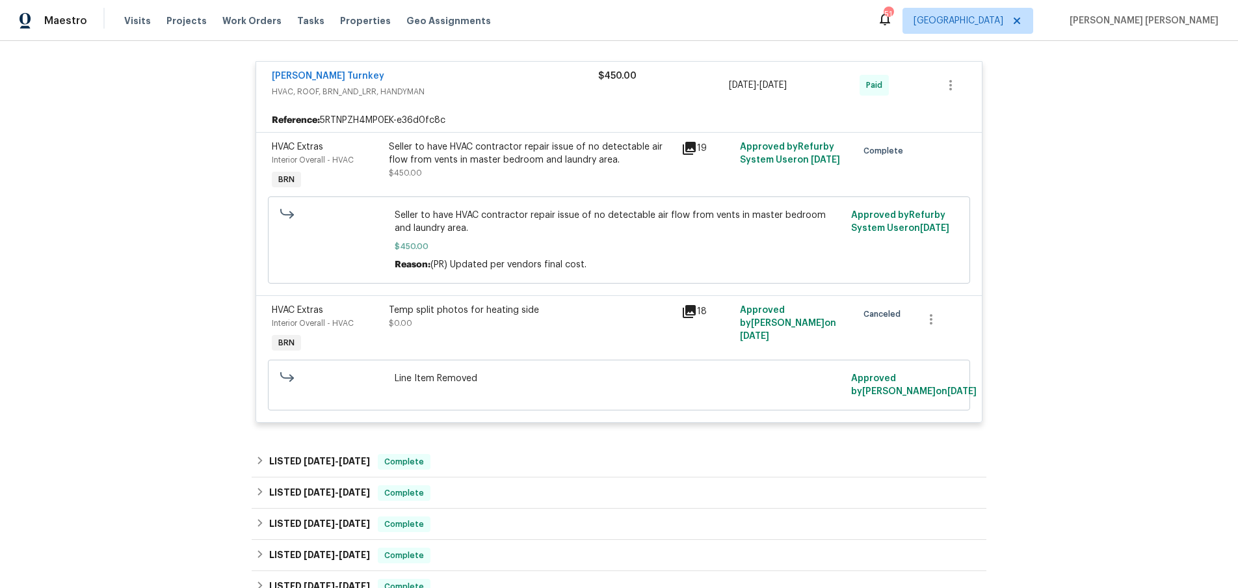
scroll to position [1758, 0]
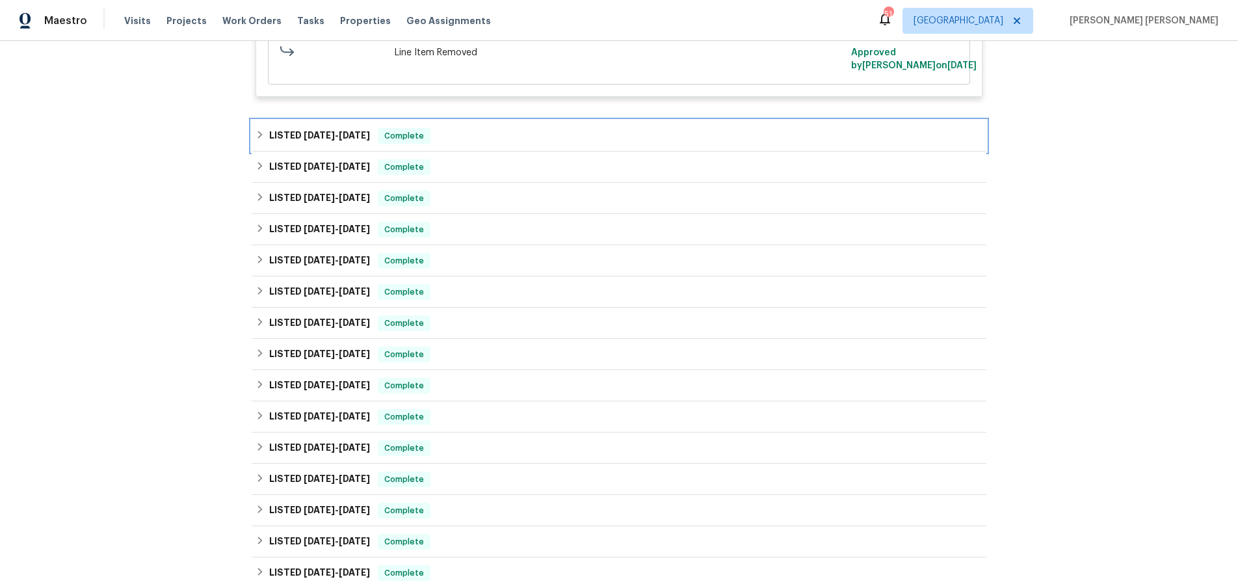
click at [256, 135] on icon at bounding box center [260, 134] width 9 height 9
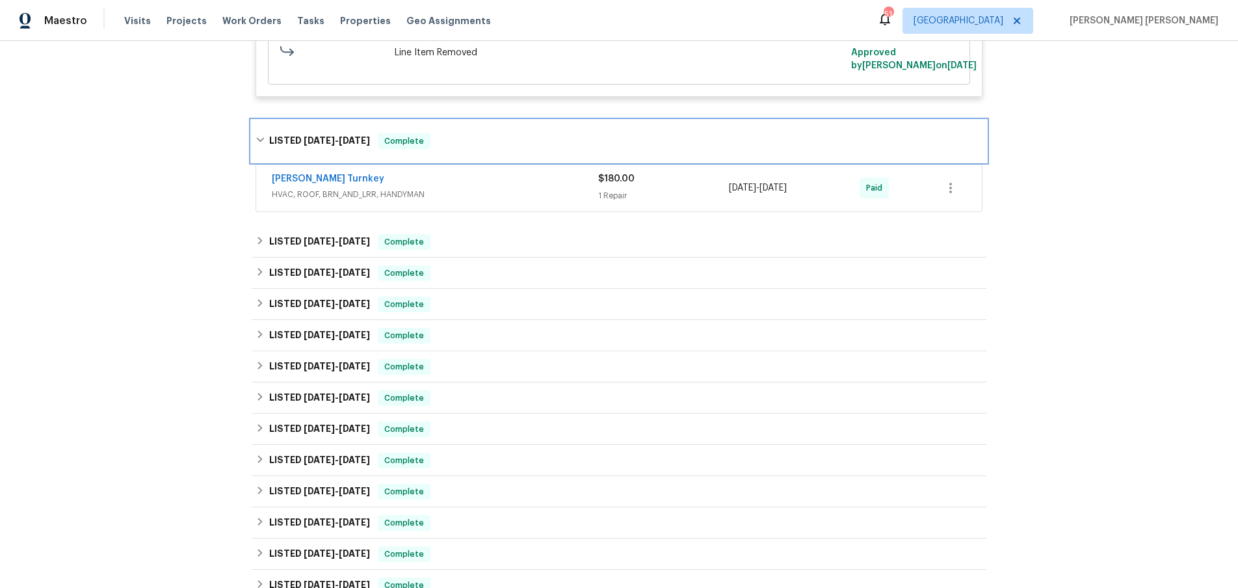
click at [256, 143] on icon at bounding box center [260, 139] width 9 height 9
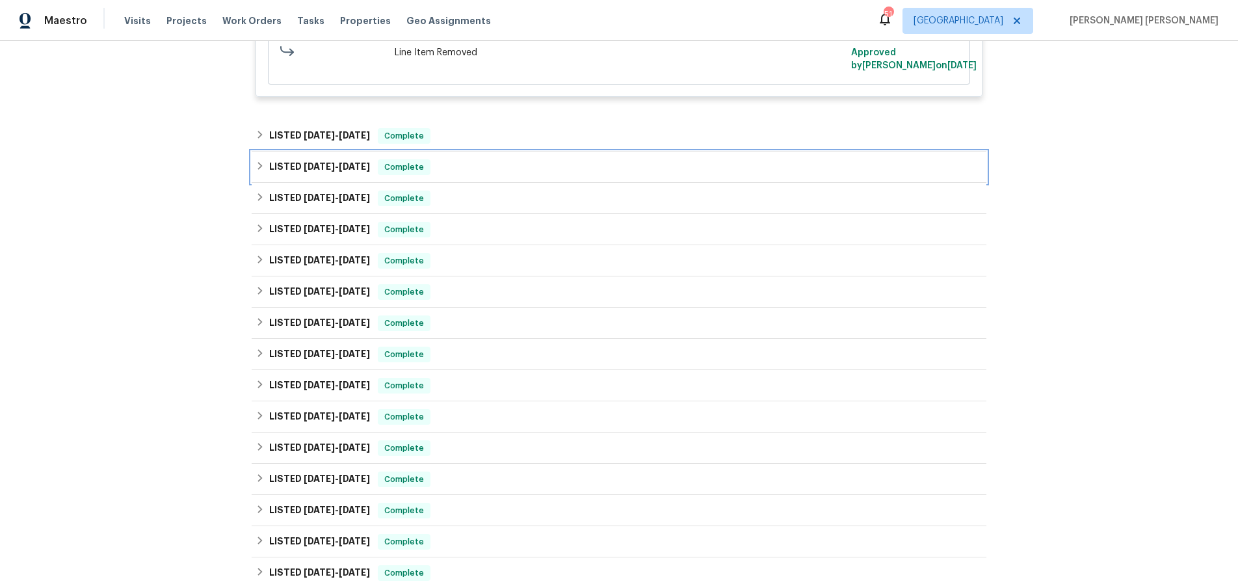
drag, startPoint x: 256, startPoint y: 165, endPoint x: 258, endPoint y: 172, distance: 7.4
click at [257, 166] on icon at bounding box center [260, 165] width 9 height 9
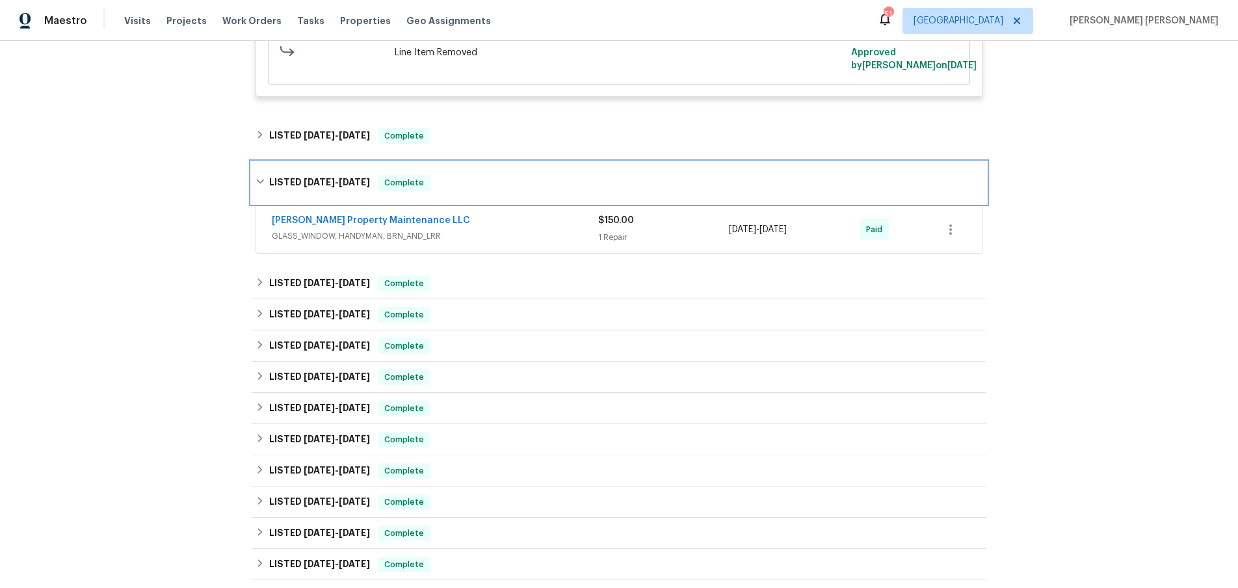
click at [259, 181] on icon at bounding box center [260, 181] width 9 height 9
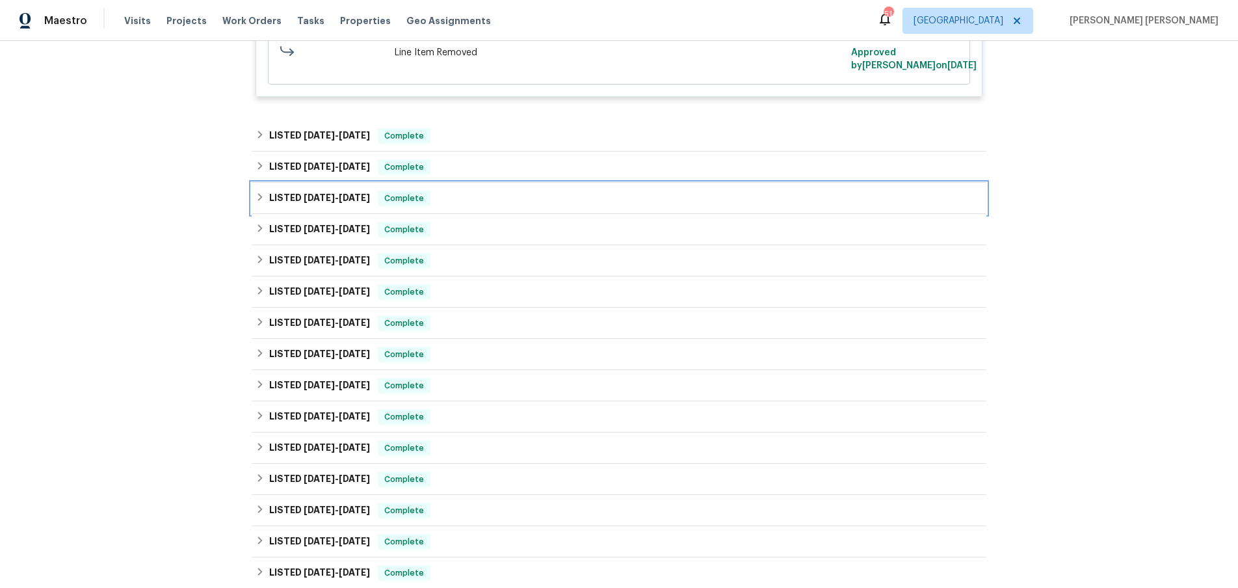
click at [261, 209] on div "LISTED 6/4/25 - 6/6/25 Complete" at bounding box center [619, 198] width 735 height 31
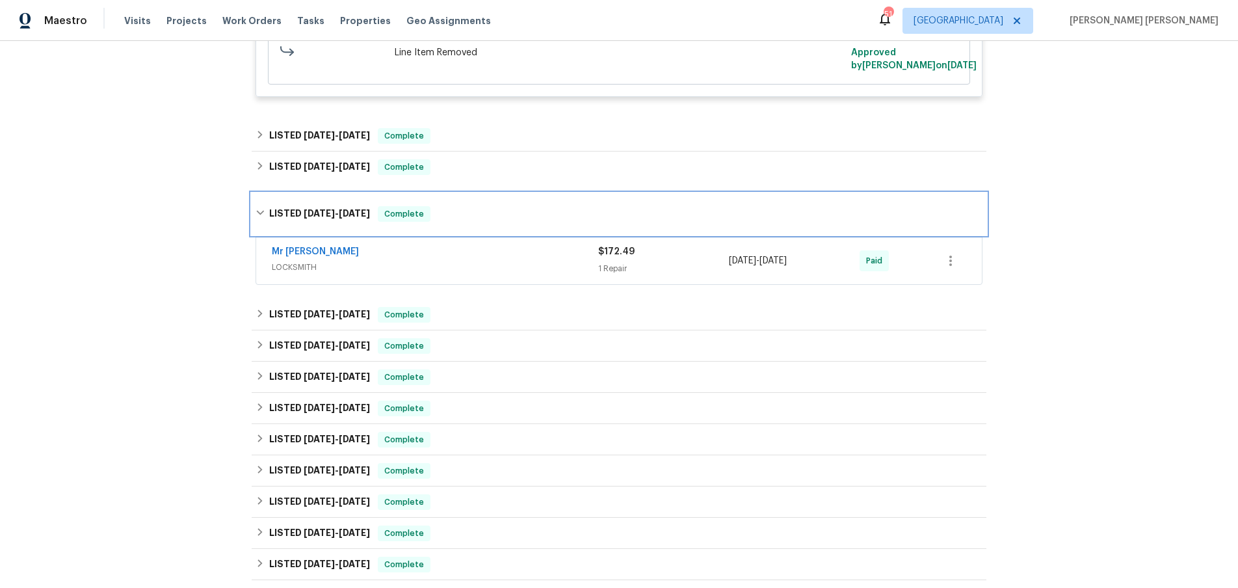
click at [261, 211] on icon at bounding box center [260, 212] width 9 height 9
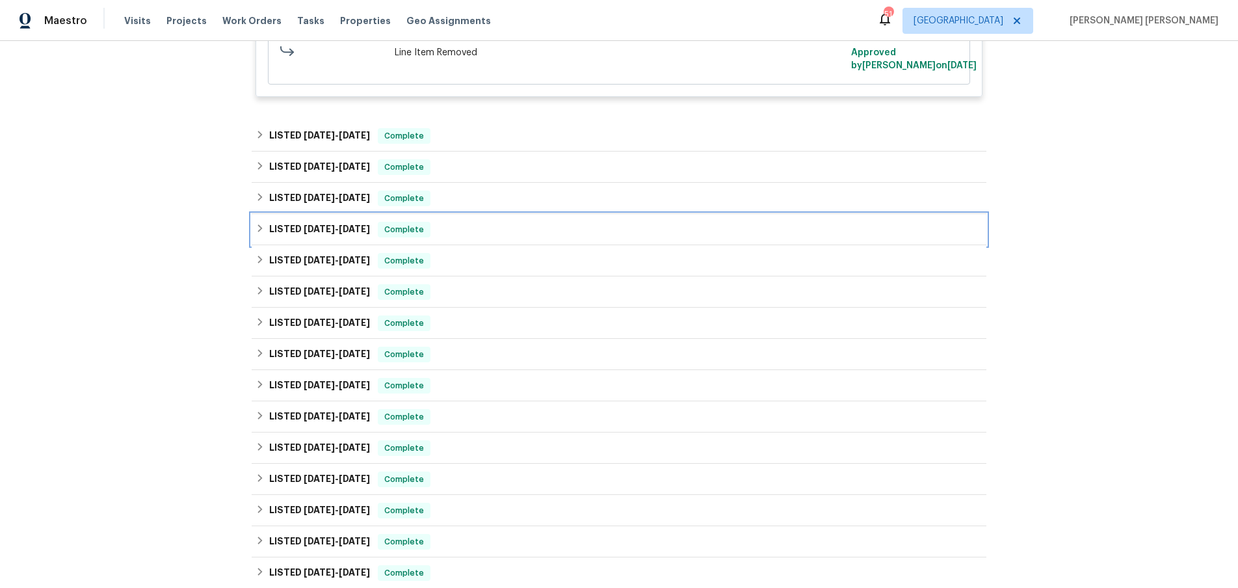
click at [253, 237] on div "LISTED 5/7/25 - 5/9/25 Complete" at bounding box center [619, 229] width 735 height 31
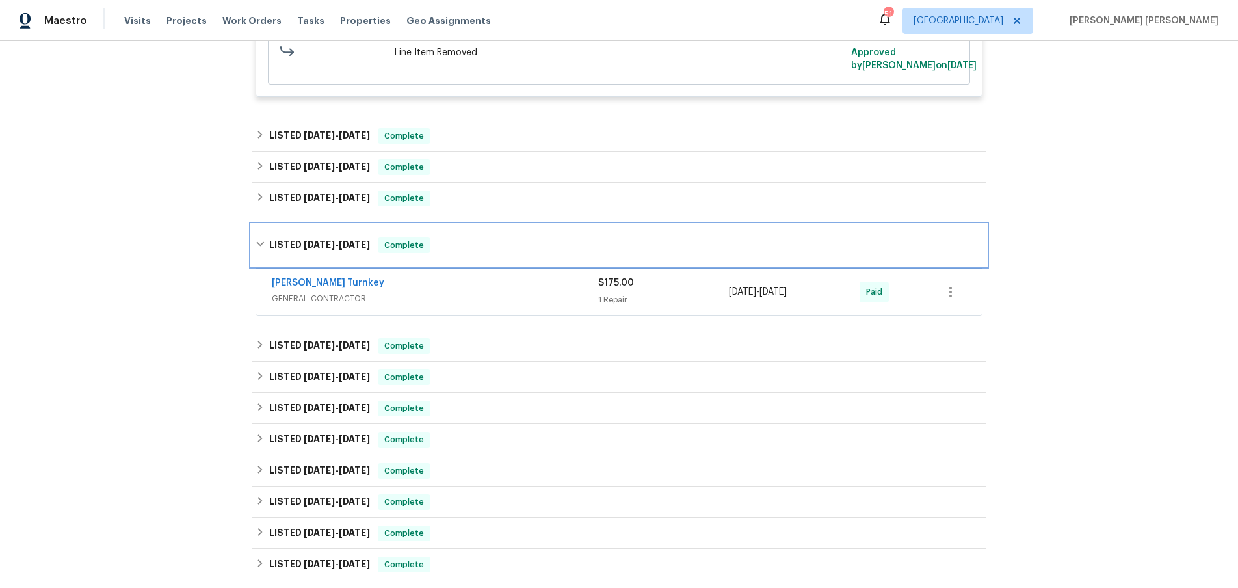
click at [260, 247] on icon at bounding box center [260, 243] width 9 height 9
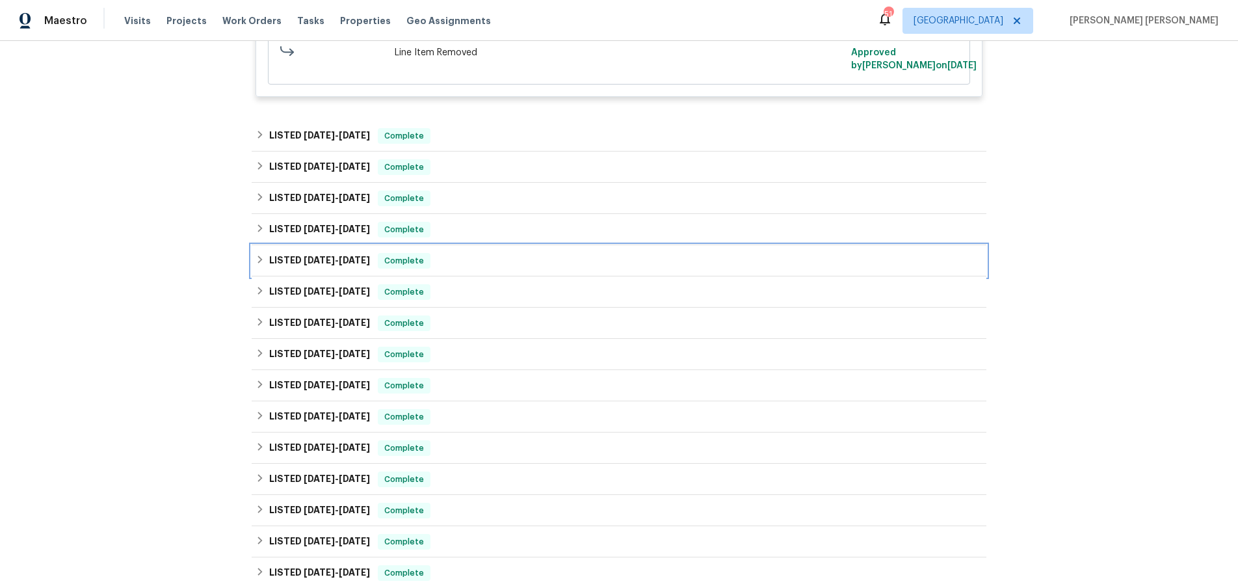
click at [261, 261] on icon at bounding box center [260, 259] width 9 height 9
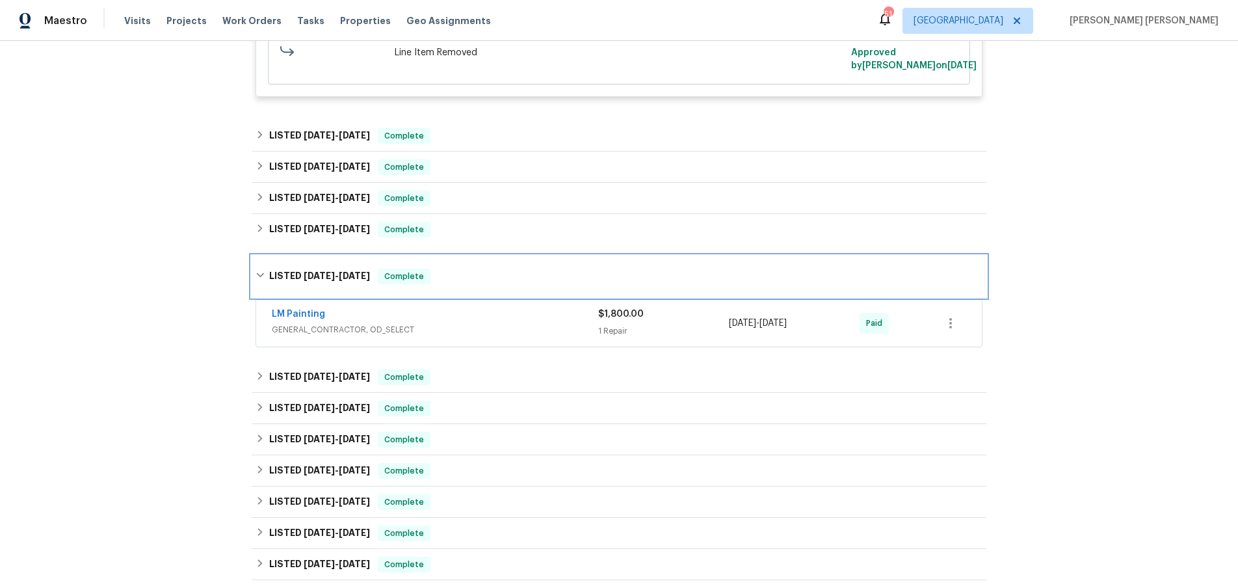
click at [260, 278] on icon at bounding box center [260, 275] width 9 height 9
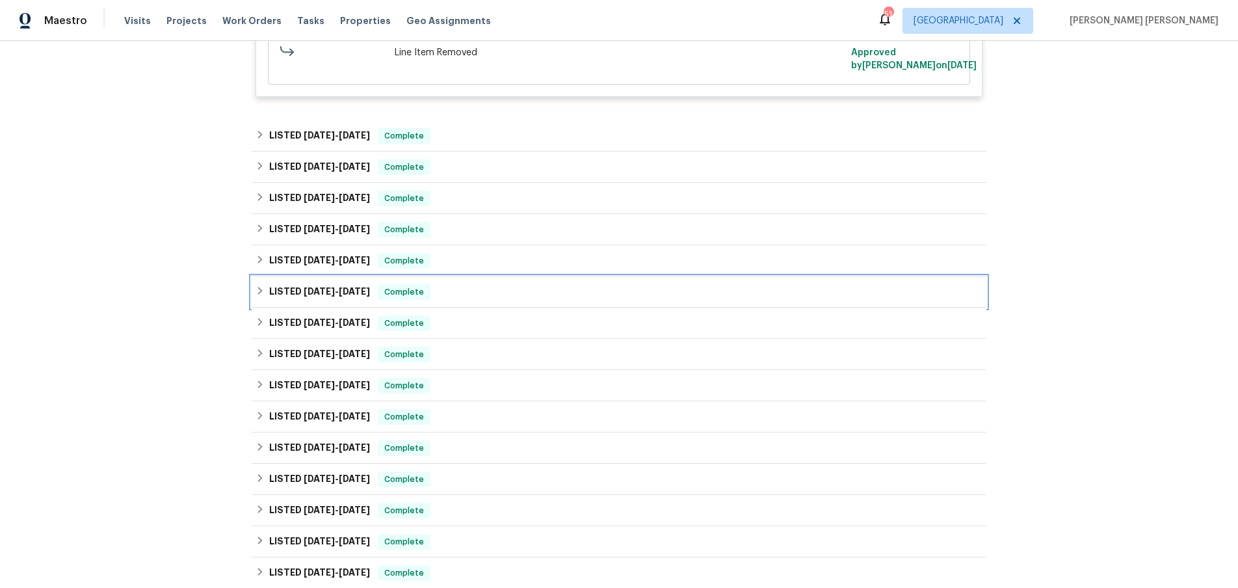
click at [254, 300] on div "LISTED 3/5/25 - 3/5/25 Complete" at bounding box center [619, 291] width 735 height 31
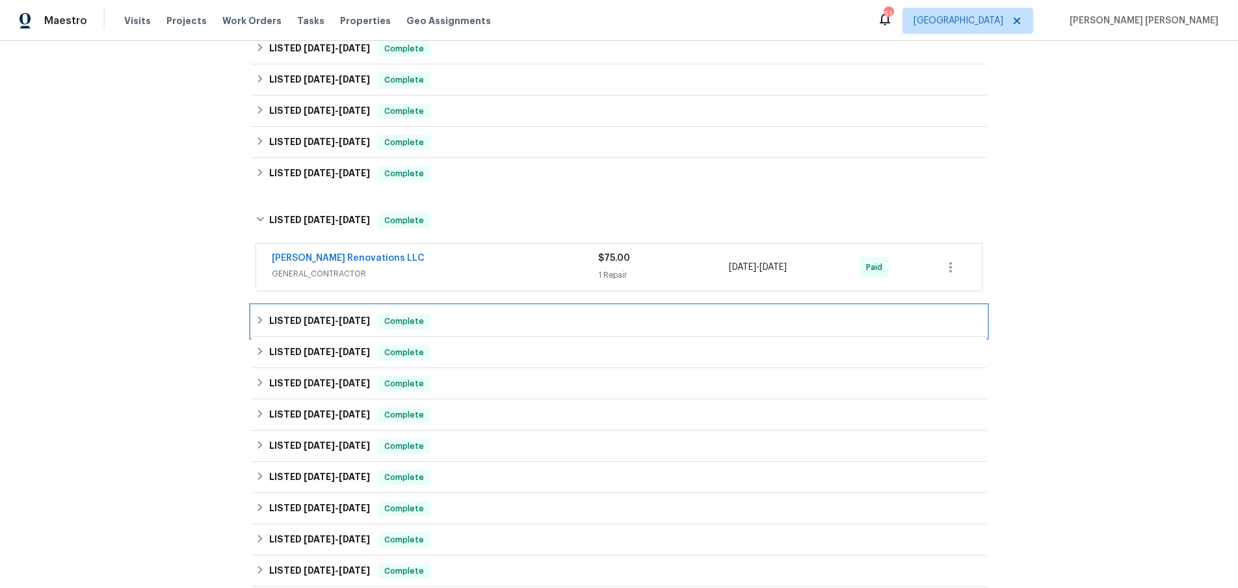
click at [258, 317] on icon at bounding box center [260, 319] width 9 height 9
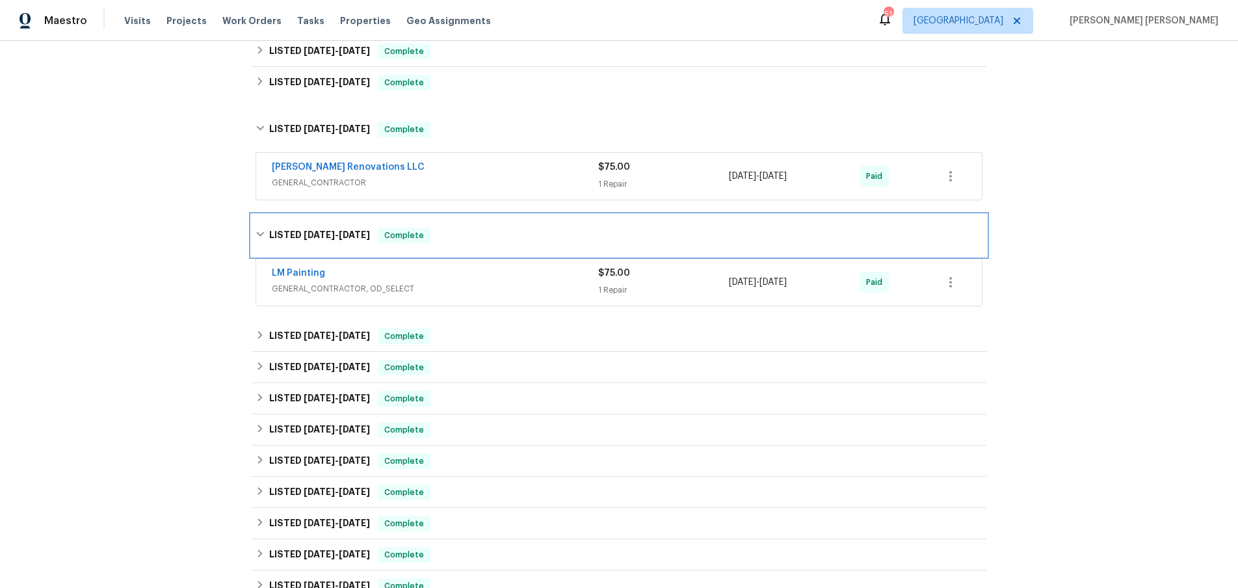
scroll to position [1976, 0]
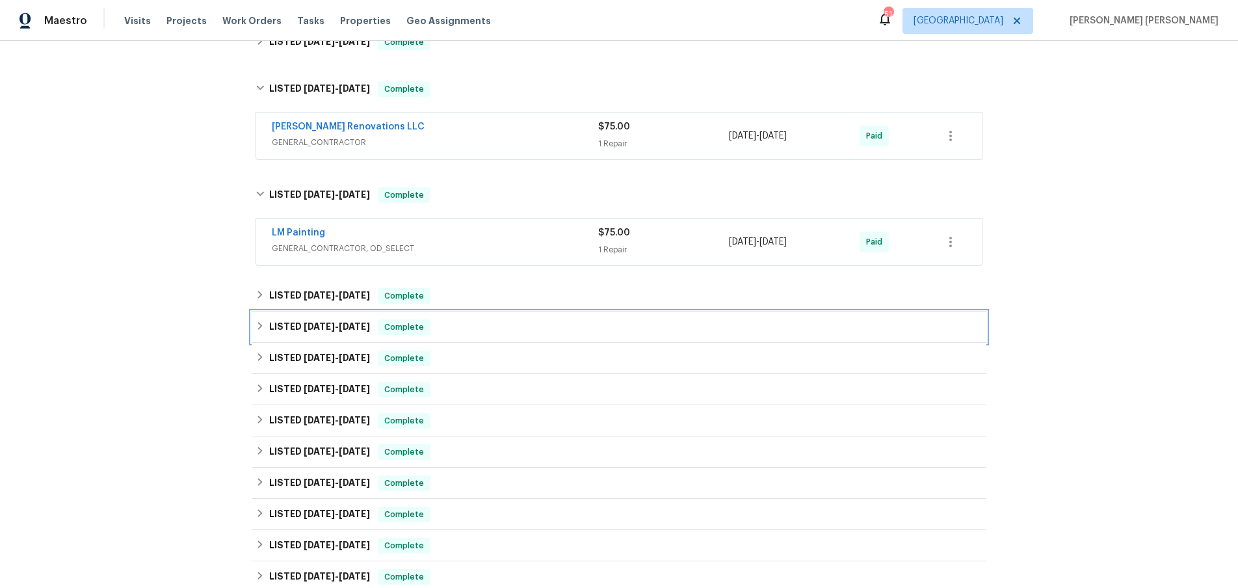
click at [258, 317] on div "LISTED 11/27/24 - 11/29/24 Complete" at bounding box center [619, 327] width 735 height 31
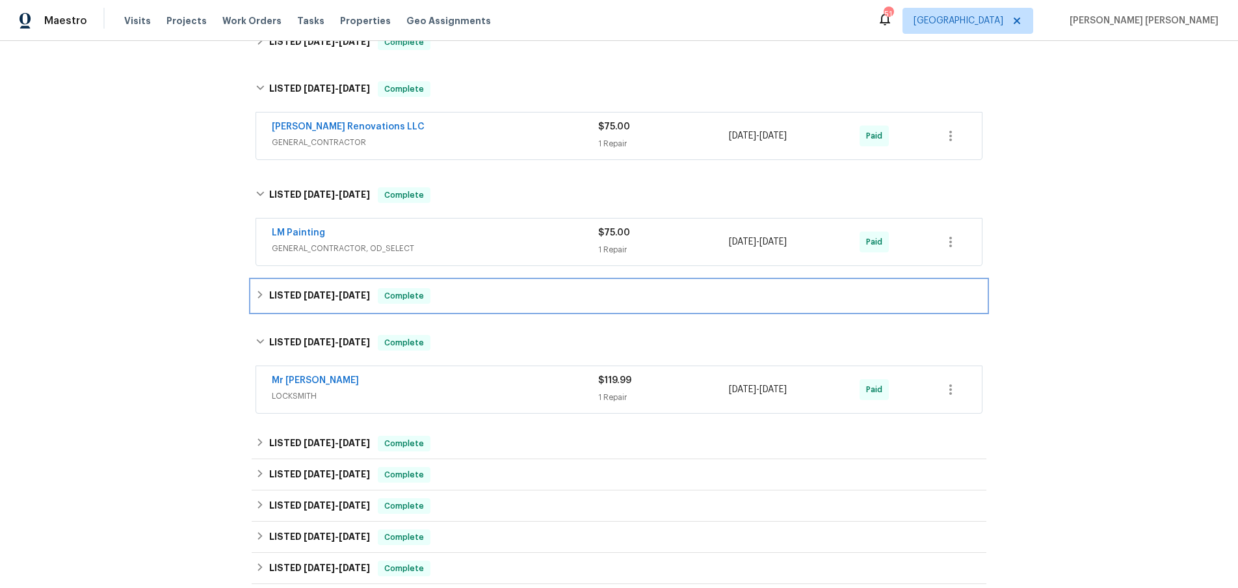
click at [257, 295] on icon at bounding box center [260, 294] width 9 height 9
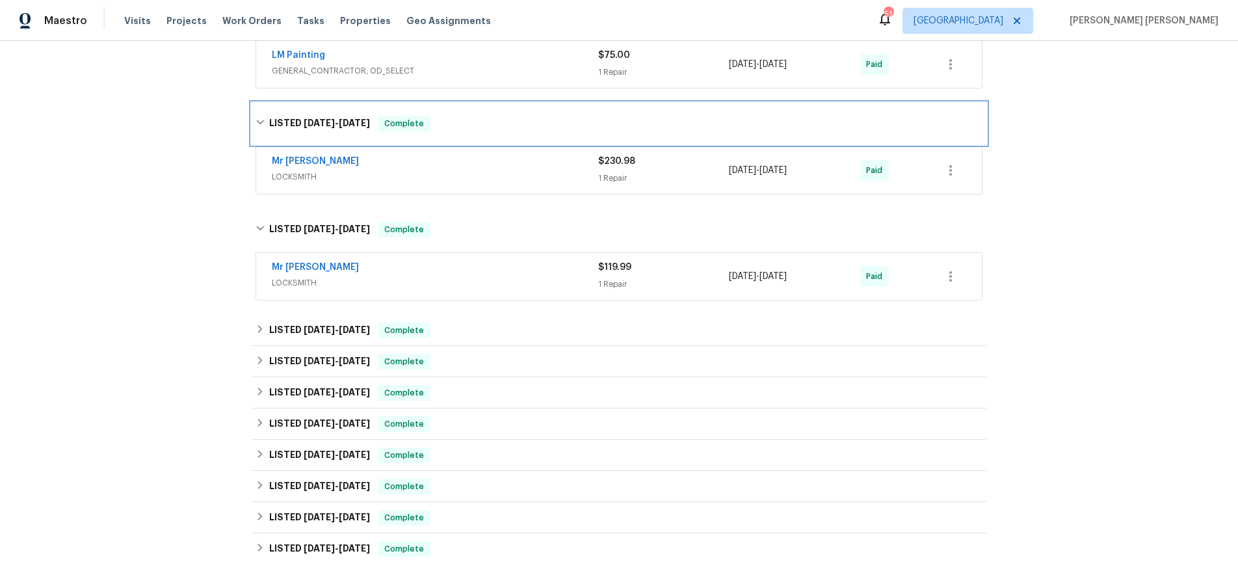
scroll to position [2184, 0]
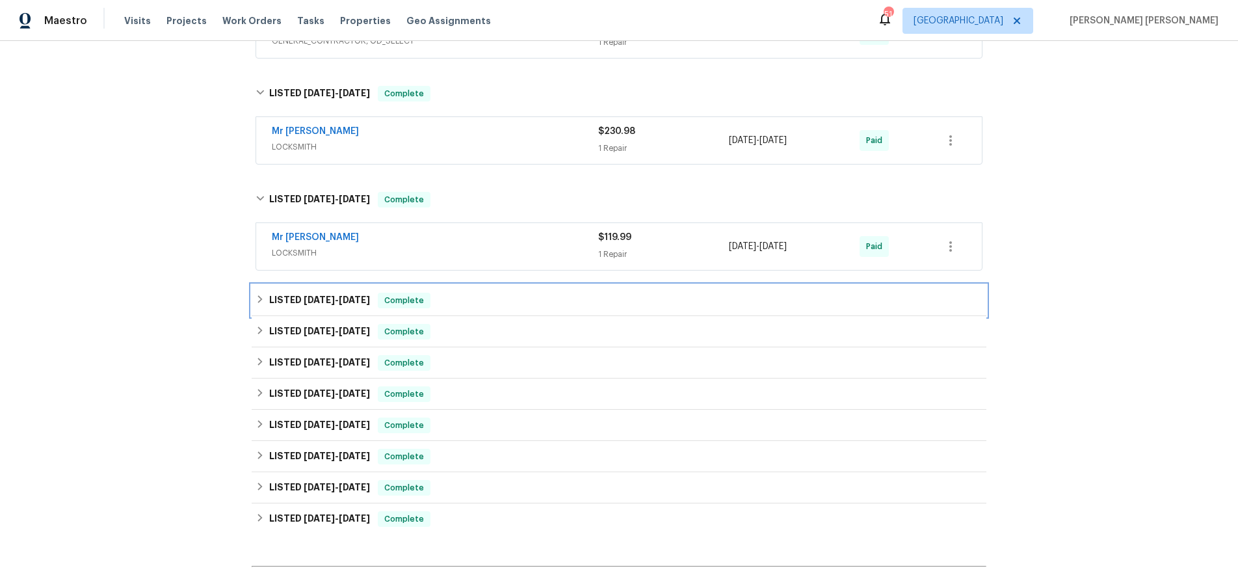
click at [257, 302] on icon at bounding box center [260, 299] width 9 height 9
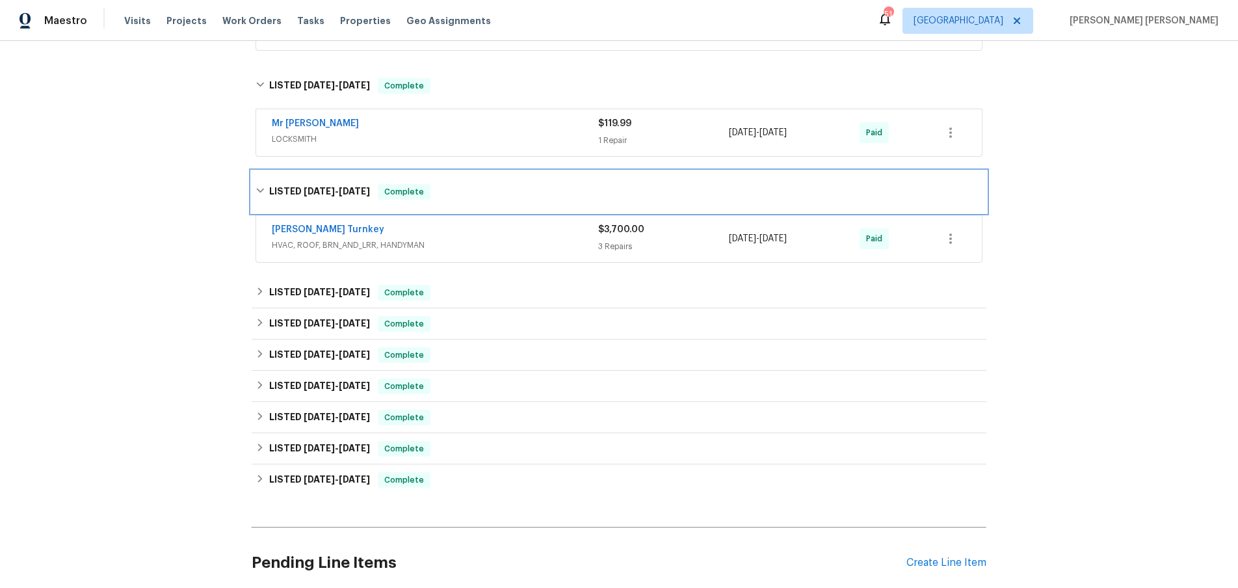
scroll to position [2311, 0]
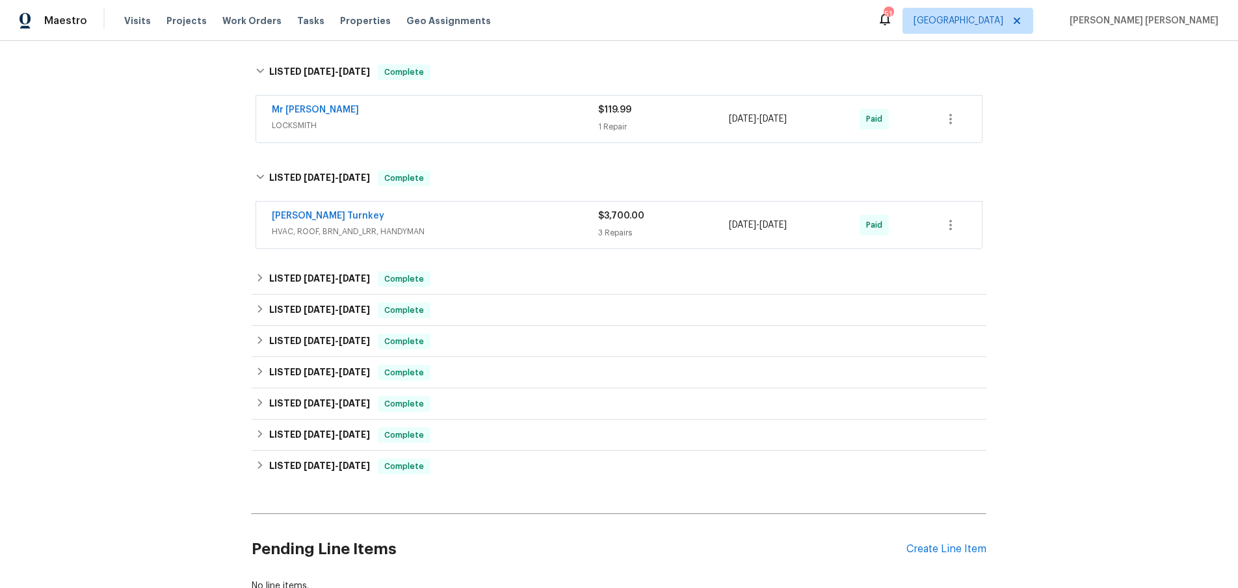
click at [500, 217] on div "[PERSON_NAME] Turnkey" at bounding box center [435, 217] width 326 height 16
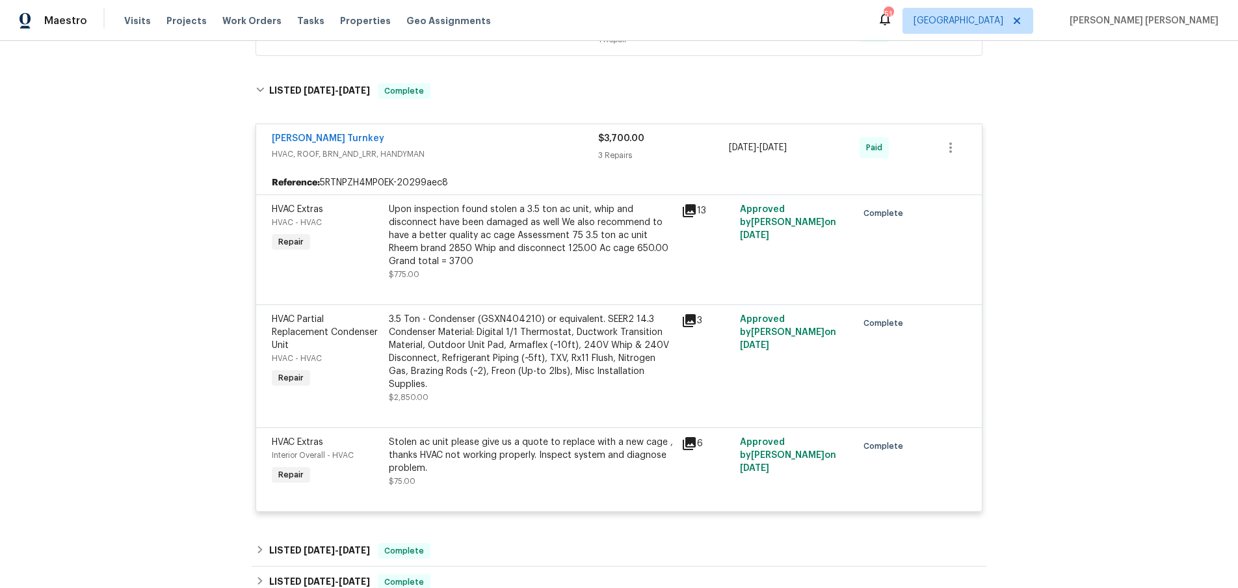
scroll to position [2417, 0]
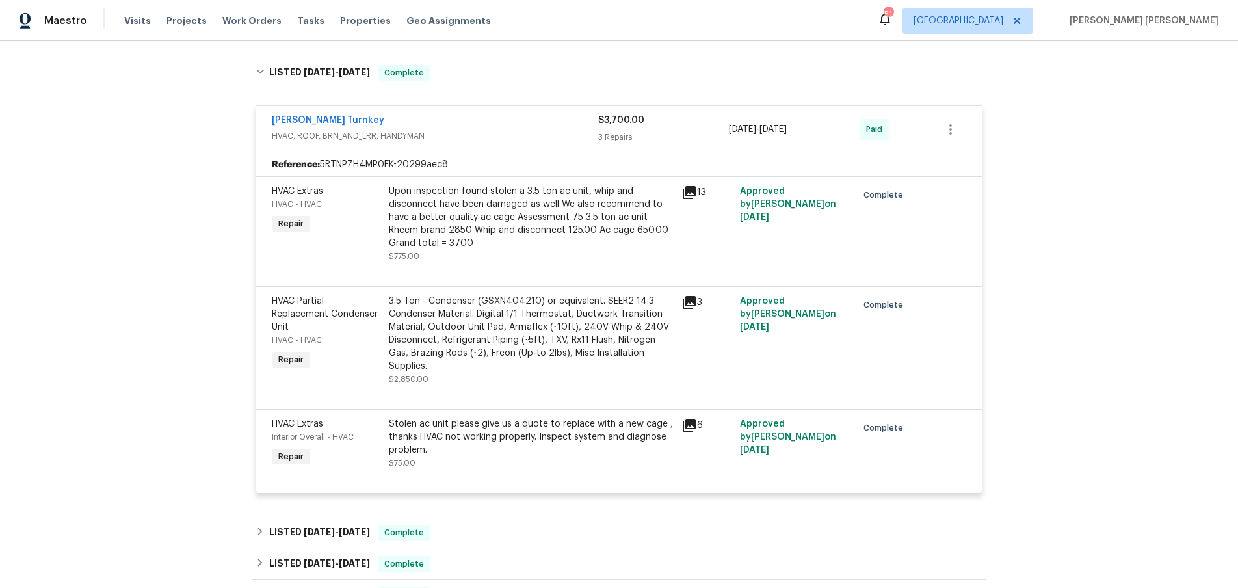
click at [693, 194] on icon at bounding box center [690, 193] width 16 height 16
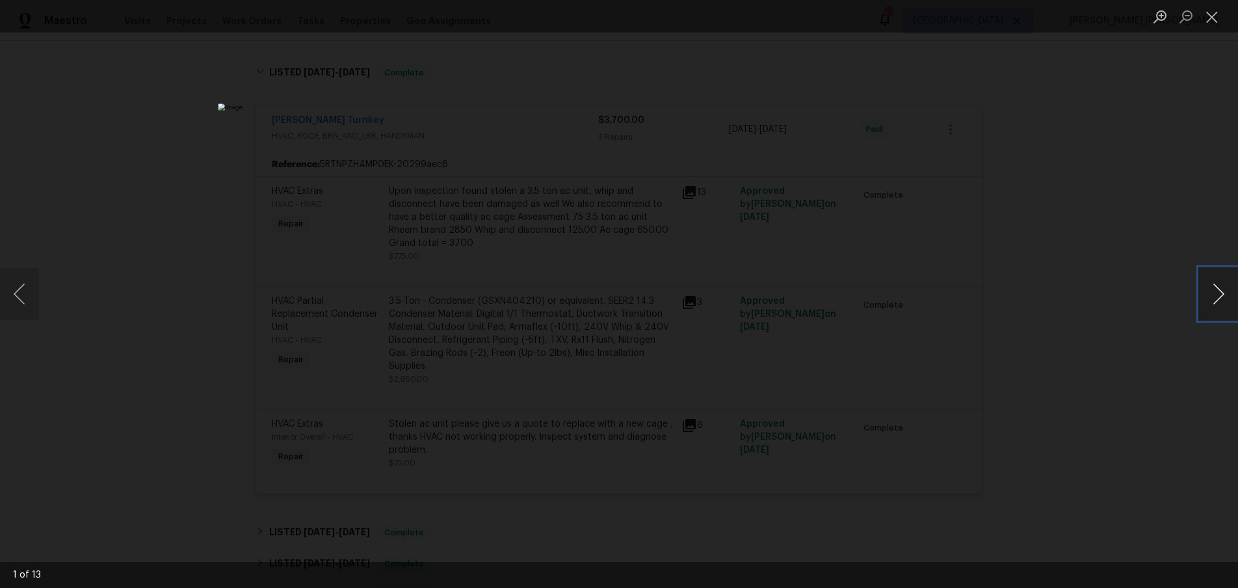
click at [1214, 300] on button "Next image" at bounding box center [1218, 294] width 39 height 52
click at [1211, 300] on button "Next image" at bounding box center [1218, 294] width 39 height 52
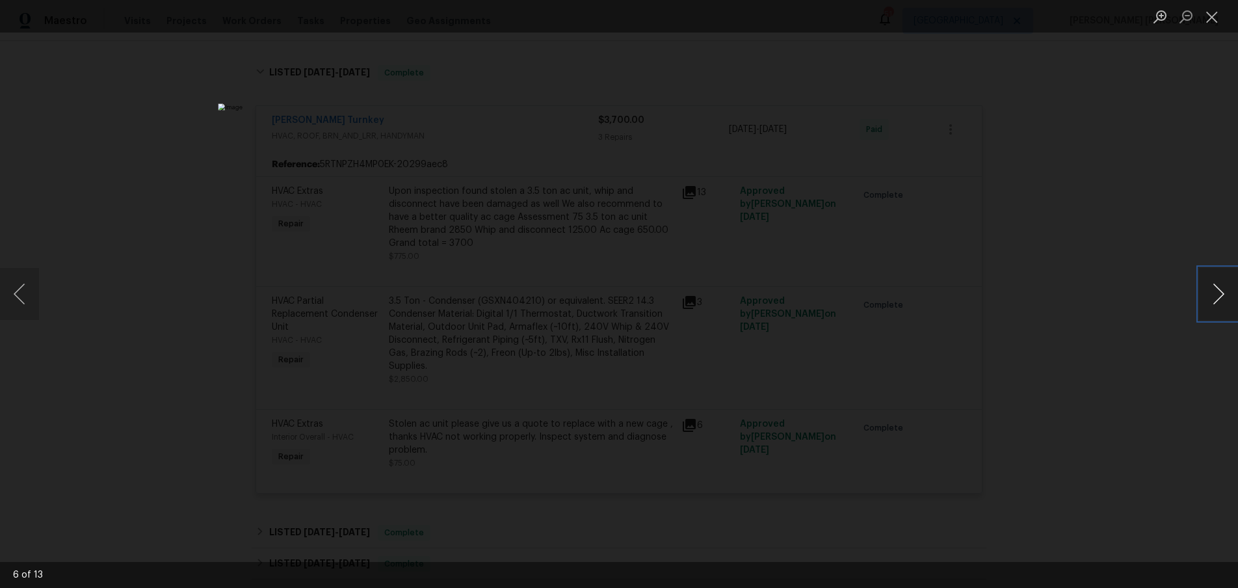
click at [1211, 300] on button "Next image" at bounding box center [1218, 294] width 39 height 52
drag, startPoint x: 1216, startPoint y: 18, endPoint x: 1160, endPoint y: 42, distance: 61.1
click at [1215, 19] on button "Close lightbox" at bounding box center [1212, 16] width 26 height 23
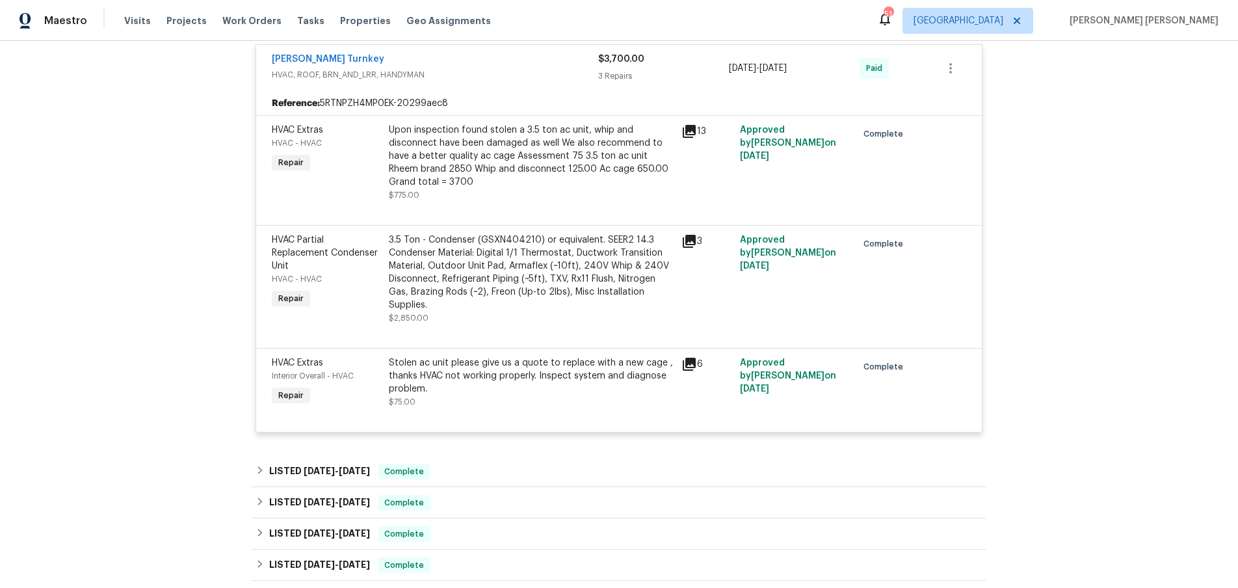
scroll to position [2469, 0]
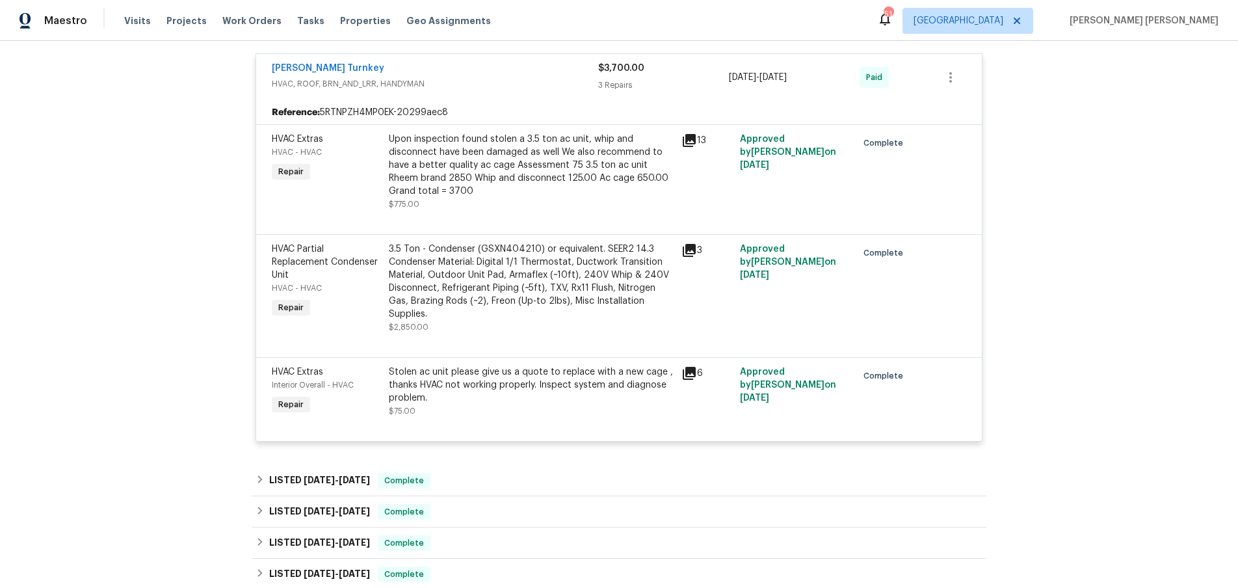
click at [691, 251] on icon at bounding box center [690, 251] width 16 height 16
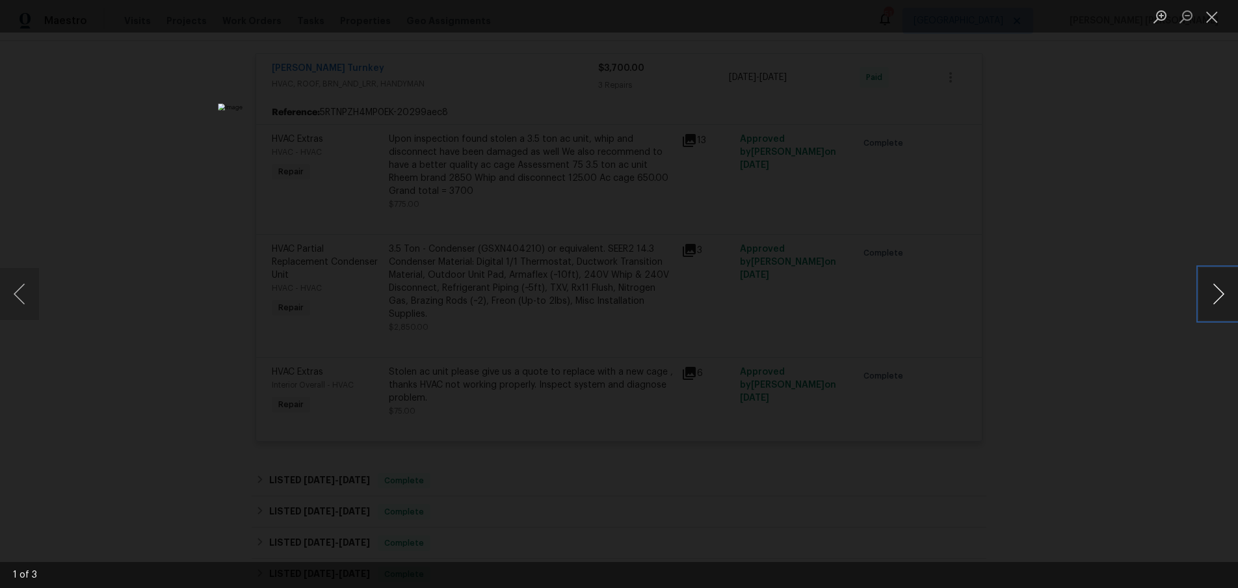
click at [1208, 302] on button "Next image" at bounding box center [1218, 294] width 39 height 52
click at [1166, 375] on div "Lightbox" at bounding box center [619, 294] width 1238 height 588
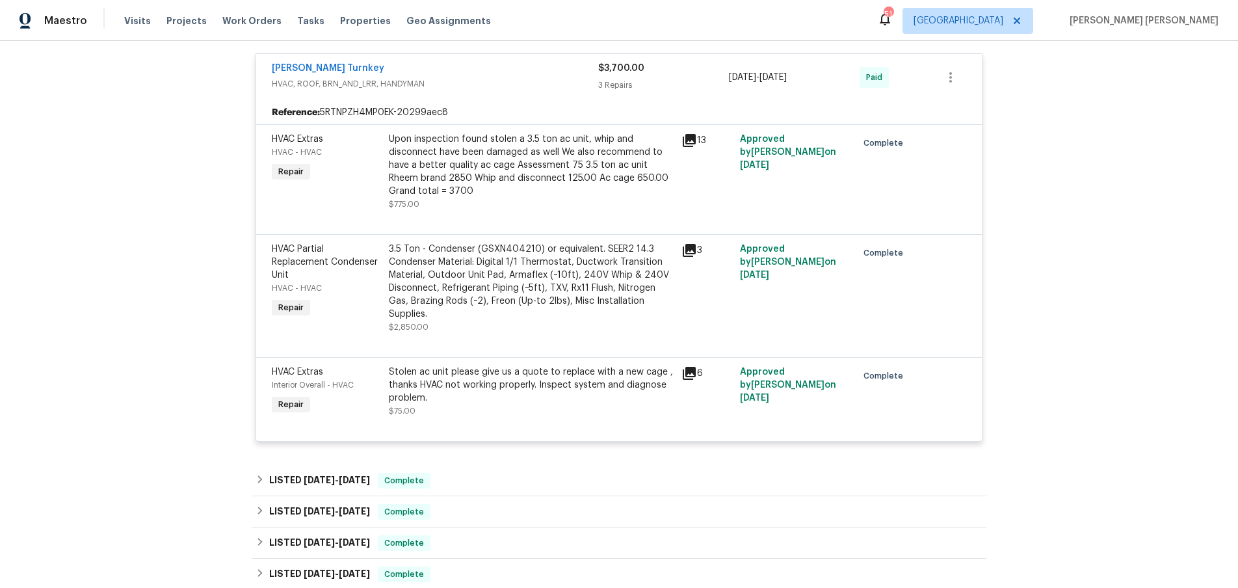
click at [692, 250] on icon at bounding box center [689, 250] width 13 height 13
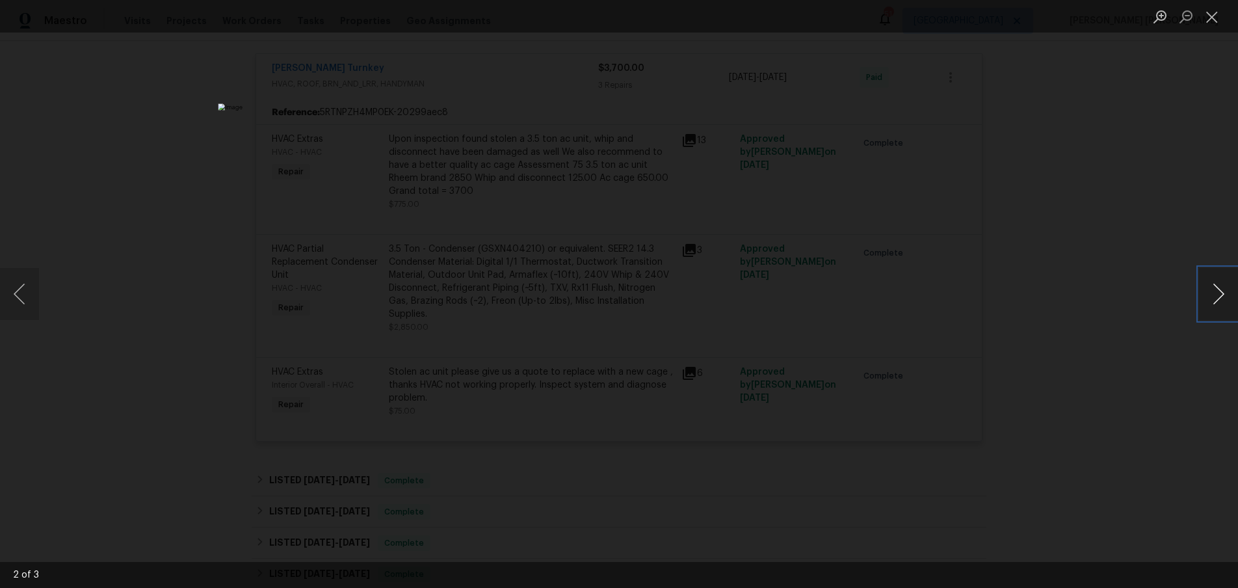
click at [1226, 300] on button "Next image" at bounding box center [1218, 294] width 39 height 52
click at [1196, 327] on div "Lightbox" at bounding box center [619, 294] width 1238 height 588
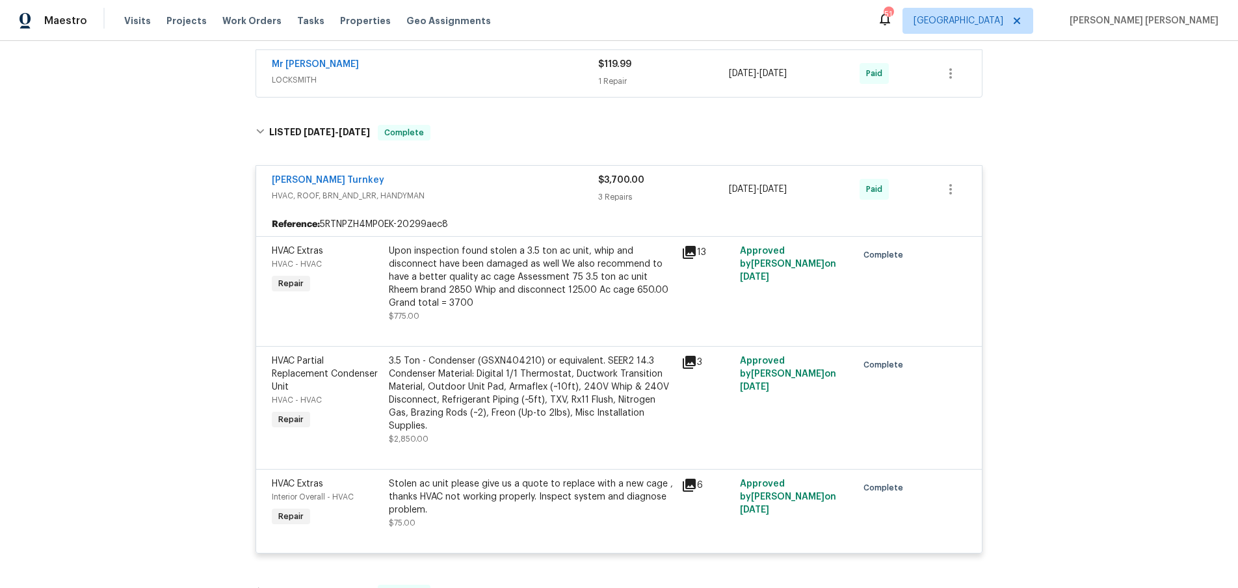
scroll to position [2358, 0]
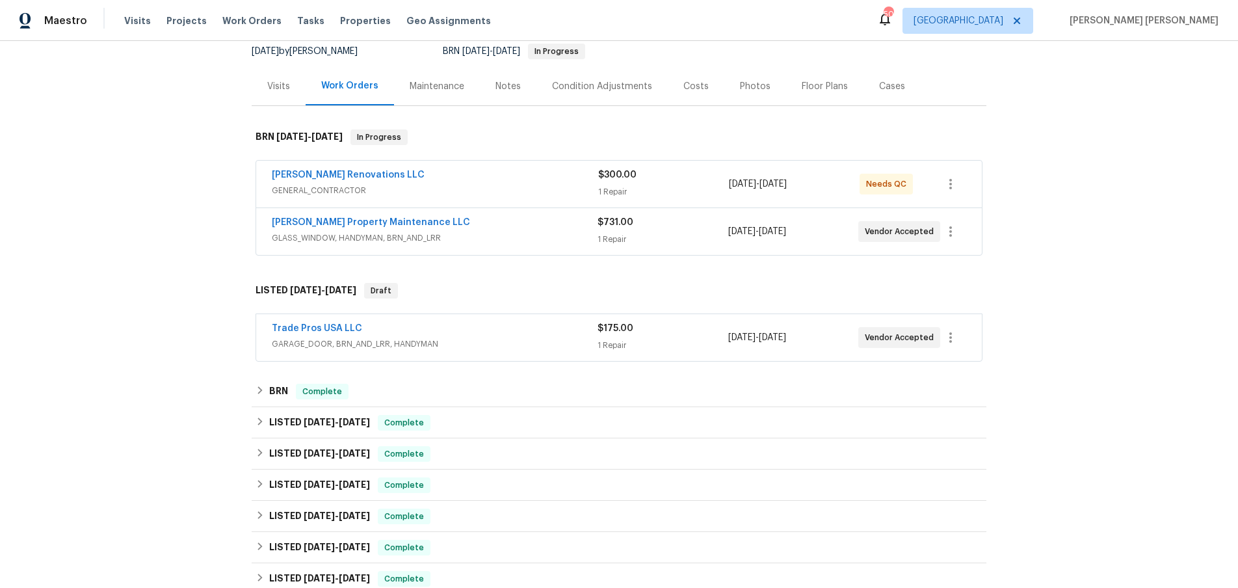
scroll to position [179, 0]
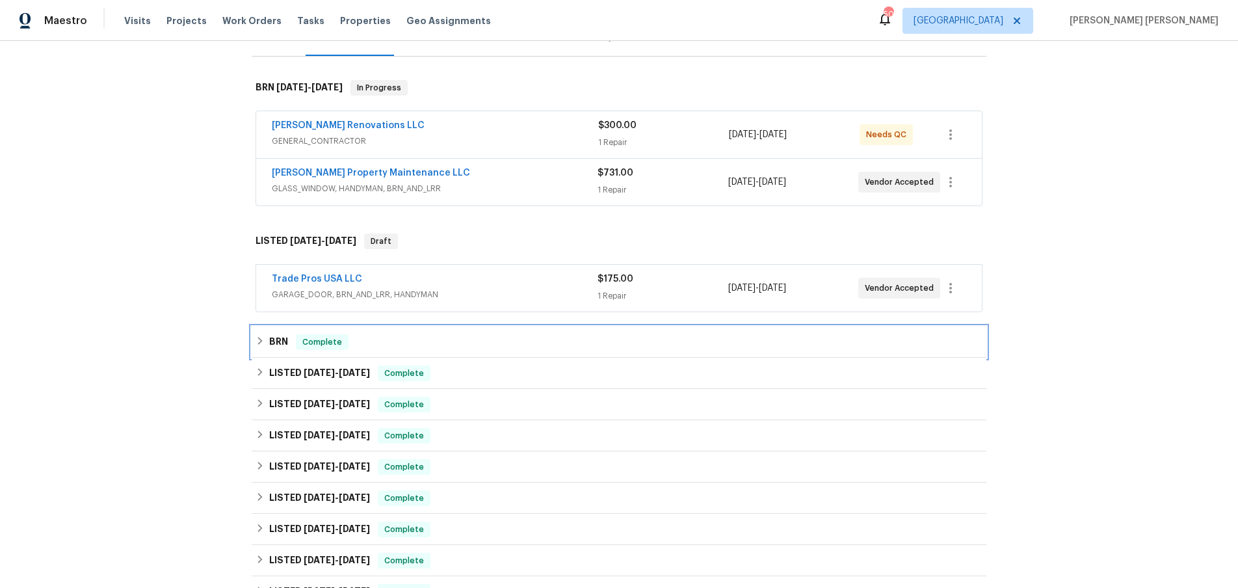
click at [254, 343] on div "BRN Complete" at bounding box center [619, 341] width 735 height 31
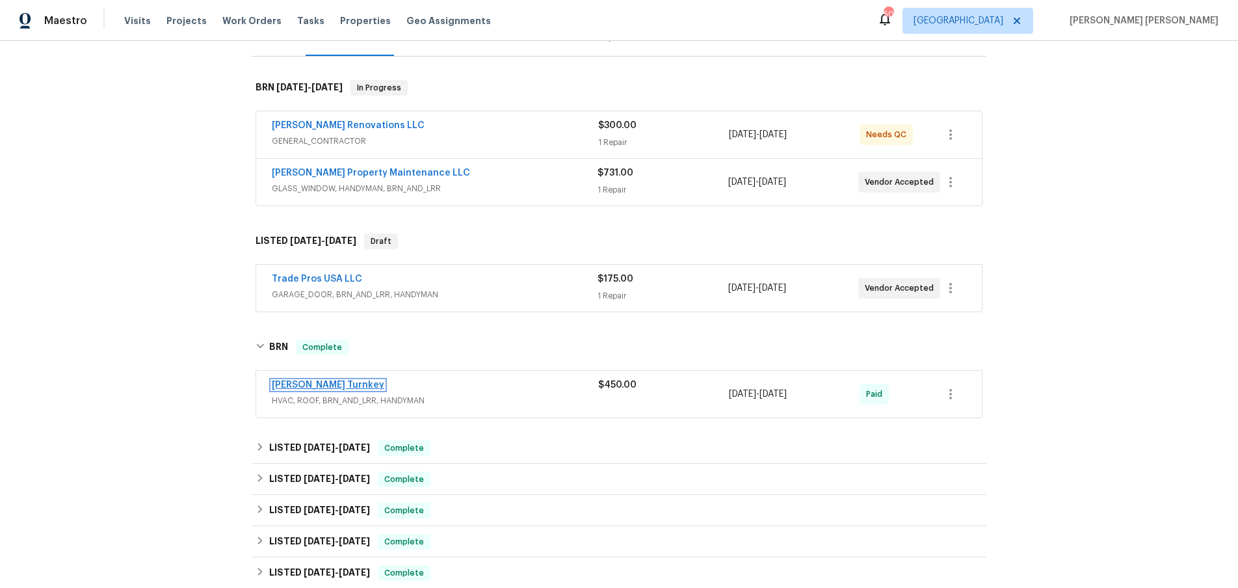
click at [303, 384] on link "[PERSON_NAME] Turnkey" at bounding box center [328, 384] width 113 height 9
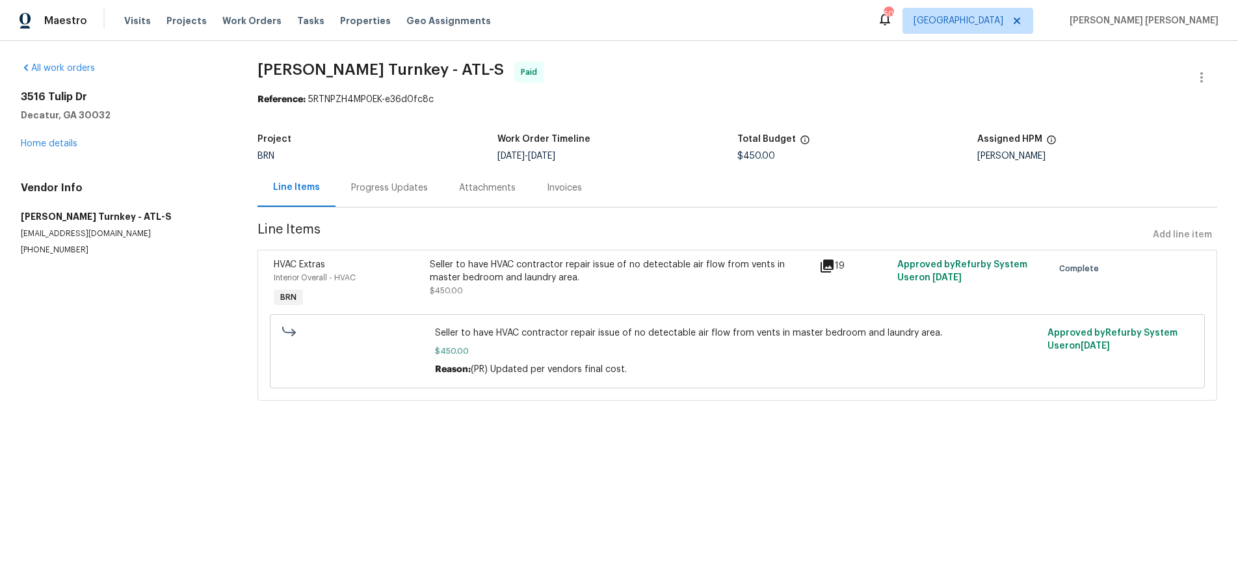
click at [384, 189] on div "Progress Updates" at bounding box center [389, 187] width 77 height 13
